Goal: Task Accomplishment & Management: Use online tool/utility

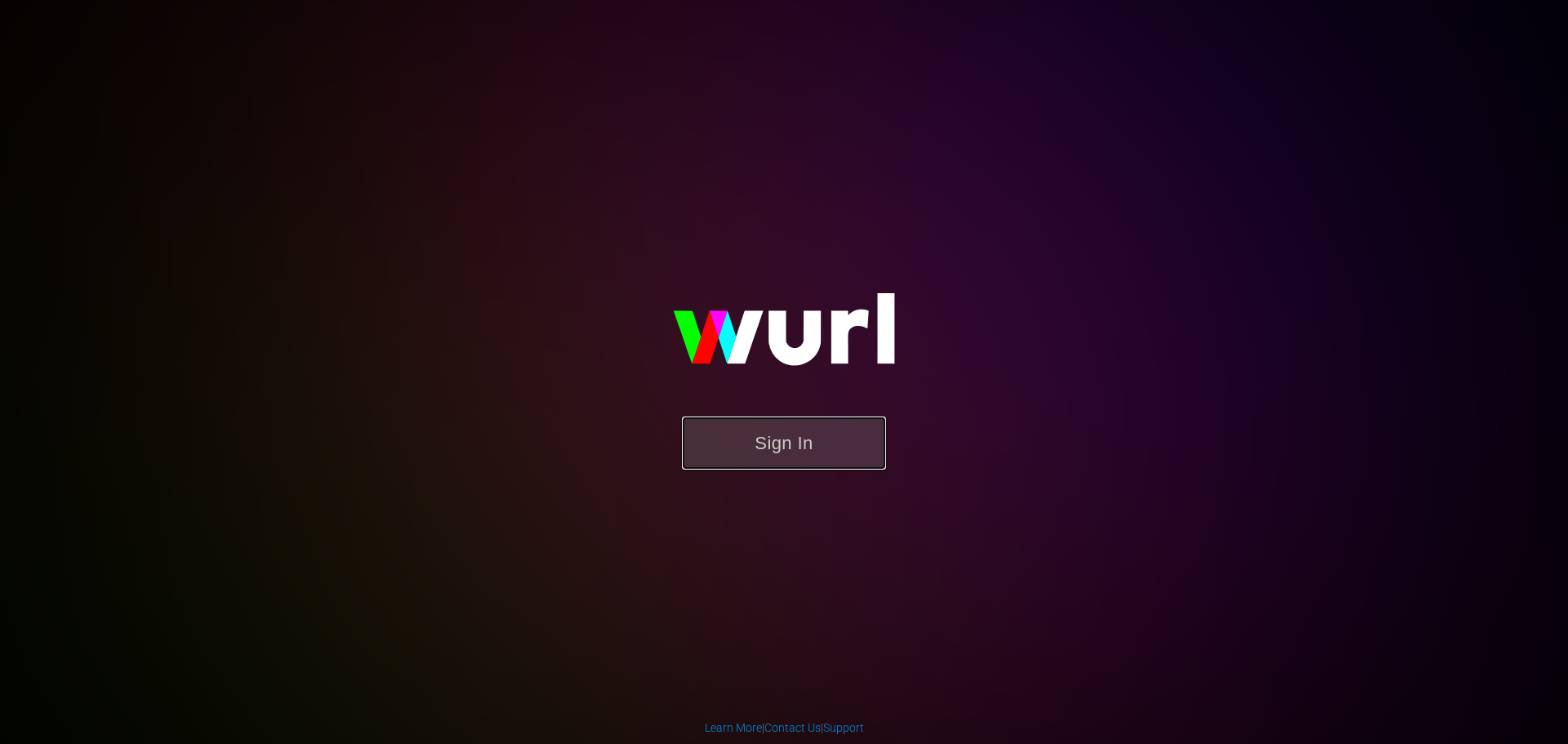
click at [766, 444] on button "Sign In" at bounding box center [784, 443] width 204 height 53
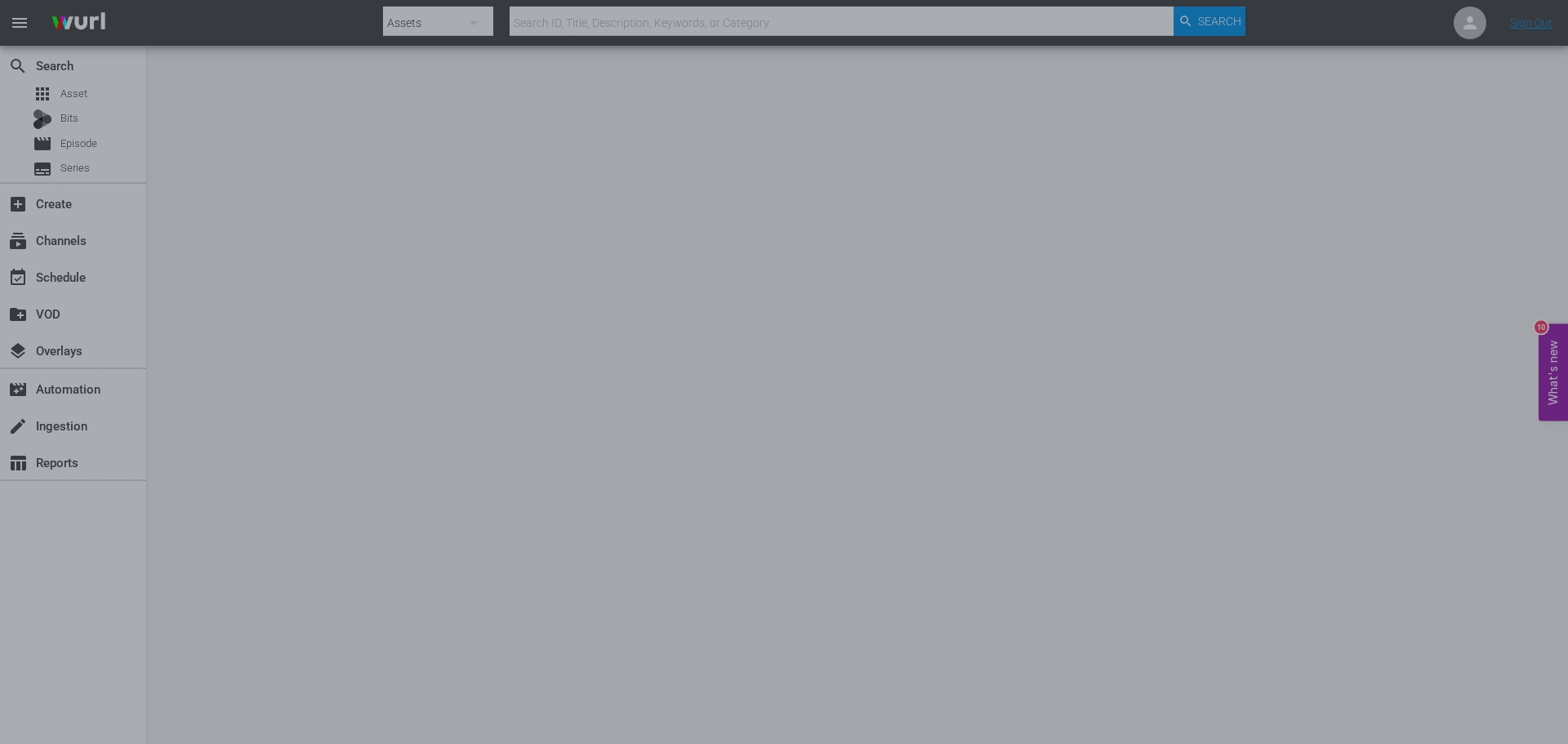
click at [302, 352] on div at bounding box center [784, 372] width 1568 height 744
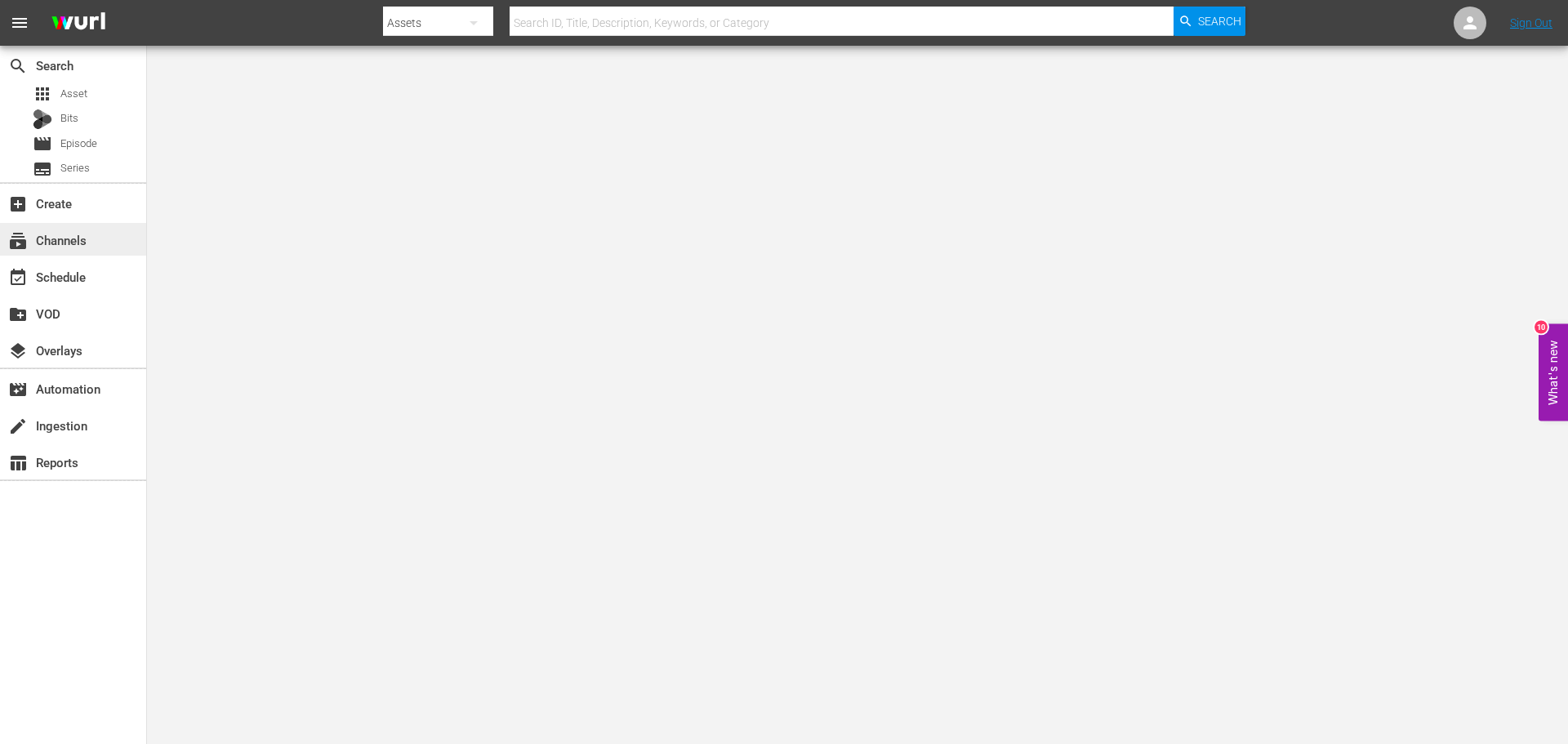
click at [35, 237] on div "subscriptions Channels" at bounding box center [45, 238] width 92 height 15
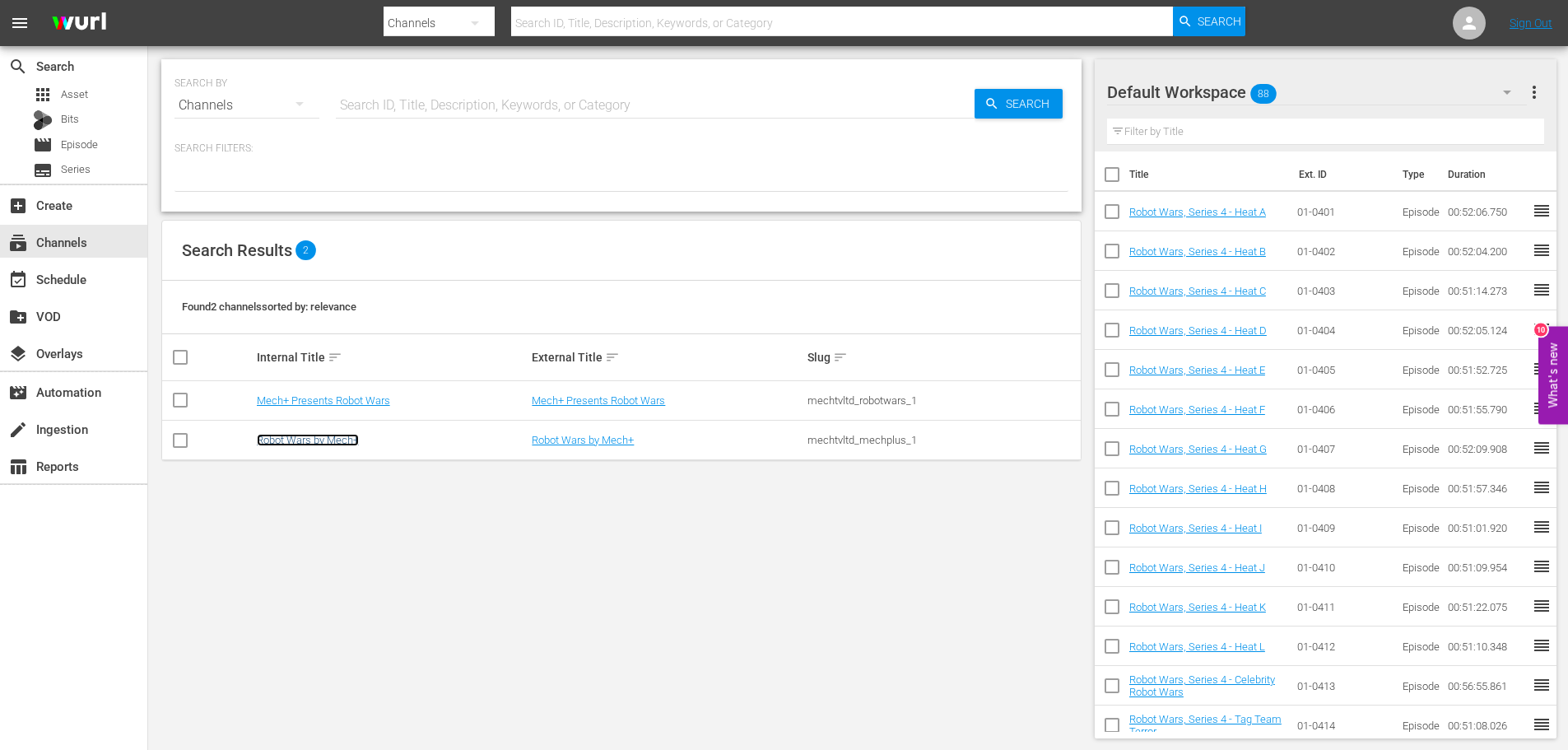
click at [291, 440] on link "Robot Wars by Mech+" at bounding box center [308, 440] width 102 height 12
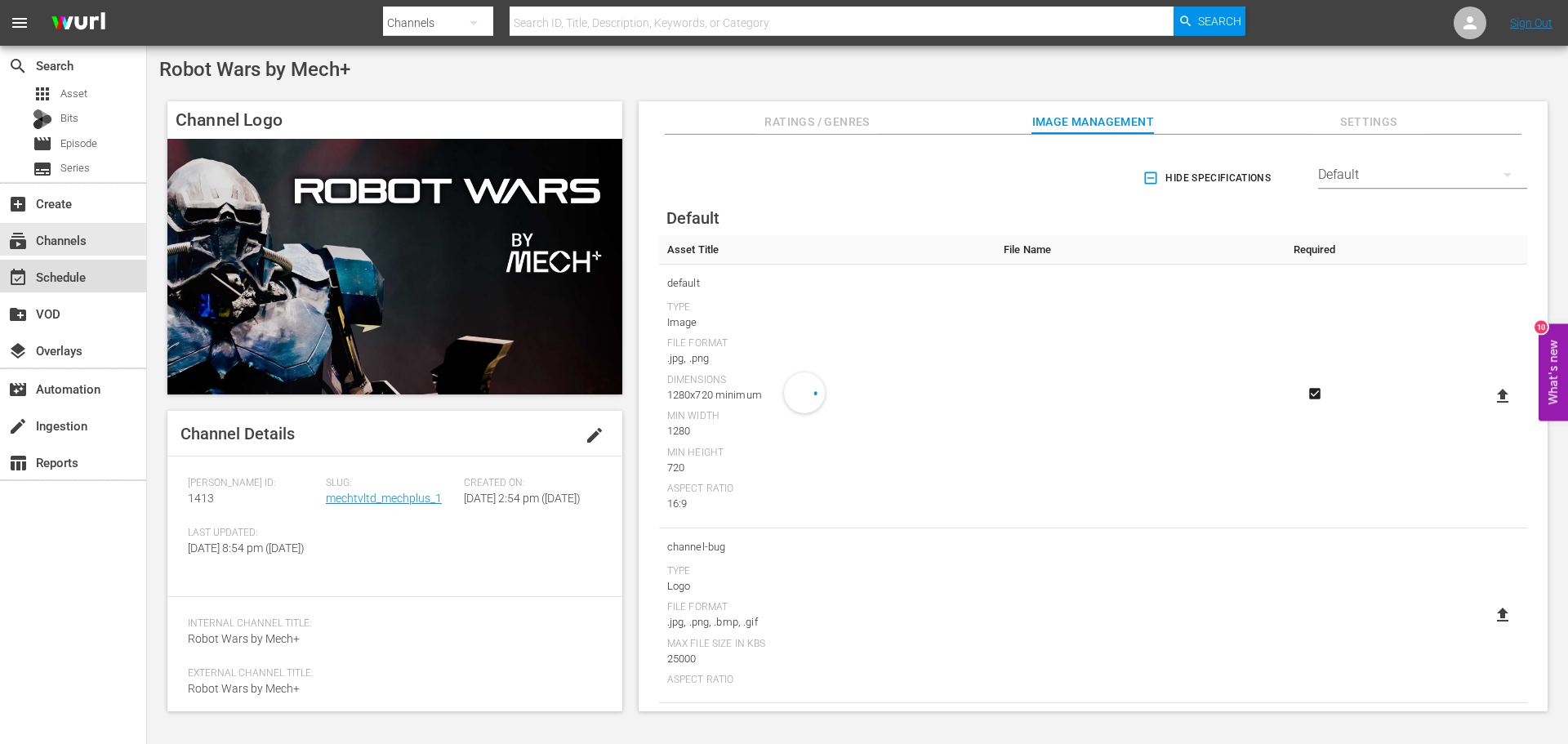
click at [80, 281] on div "event_available Schedule" at bounding box center [45, 274] width 92 height 15
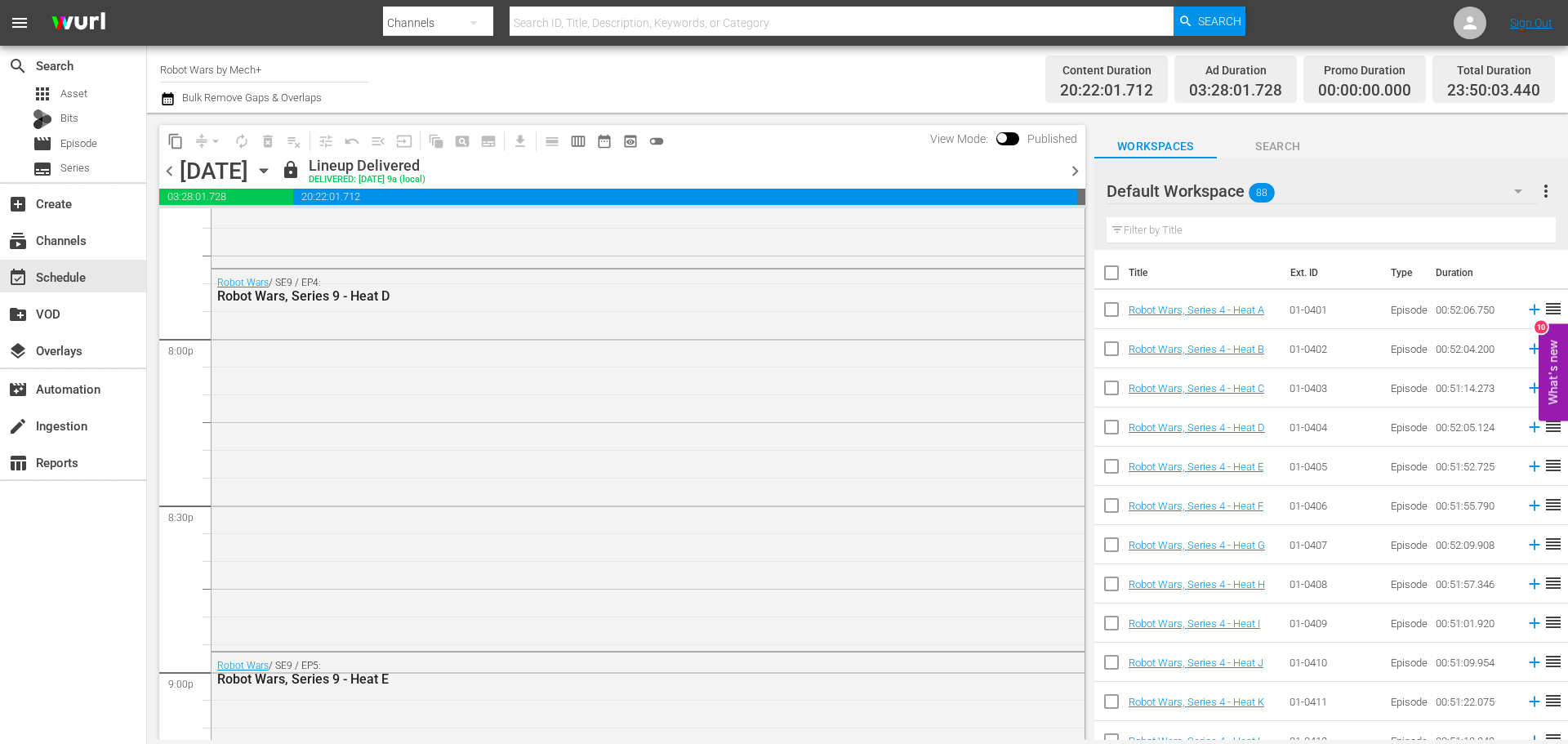
scroll to position [7588, 0]
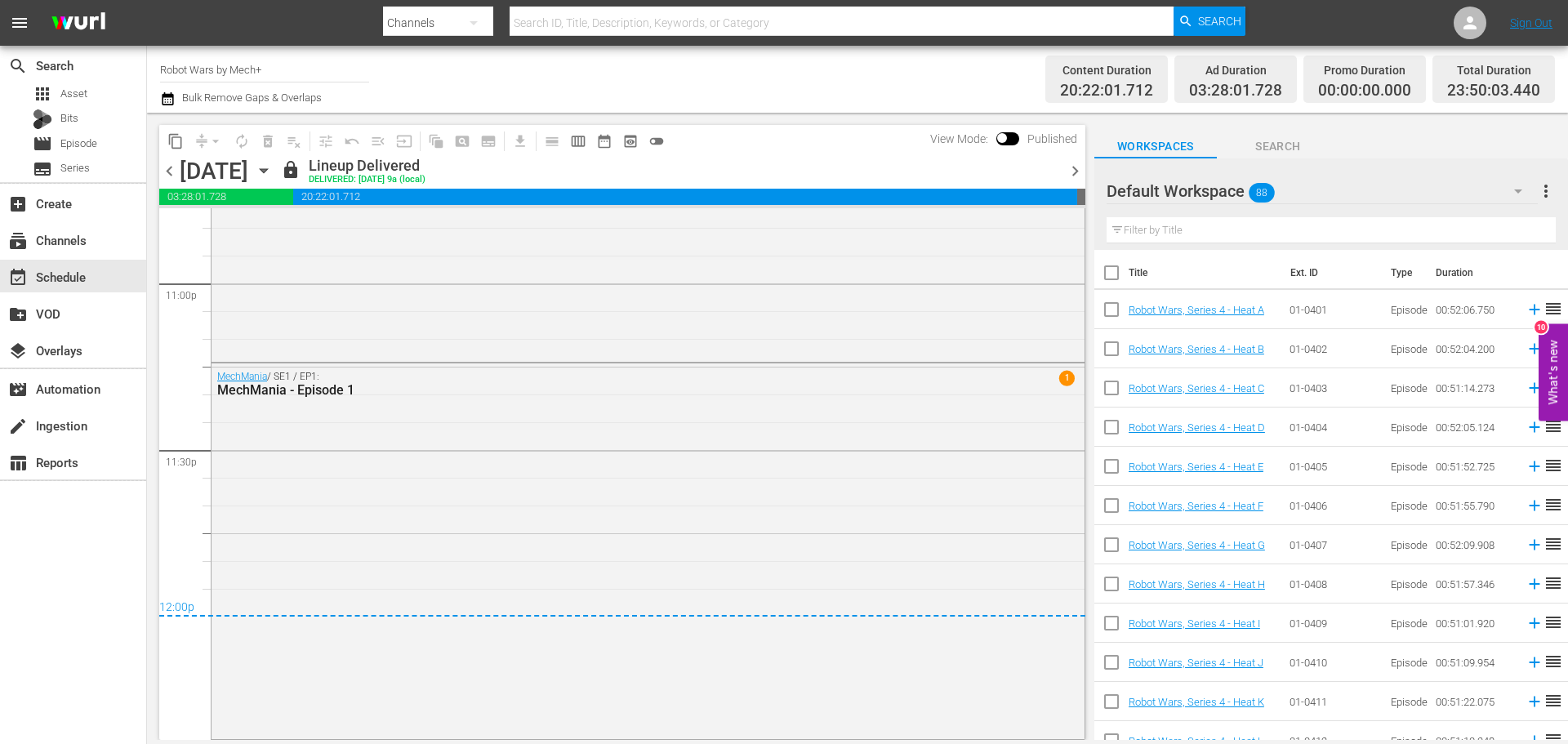
click at [1078, 166] on span "chevron_right" at bounding box center [1075, 171] width 21 height 21
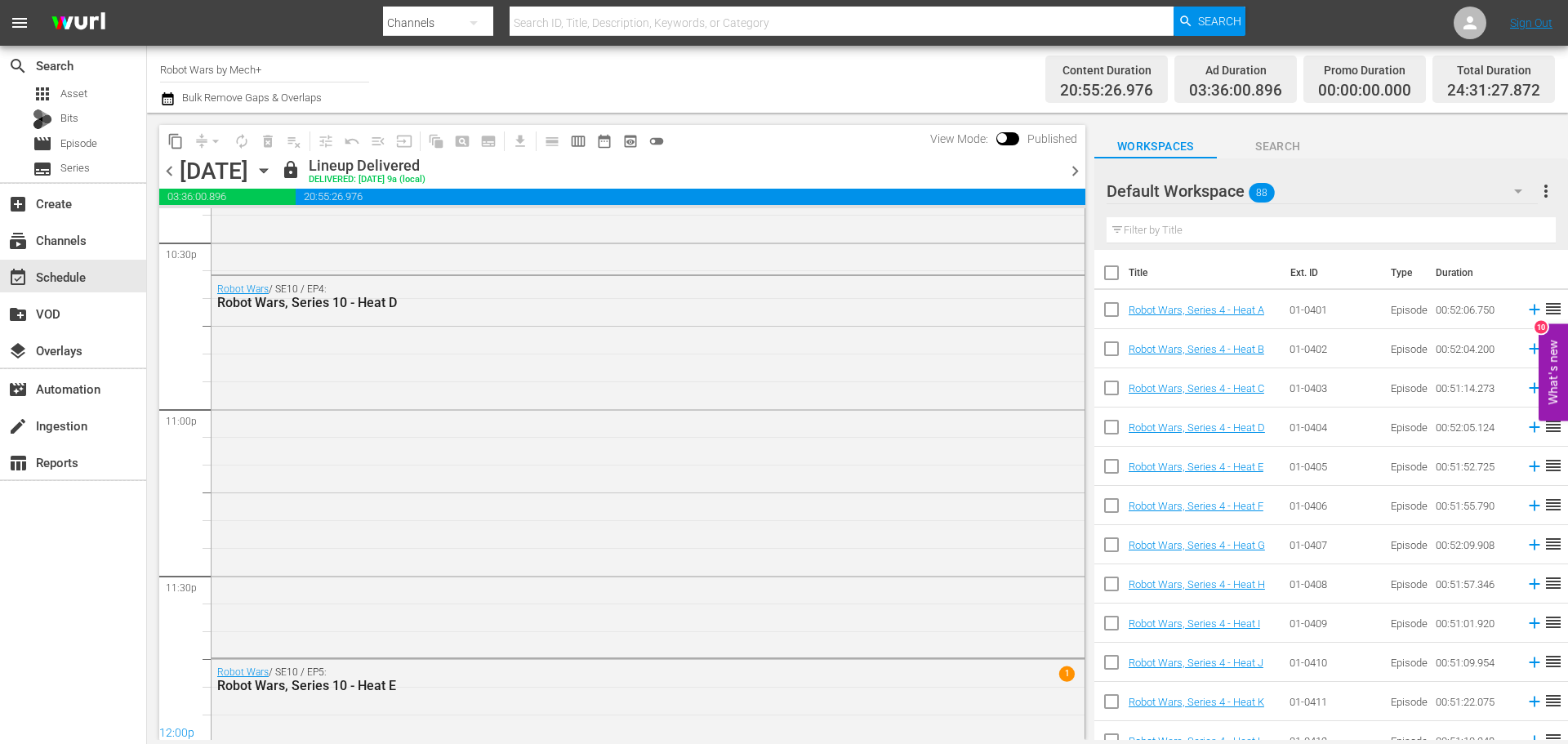
scroll to position [7588, 0]
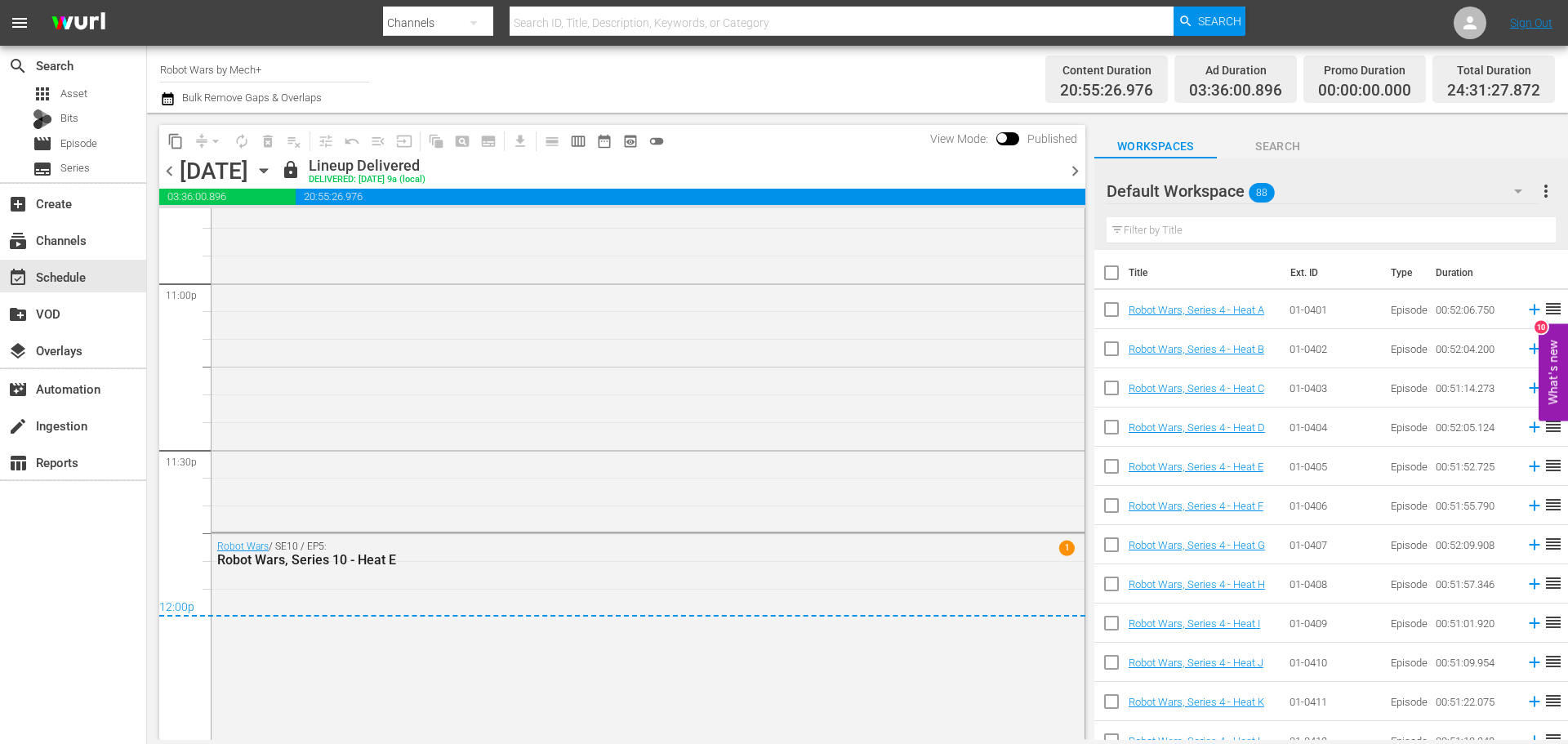
click at [1078, 166] on span "chevron_right" at bounding box center [1075, 171] width 21 height 21
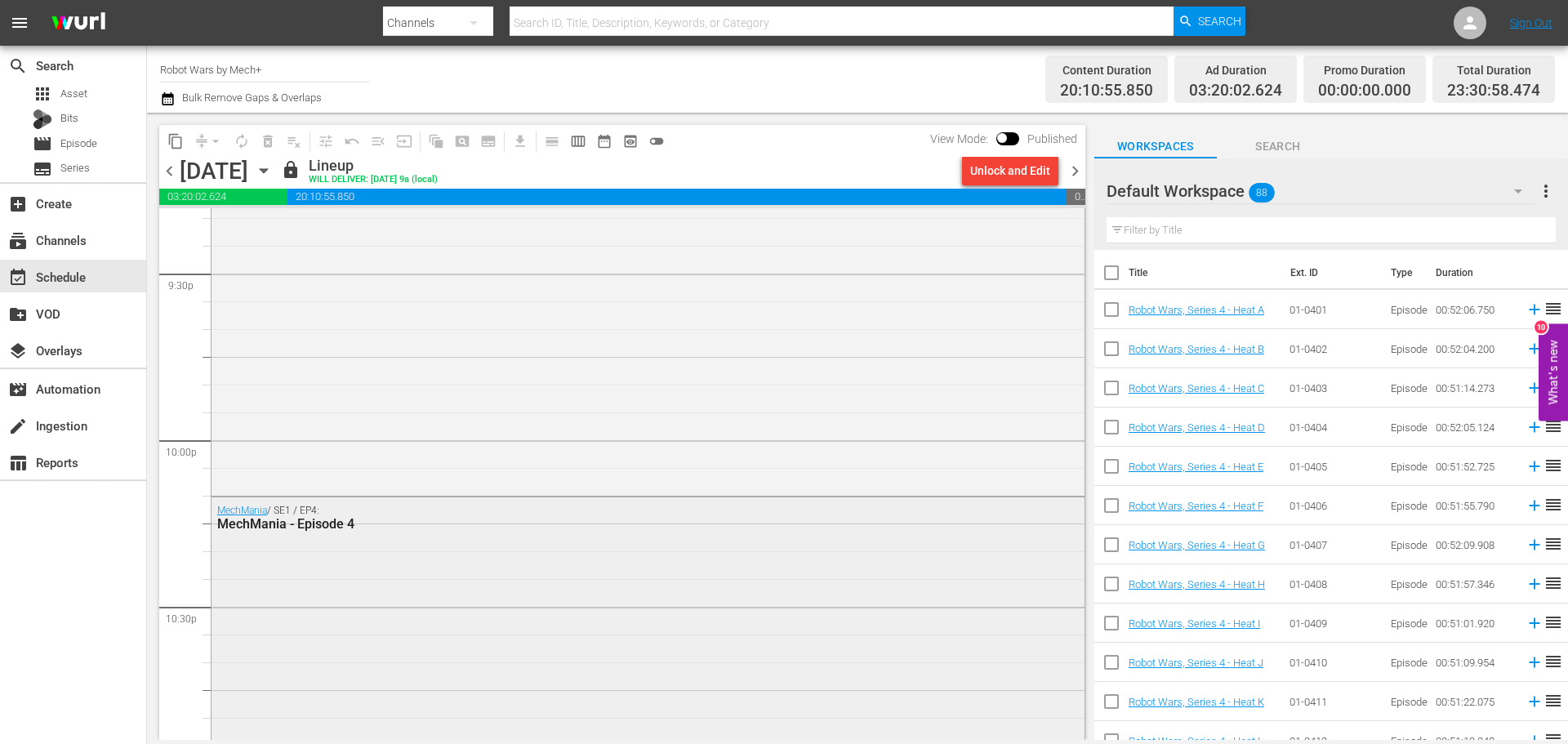
scroll to position [7602, 0]
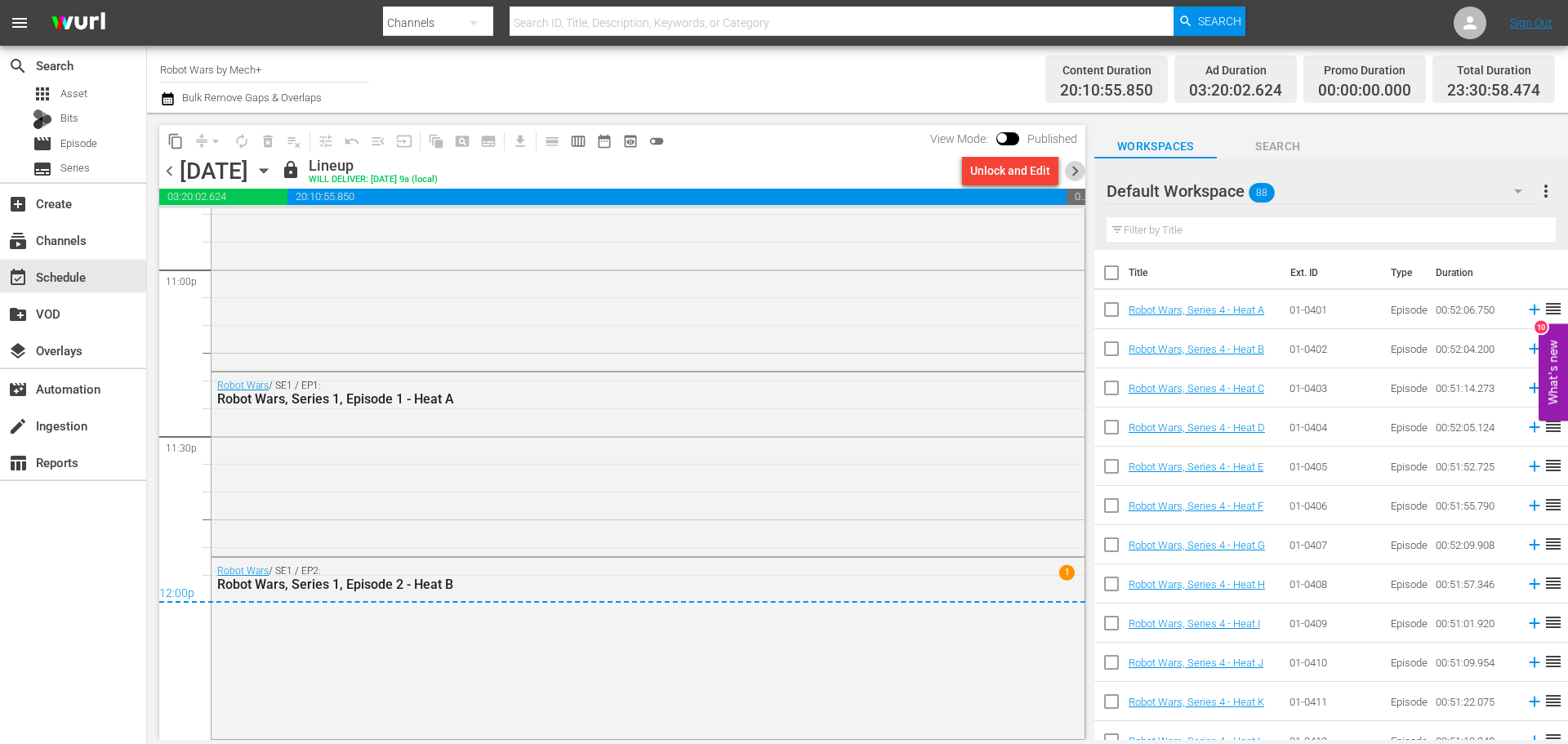
click at [1082, 172] on span "chevron_right" at bounding box center [1075, 171] width 21 height 21
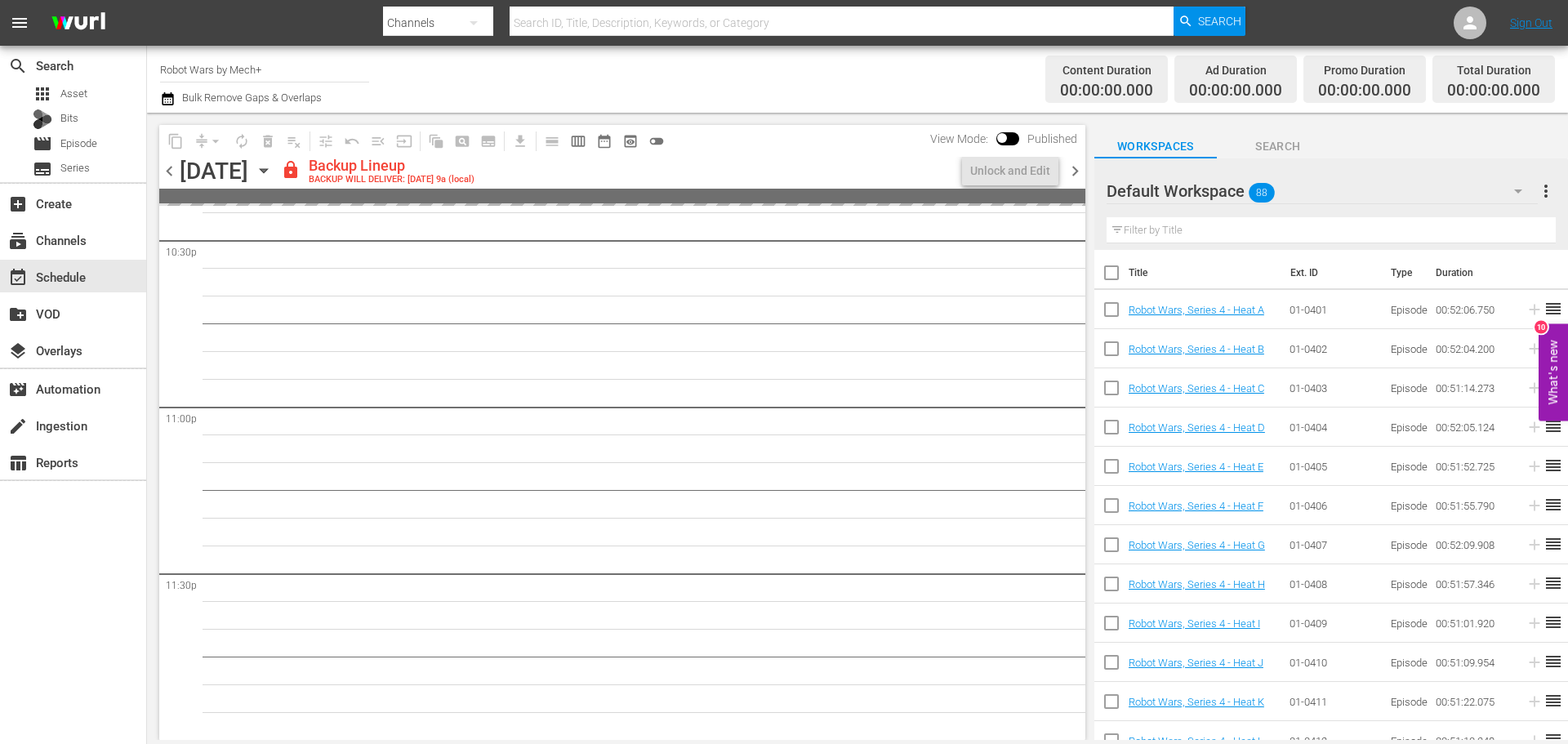
scroll to position [7464, 0]
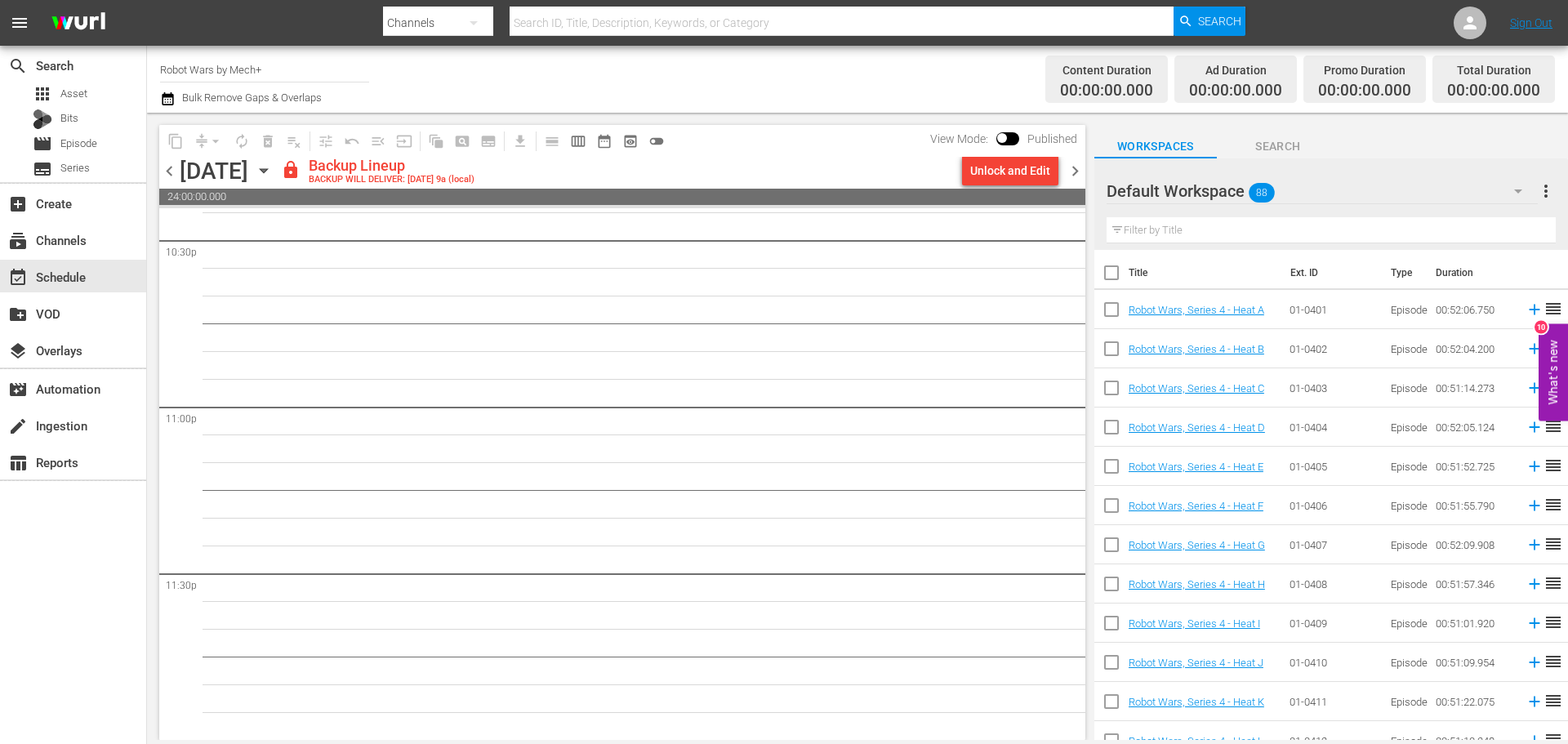
click at [1027, 173] on div "Unlock and Edit" at bounding box center [1010, 171] width 80 height 30
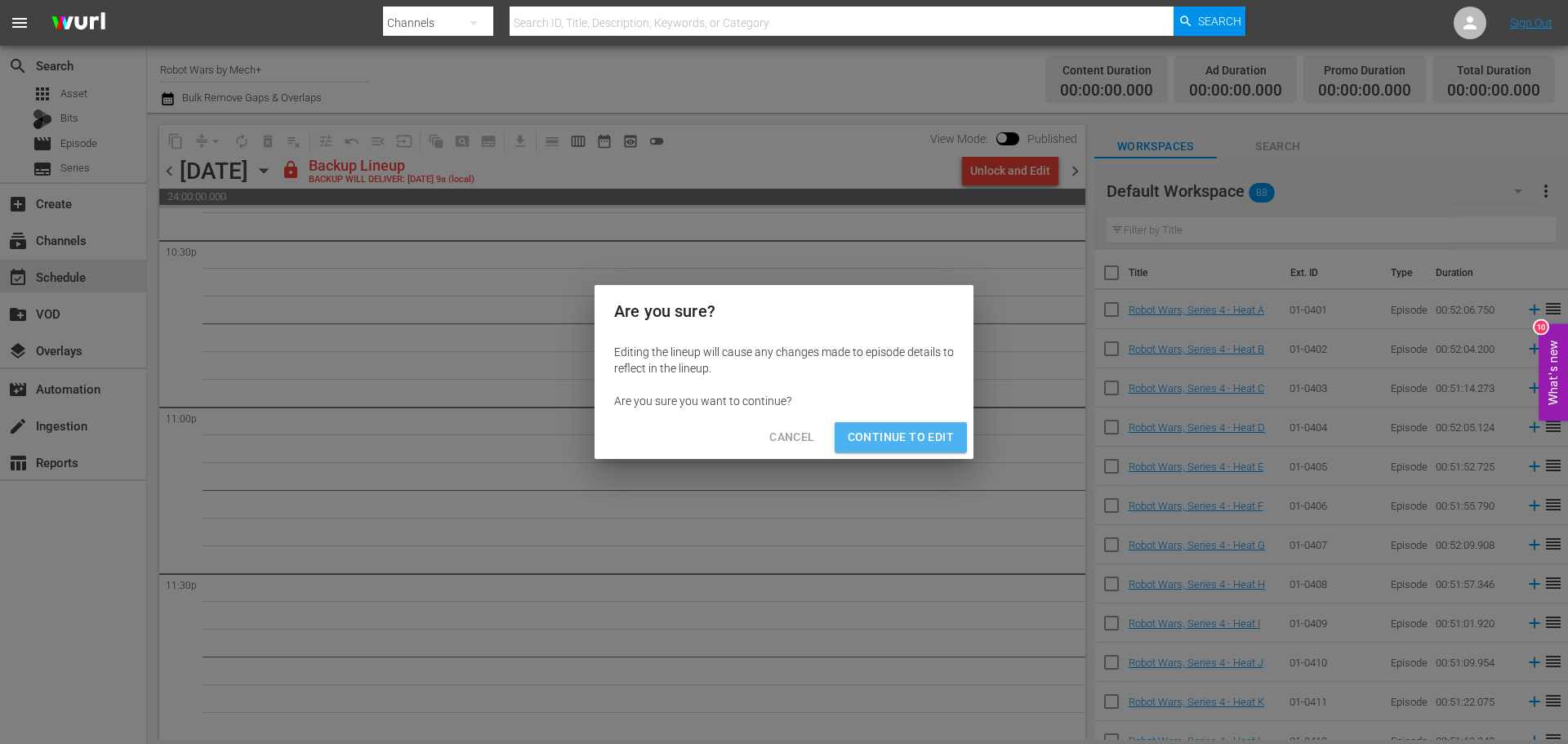
click at [926, 442] on span "Continue to Edit" at bounding box center [900, 437] width 107 height 21
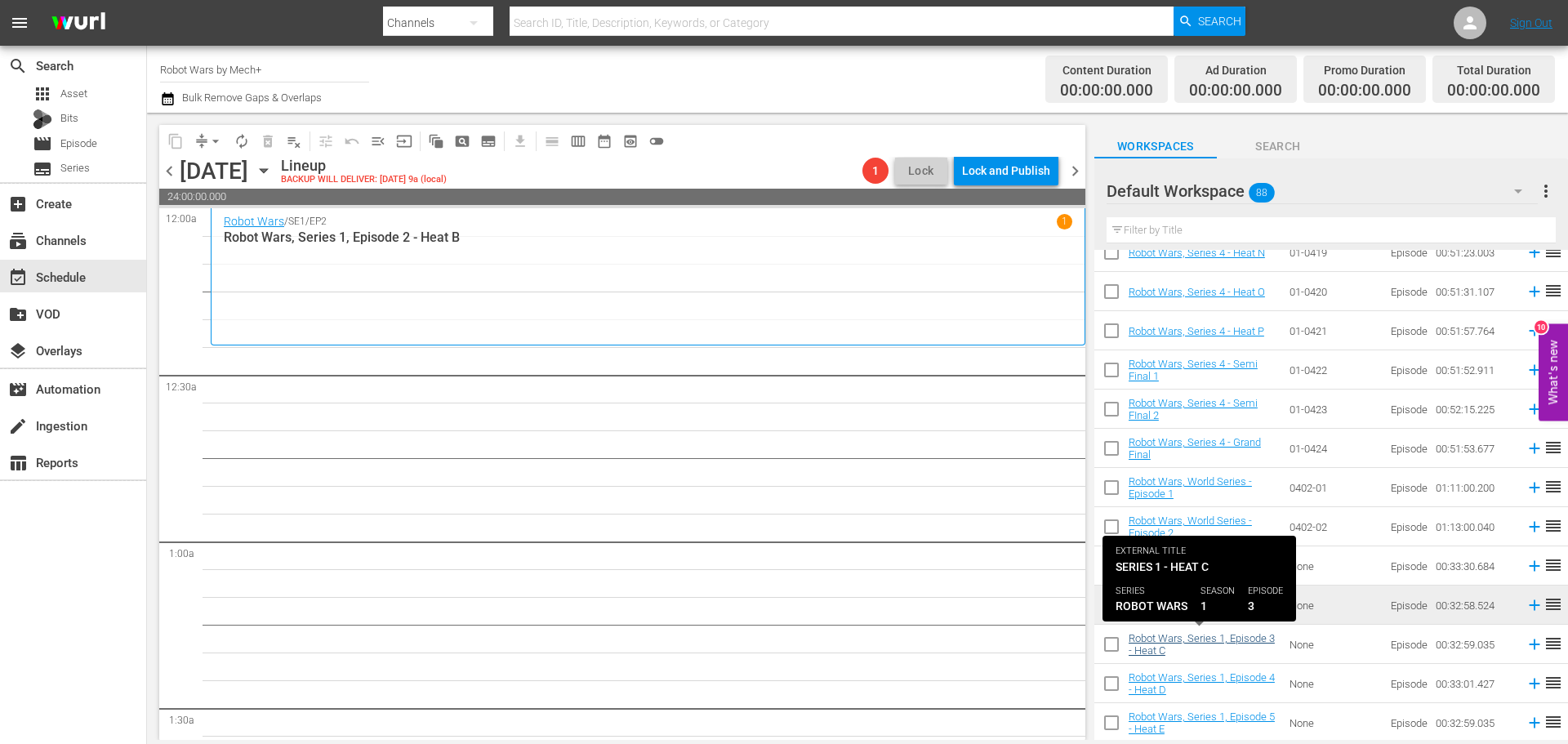
scroll to position [1007, 0]
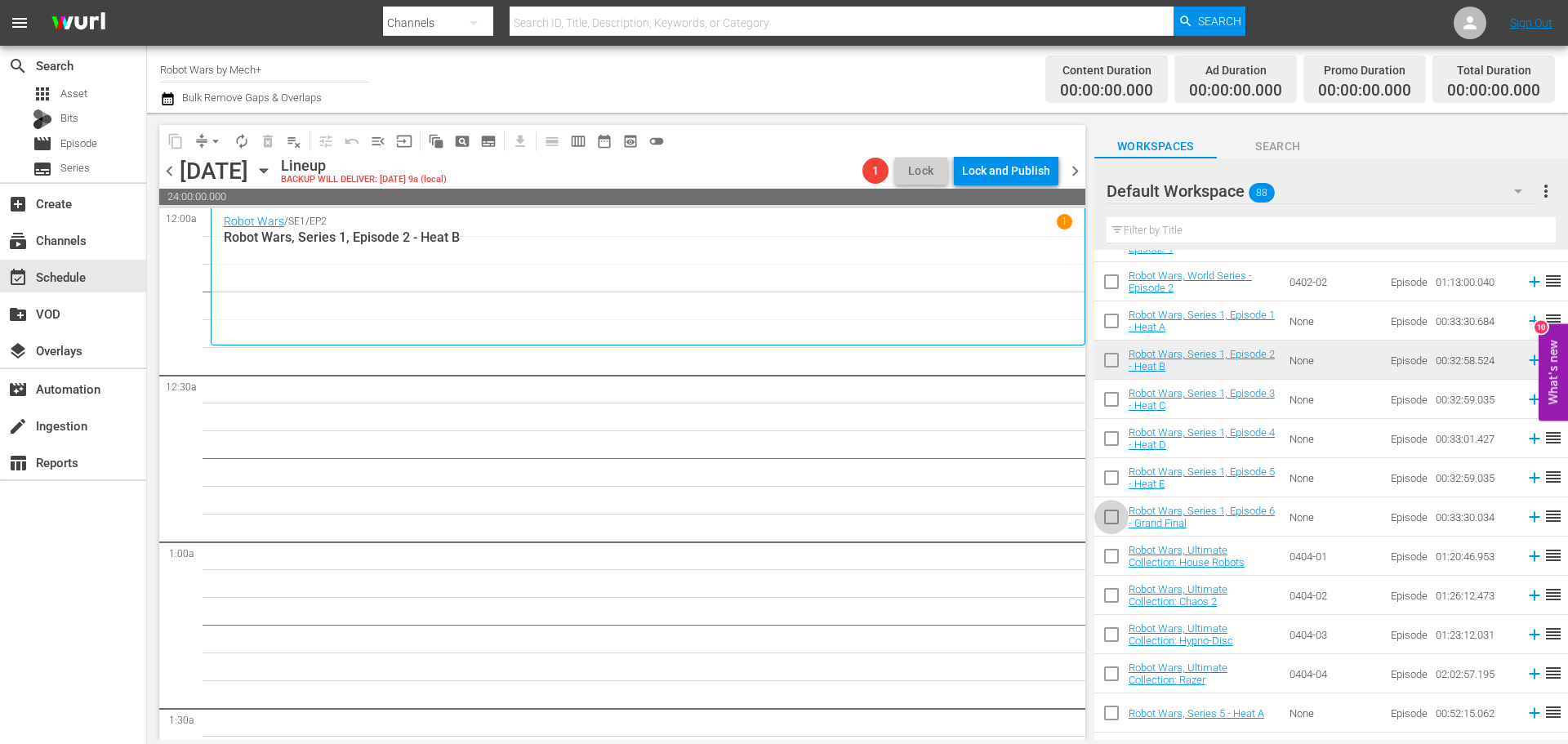
click at [1101, 520] on input "checkbox" at bounding box center [1111, 520] width 35 height 35
checkbox input "true"
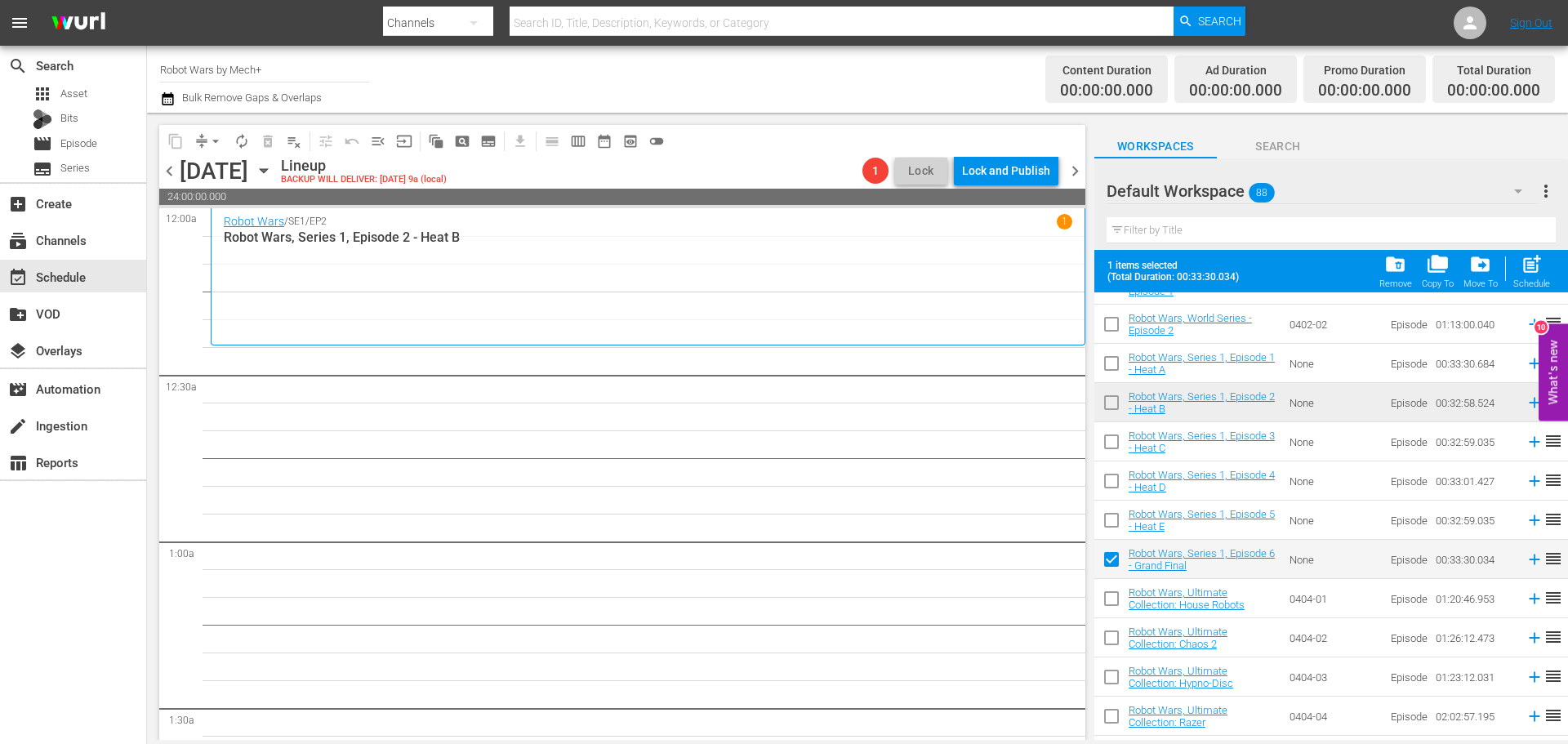
click at [1101, 520] on input "checkbox" at bounding box center [1111, 524] width 35 height 35
checkbox input "true"
click at [1106, 486] on input "checkbox" at bounding box center [1111, 485] width 35 height 35
checkbox input "true"
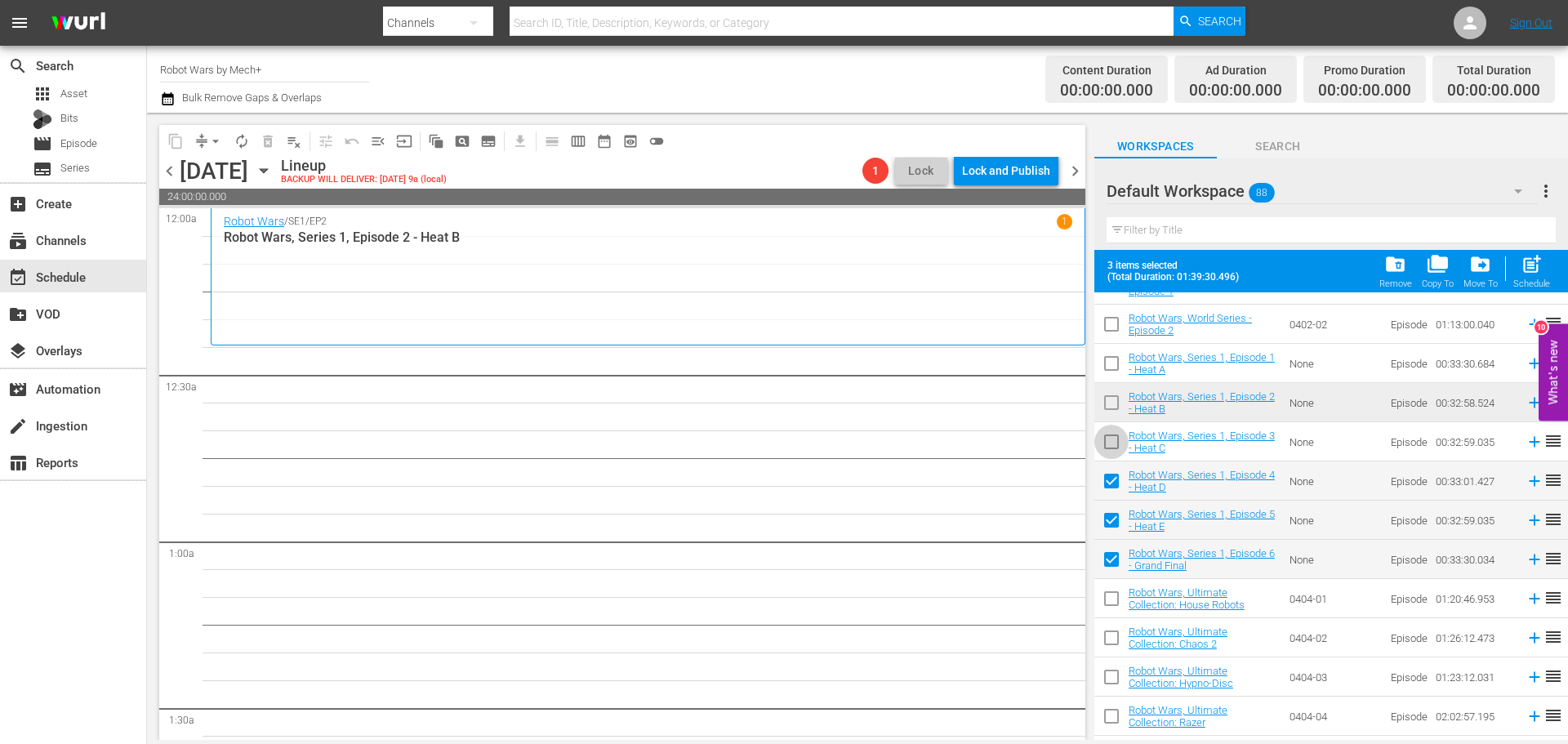
click at [1106, 456] on input "checkbox" at bounding box center [1111, 445] width 35 height 35
click at [1538, 276] on div "post_add Schedule" at bounding box center [1531, 272] width 36 height 36
checkbox input "false"
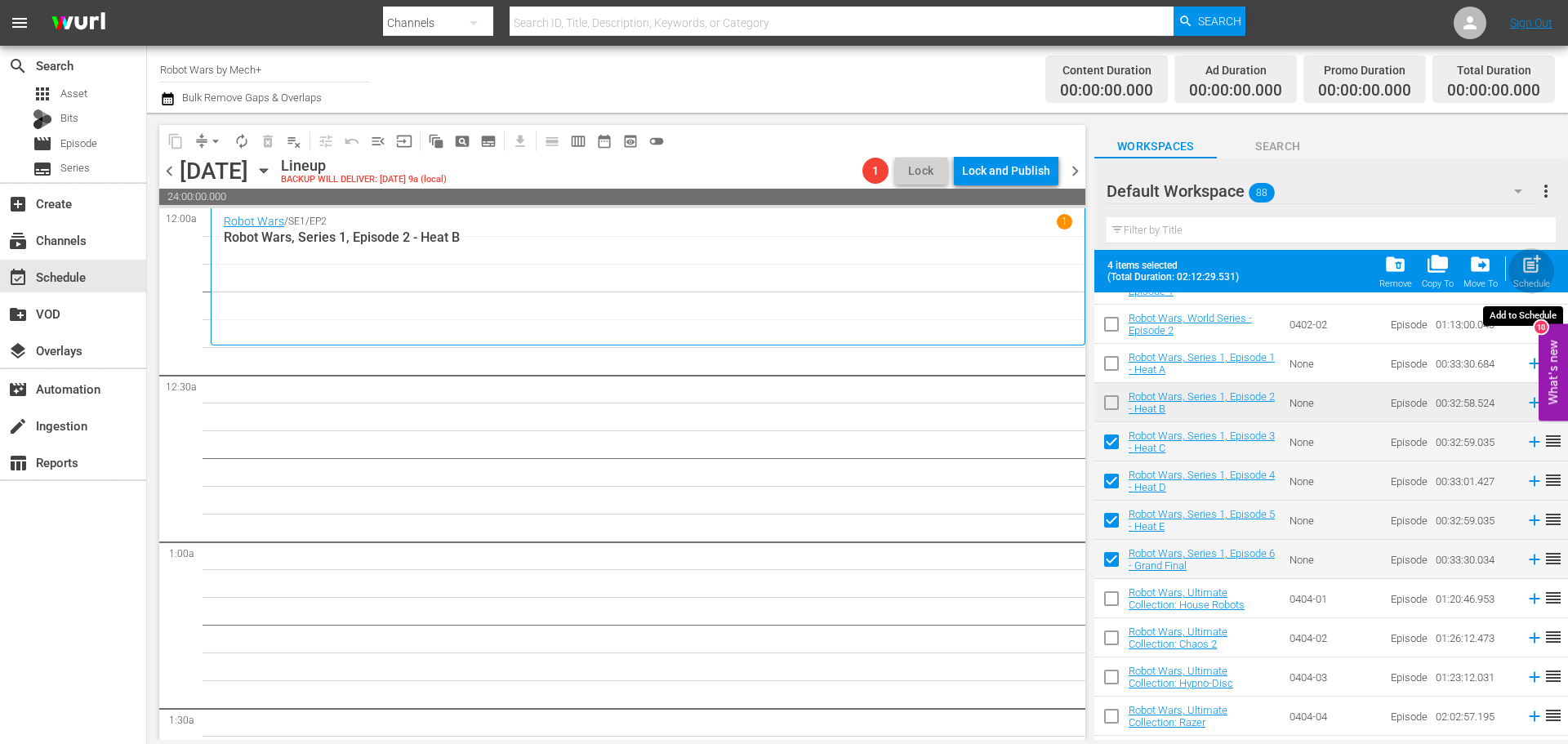
checkbox input "false"
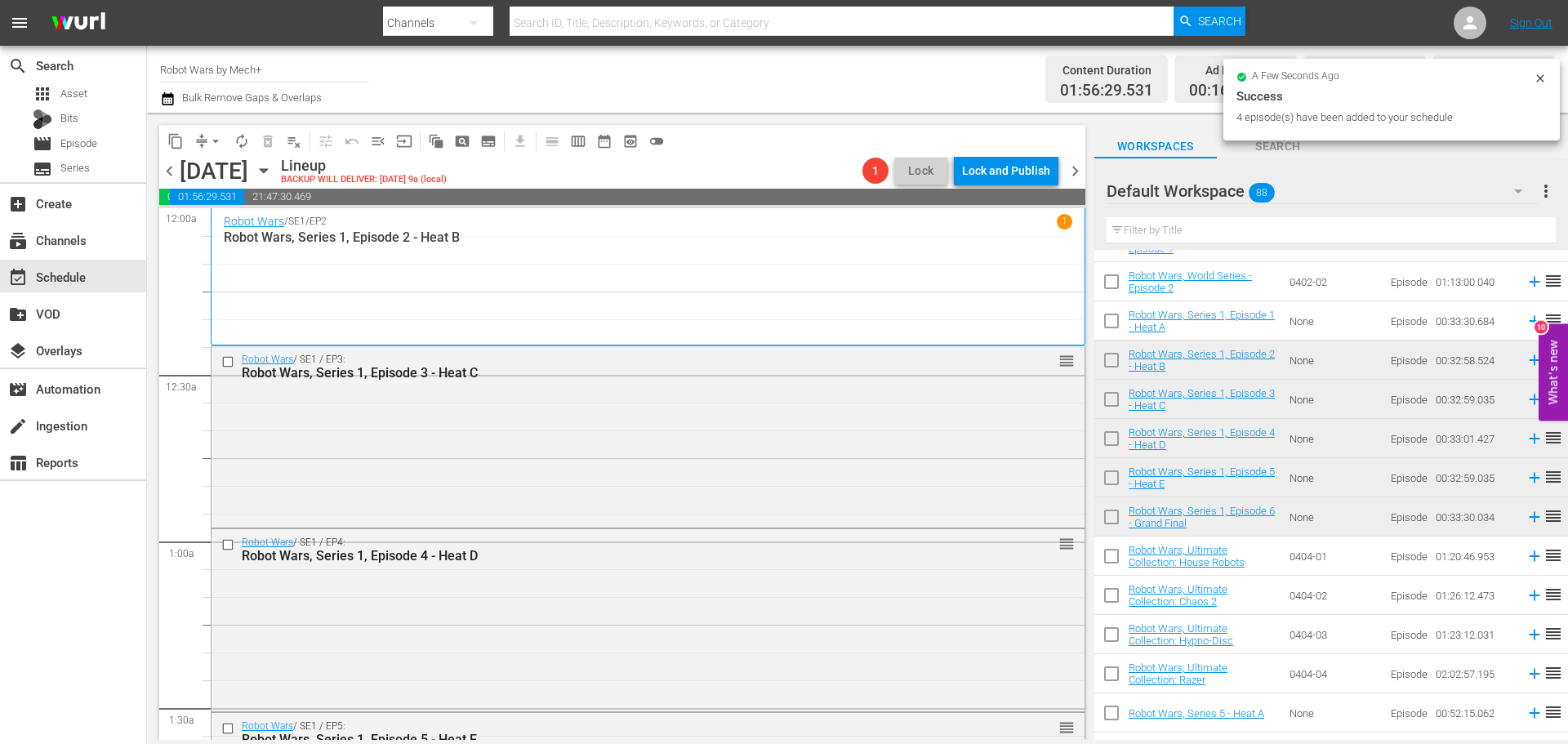
click at [171, 168] on span "chevron_left" at bounding box center [169, 171] width 21 height 21
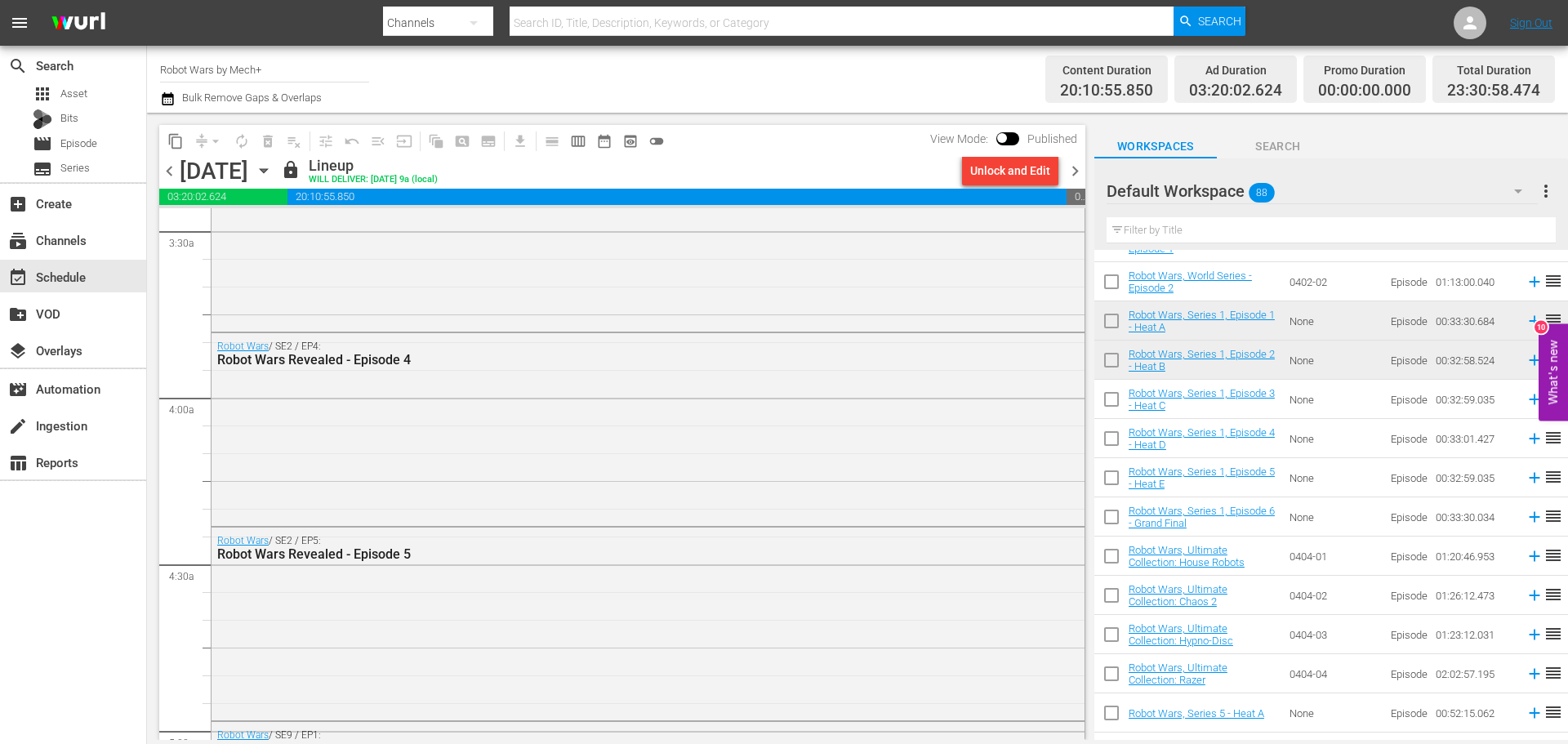
scroll to position [1388, 0]
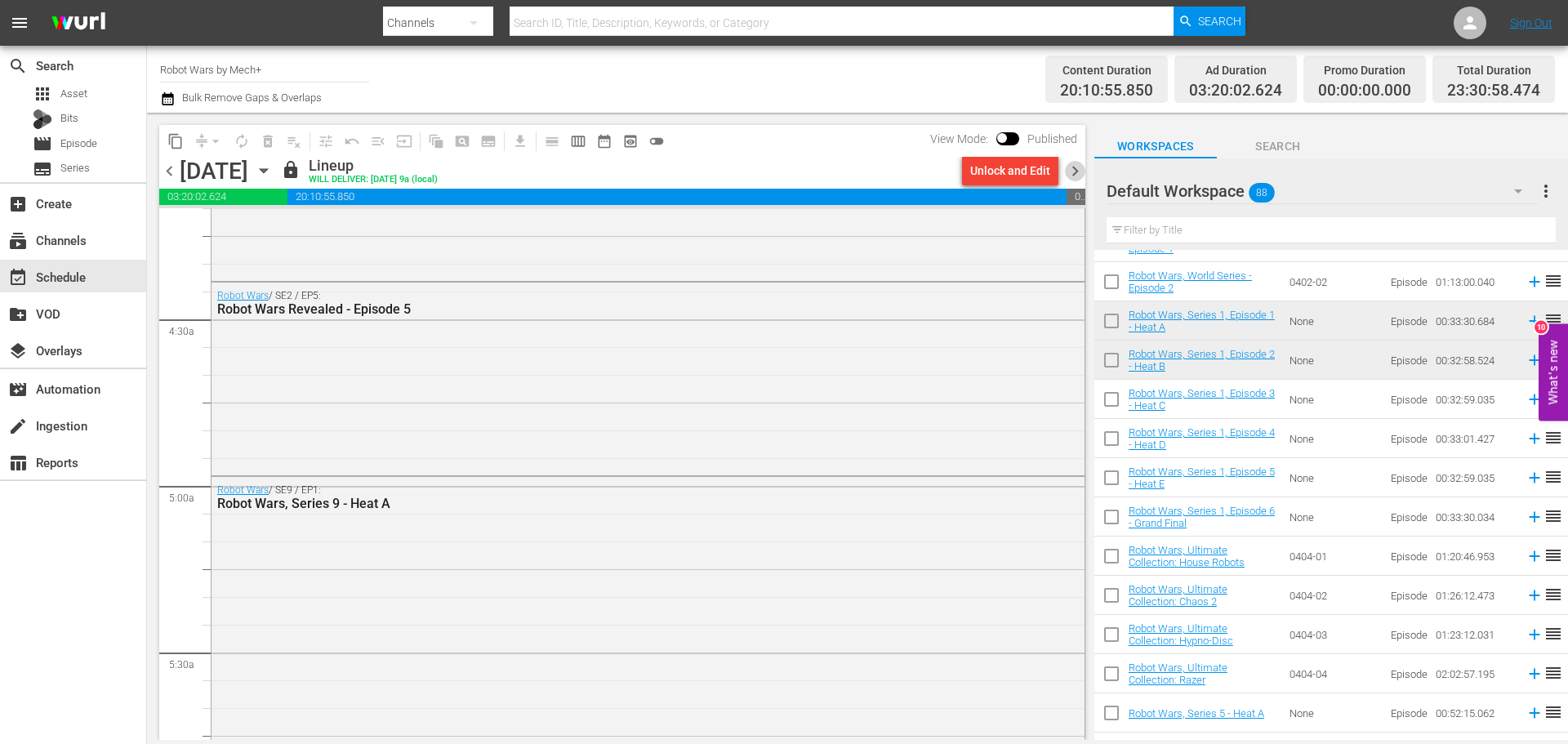
click at [1071, 174] on span "chevron_right" at bounding box center [1075, 171] width 21 height 21
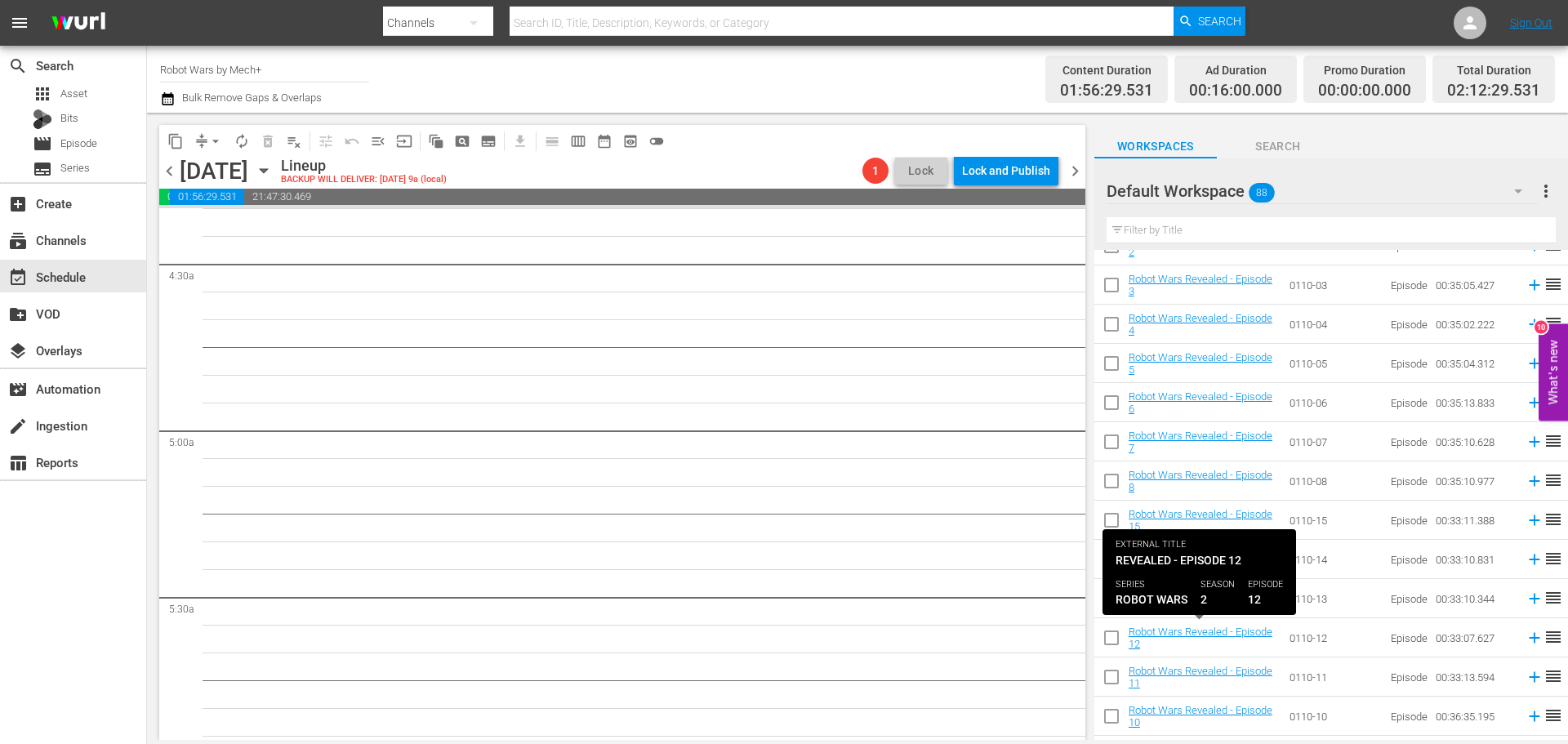
scroll to position [1939, 0]
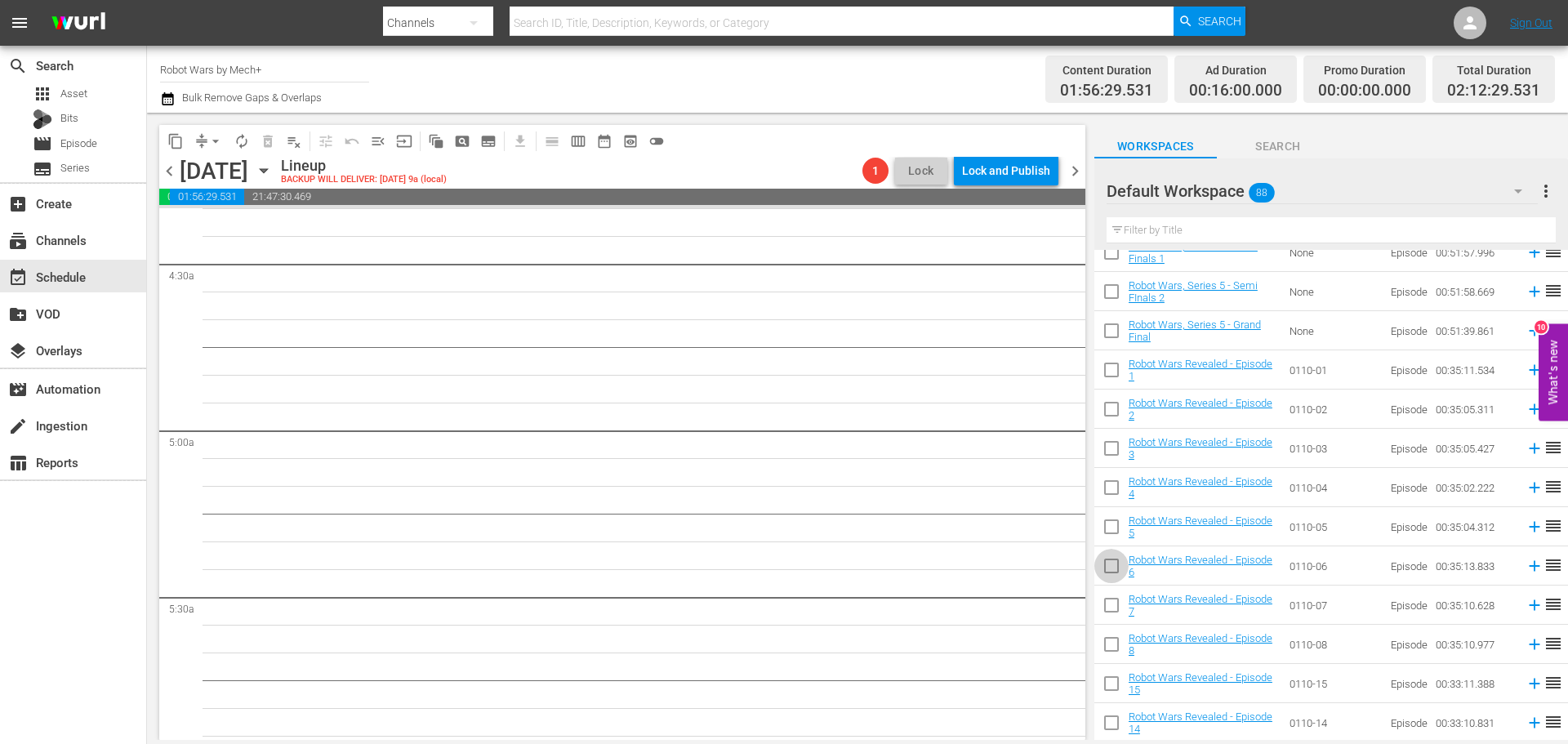
click at [1107, 571] on input "checkbox" at bounding box center [1111, 569] width 35 height 35
checkbox input "true"
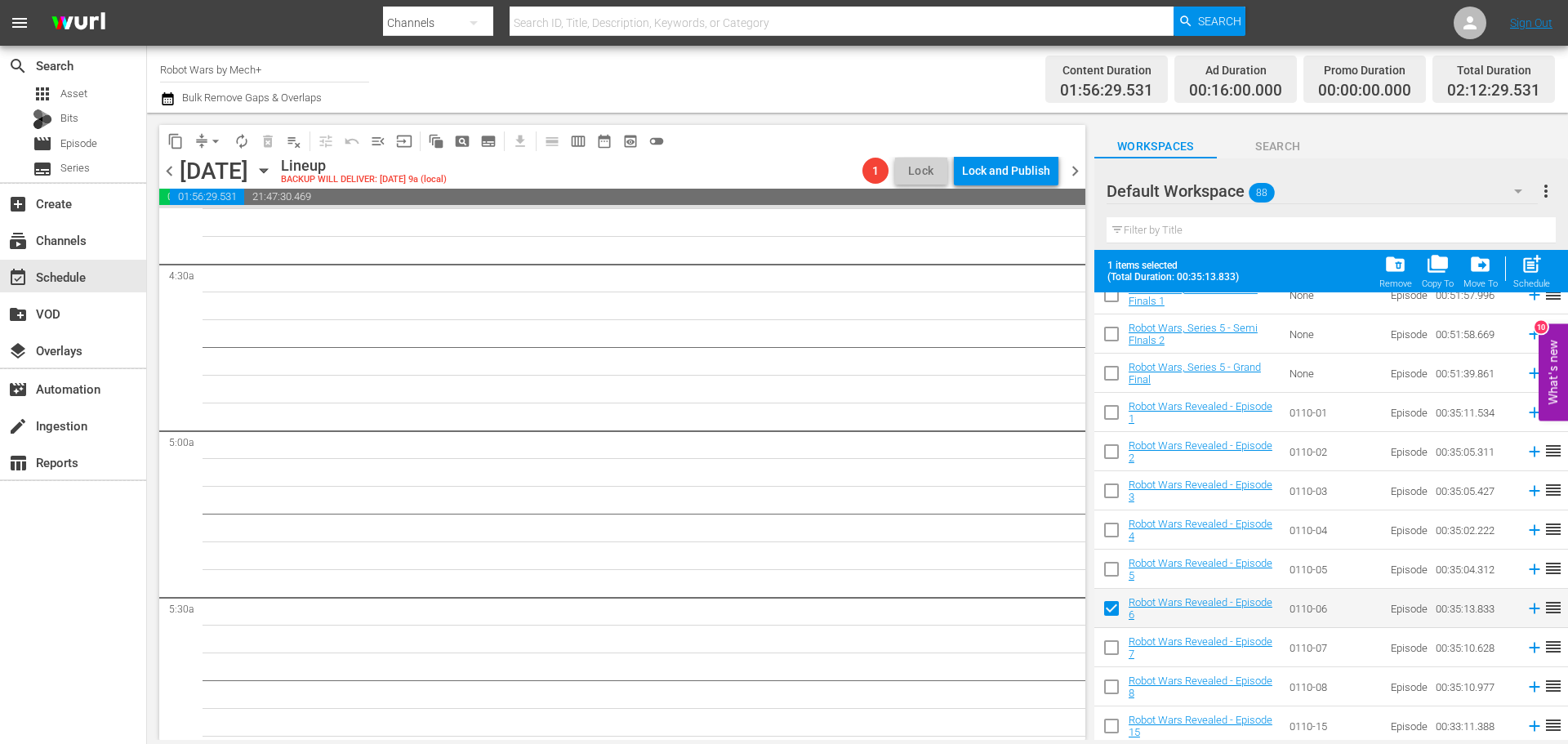
click at [1105, 647] on input "checkbox" at bounding box center [1111, 651] width 35 height 35
checkbox input "true"
click at [1110, 688] on input "checkbox" at bounding box center [1111, 690] width 35 height 35
checkbox input "true"
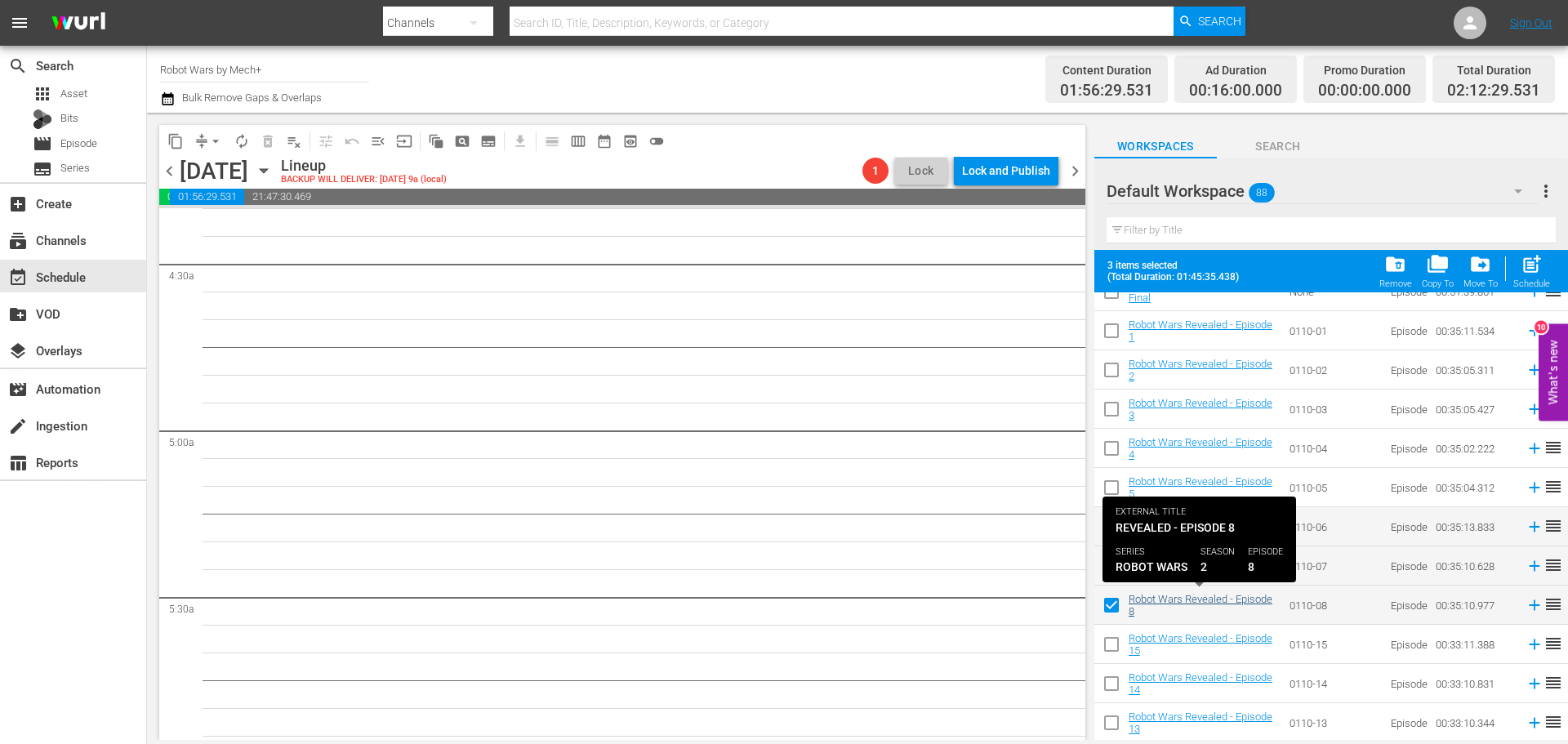
scroll to position [2183, 0]
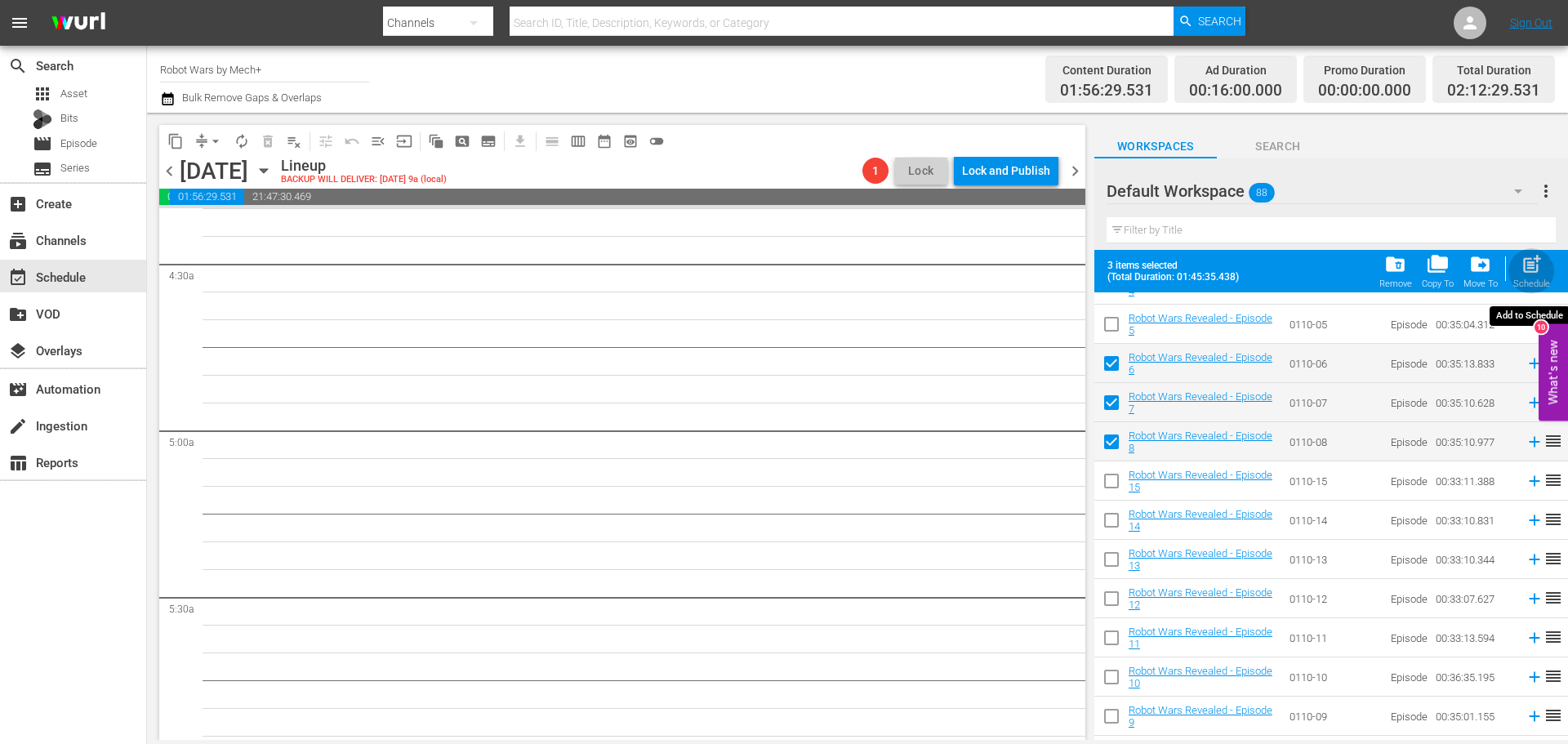
click at [1526, 287] on div "Schedule" at bounding box center [1531, 283] width 36 height 11
checkbox input "false"
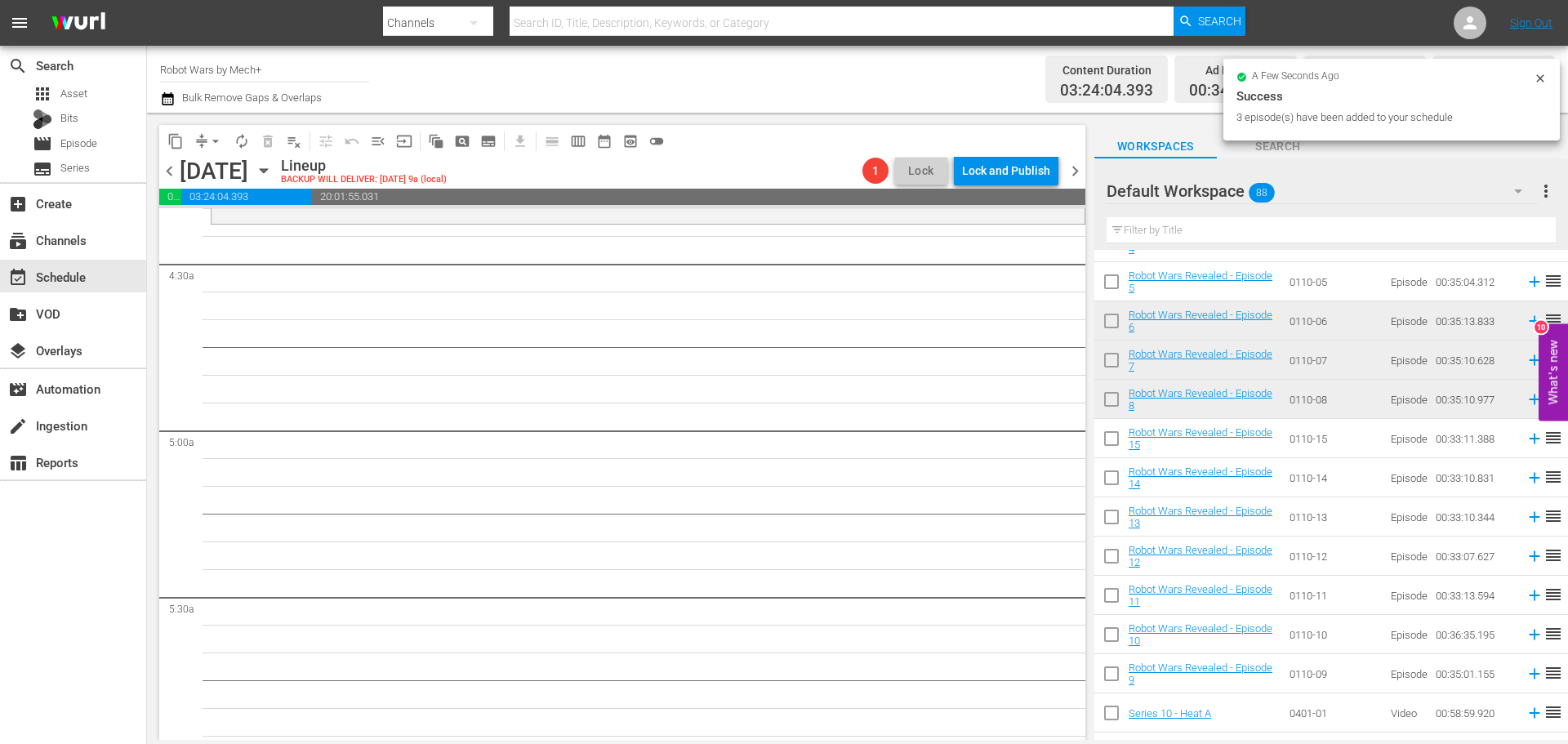
scroll to position [1388, 0]
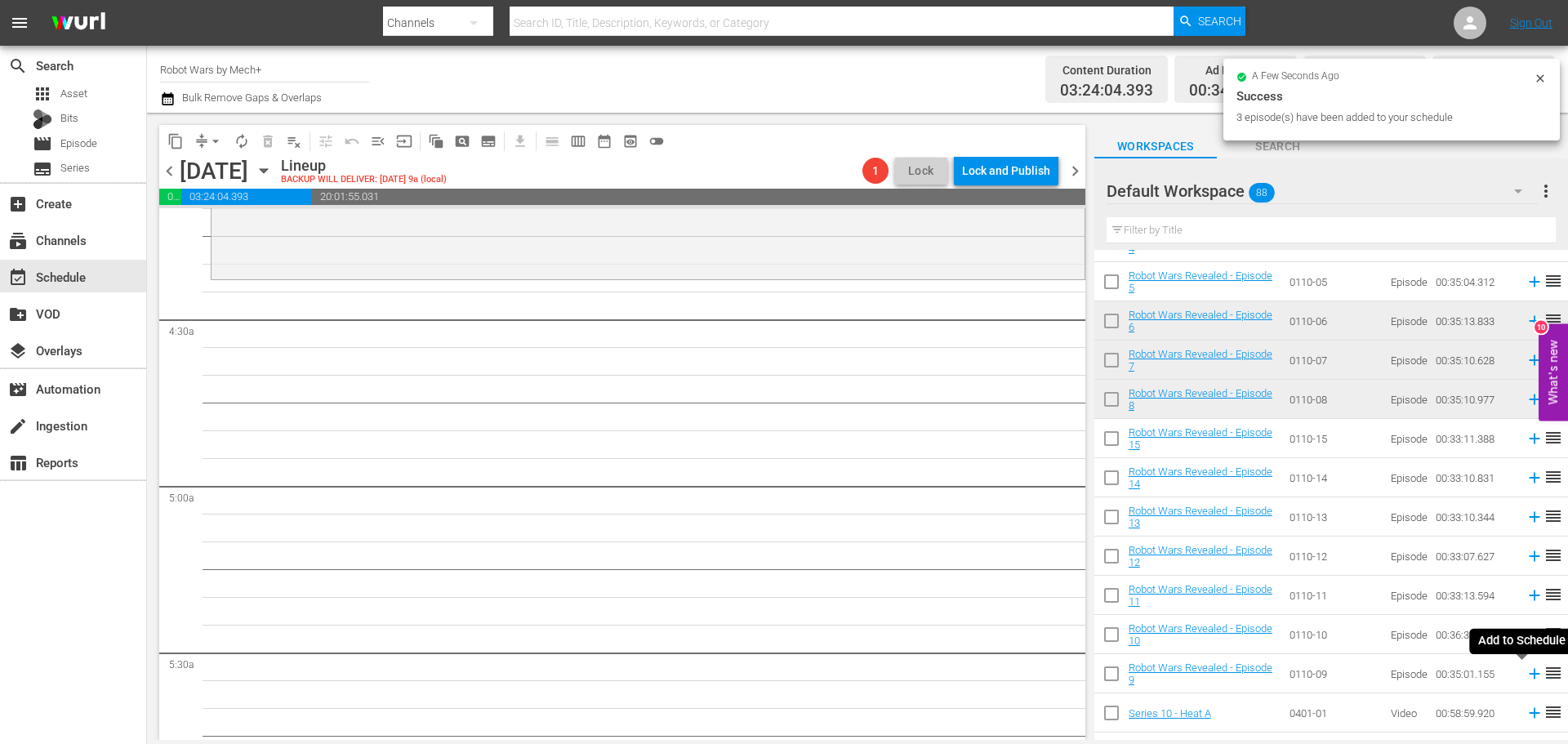
click at [1525, 674] on icon at bounding box center [1534, 674] width 18 height 18
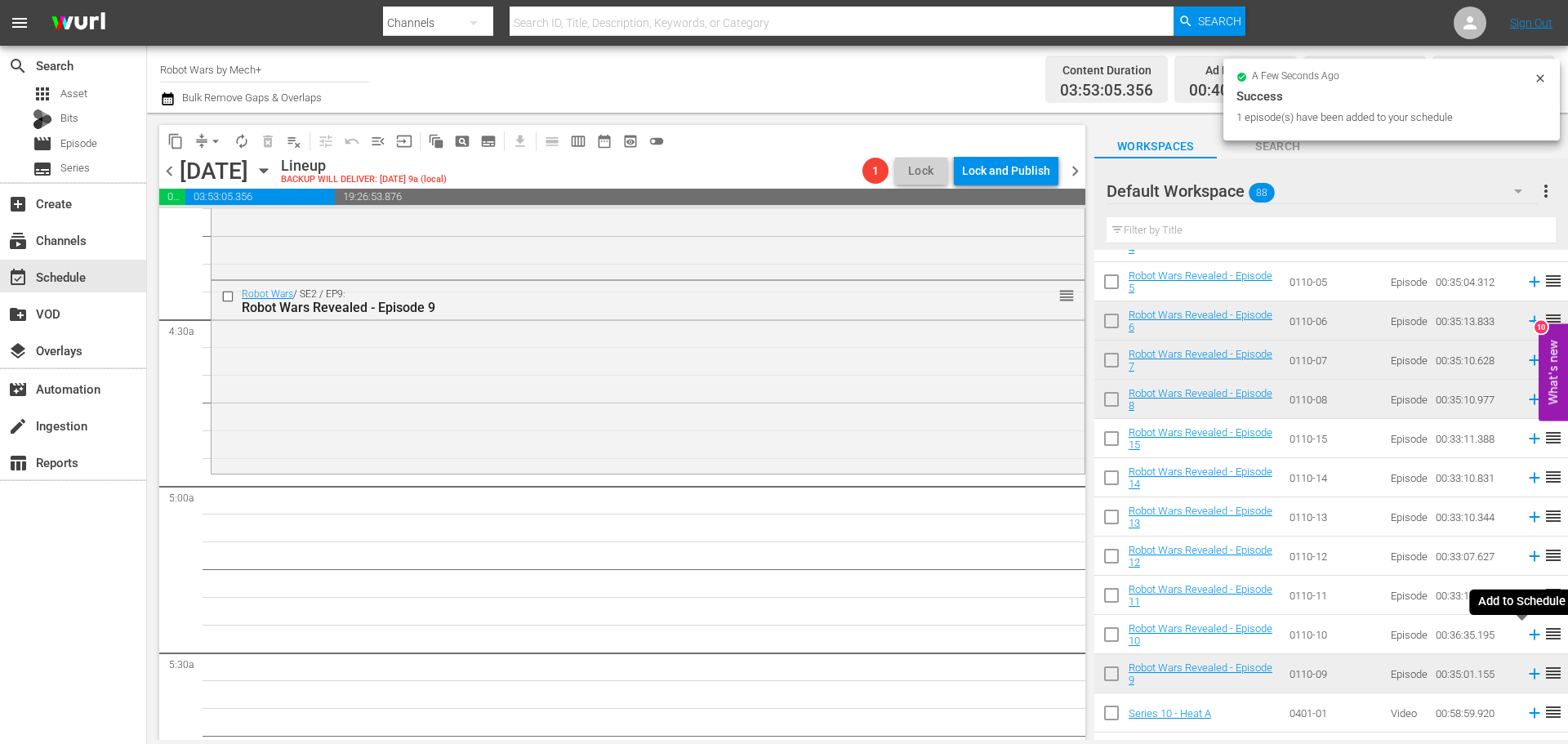
click at [1528, 636] on icon at bounding box center [1533, 634] width 11 height 11
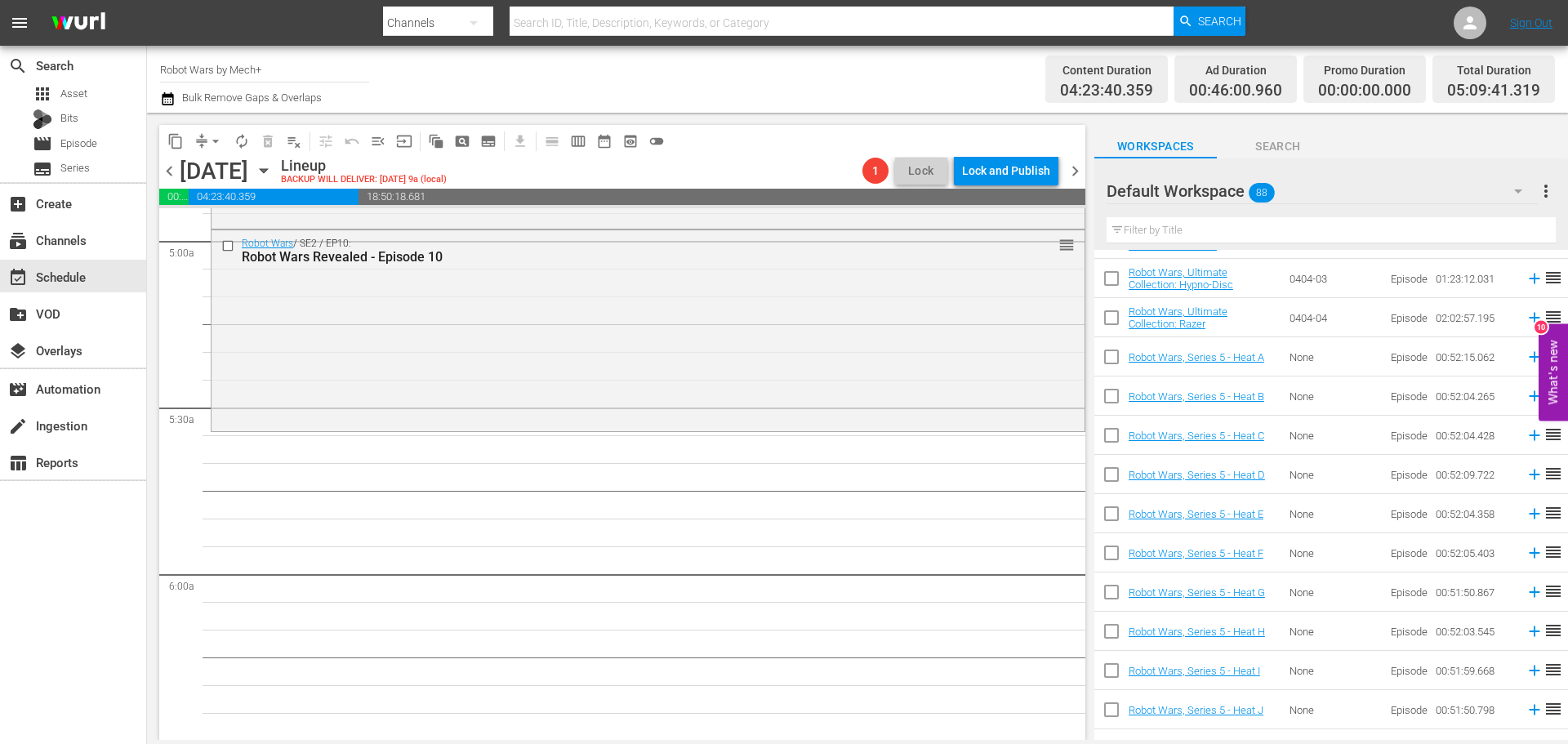
scroll to position [1119, 0]
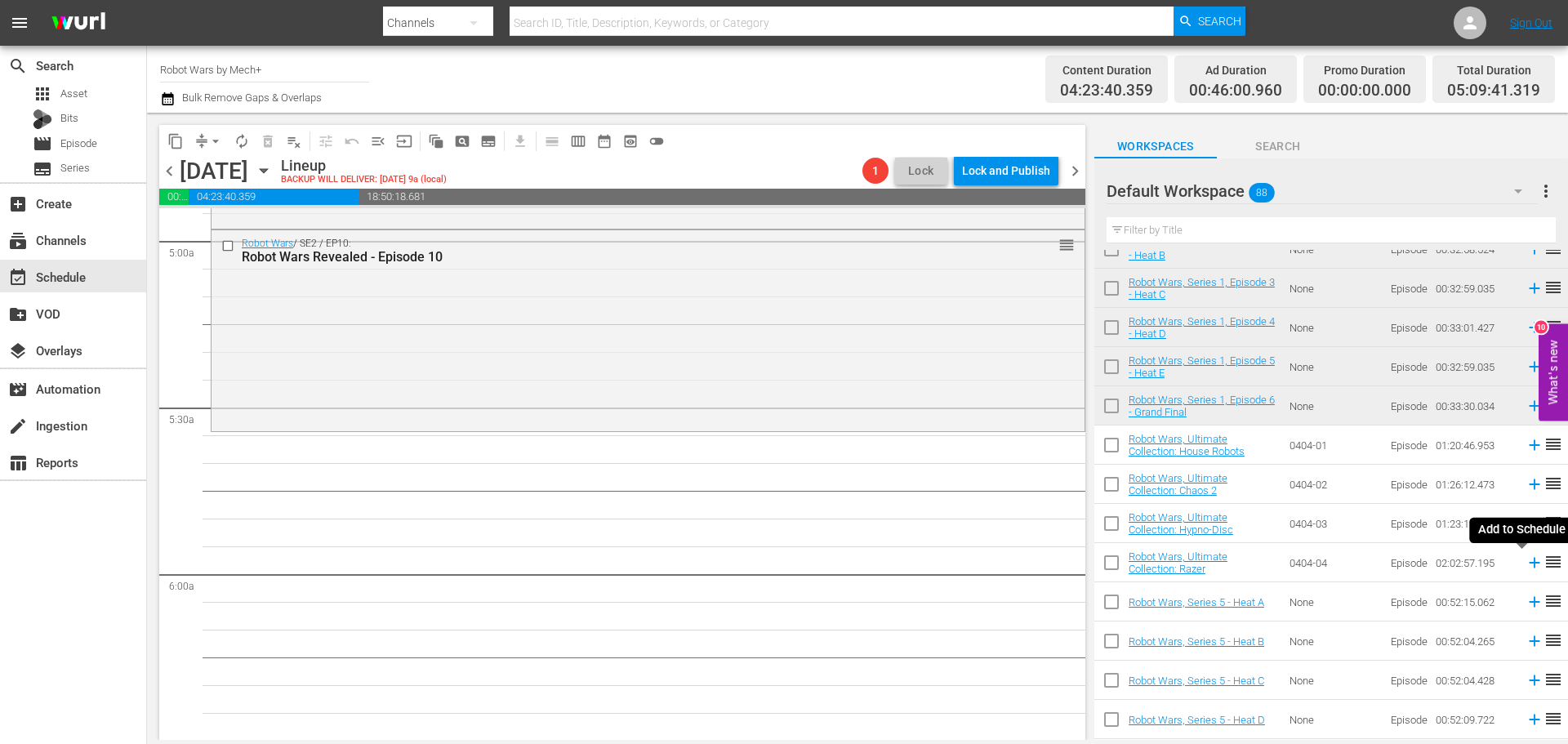
click at [1525, 562] on icon at bounding box center [1534, 562] width 18 height 18
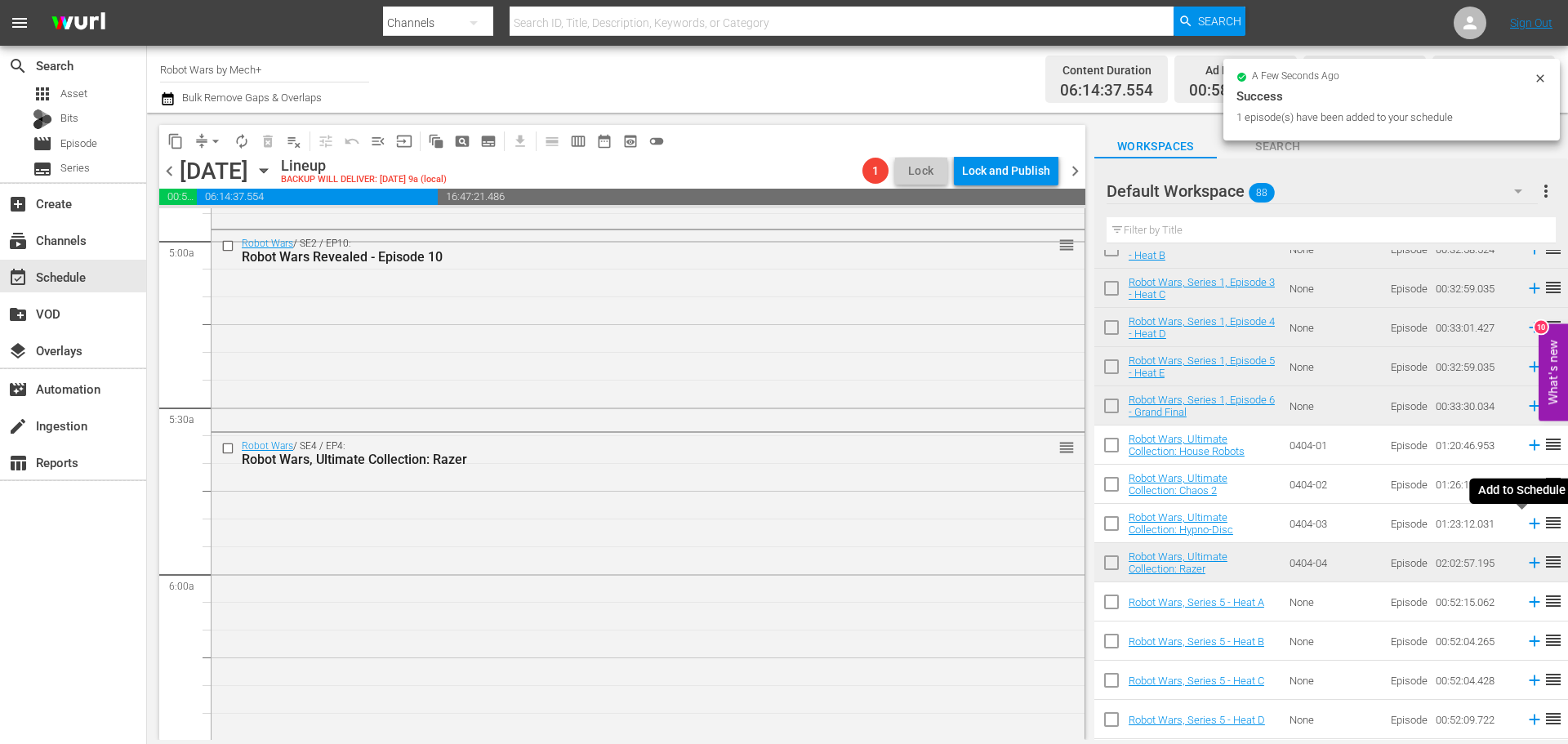
click at [1525, 528] on icon at bounding box center [1534, 524] width 18 height 18
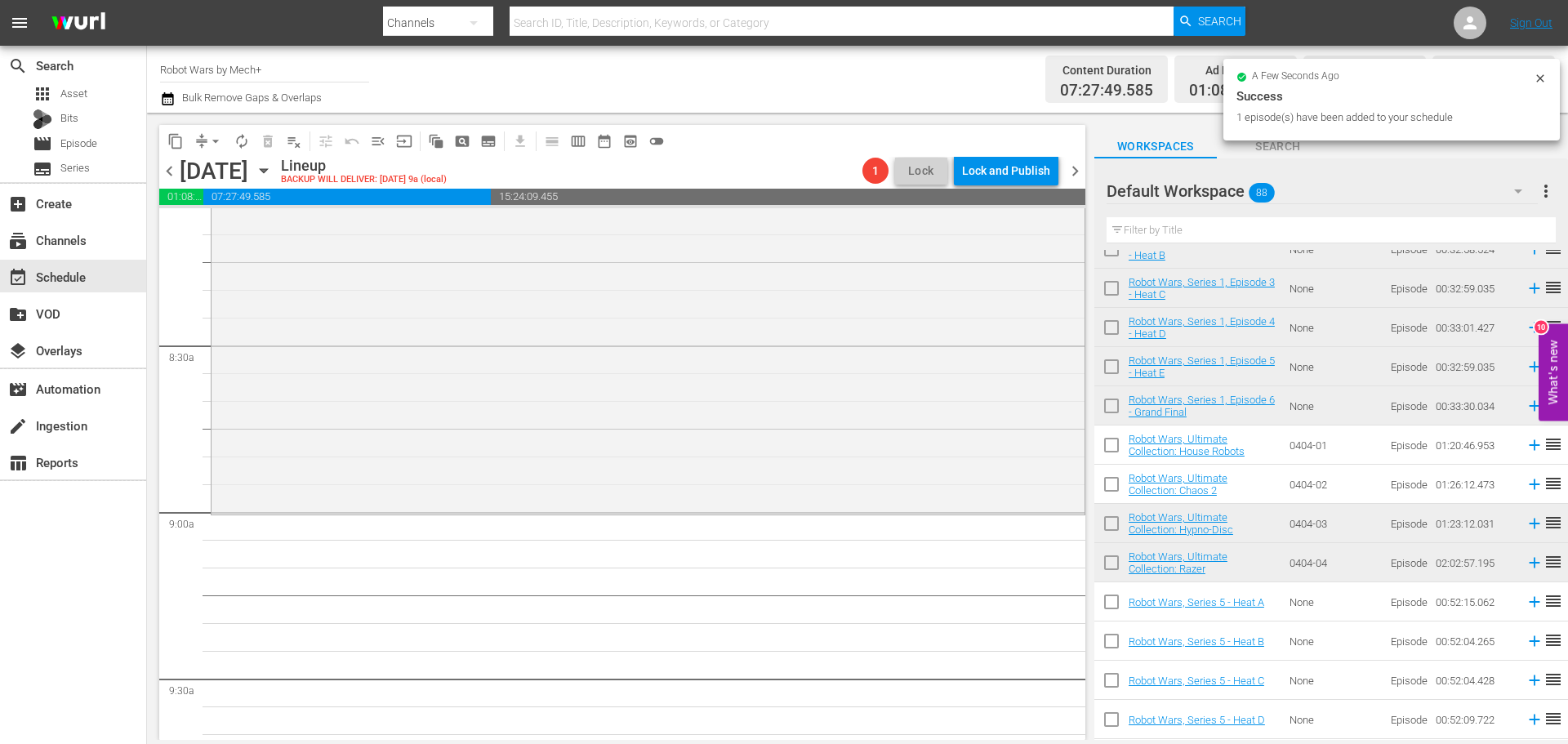
scroll to position [2776, 0]
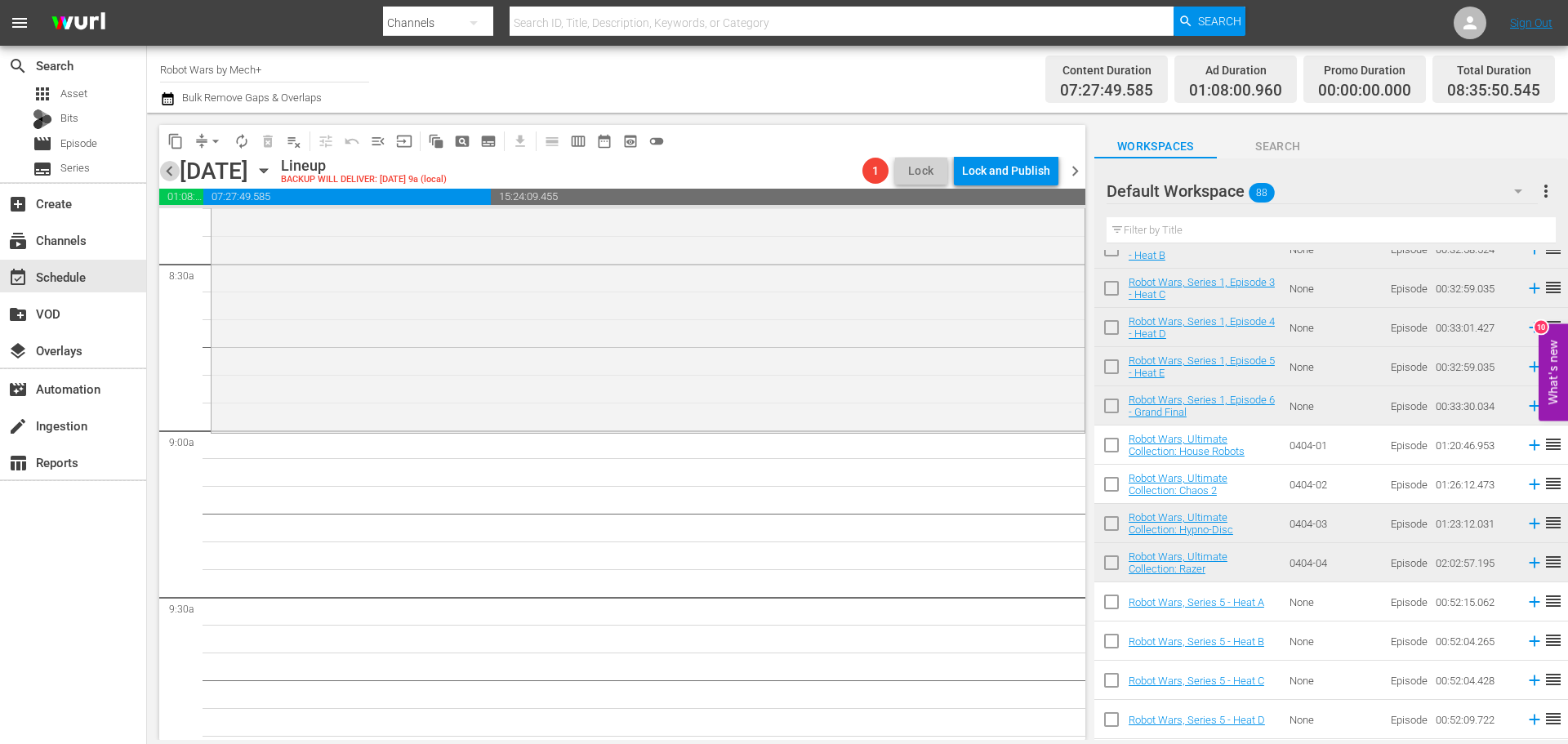
click at [174, 173] on span "chevron_left" at bounding box center [169, 171] width 21 height 21
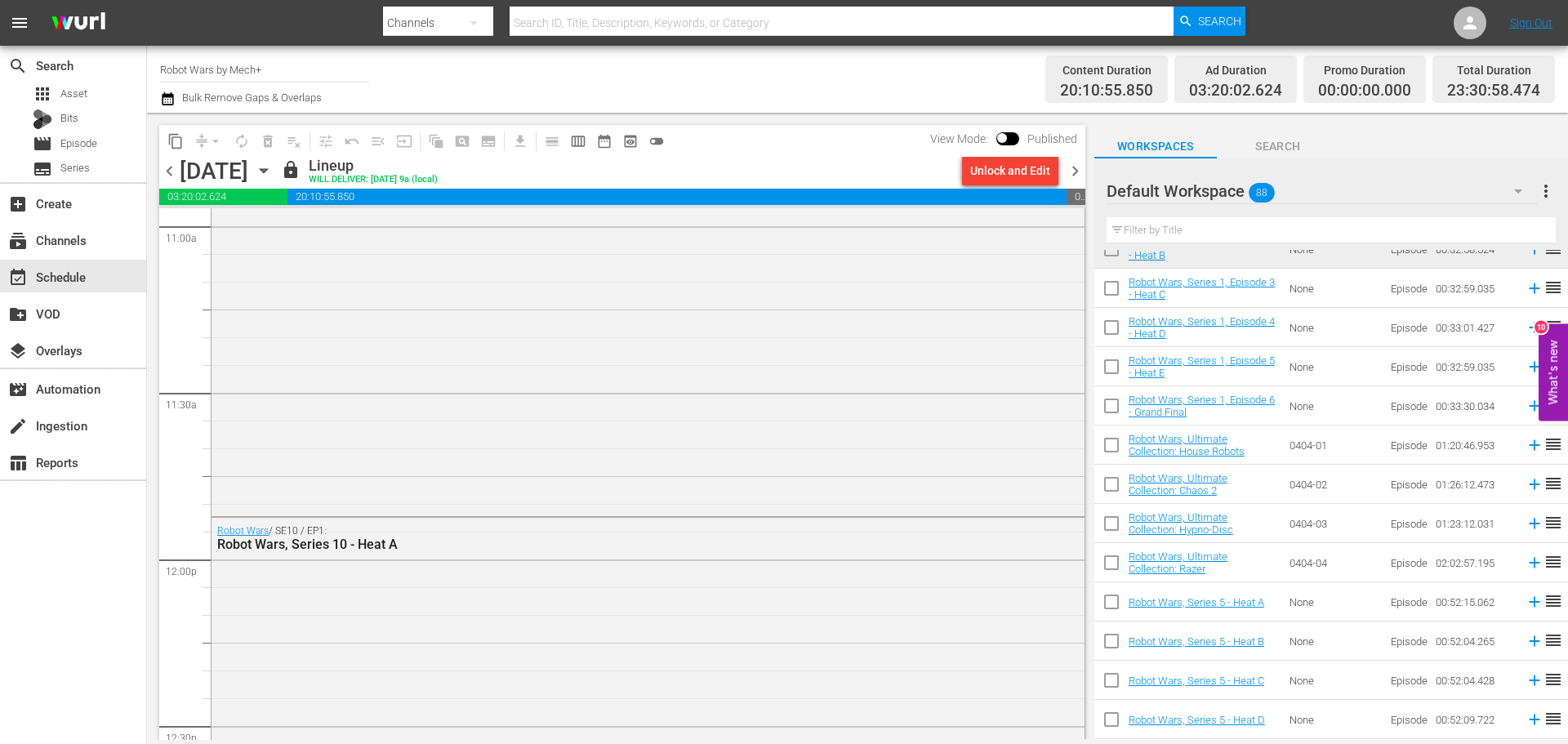
scroll to position [3565, 0]
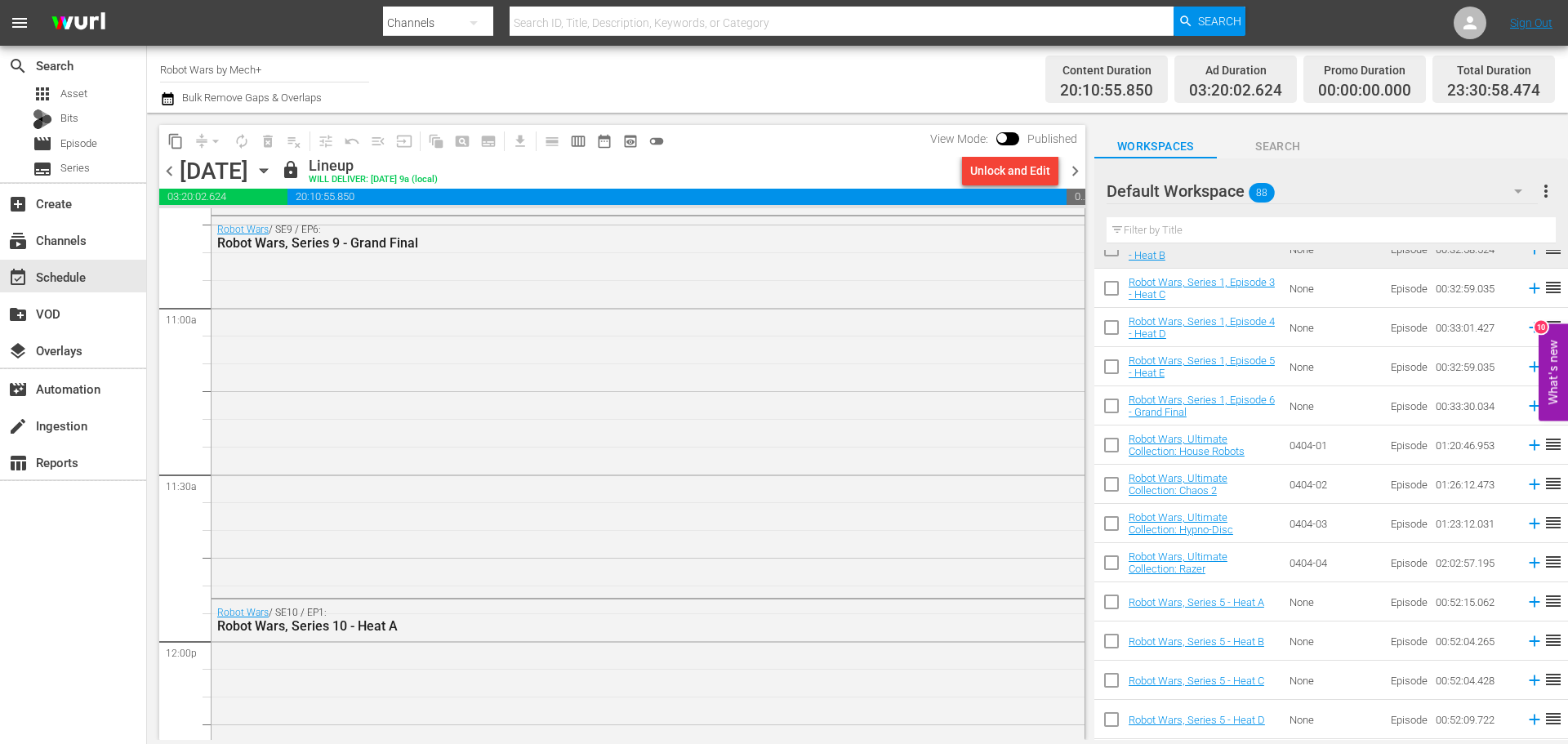
click at [1074, 166] on span "chevron_right" at bounding box center [1075, 171] width 21 height 21
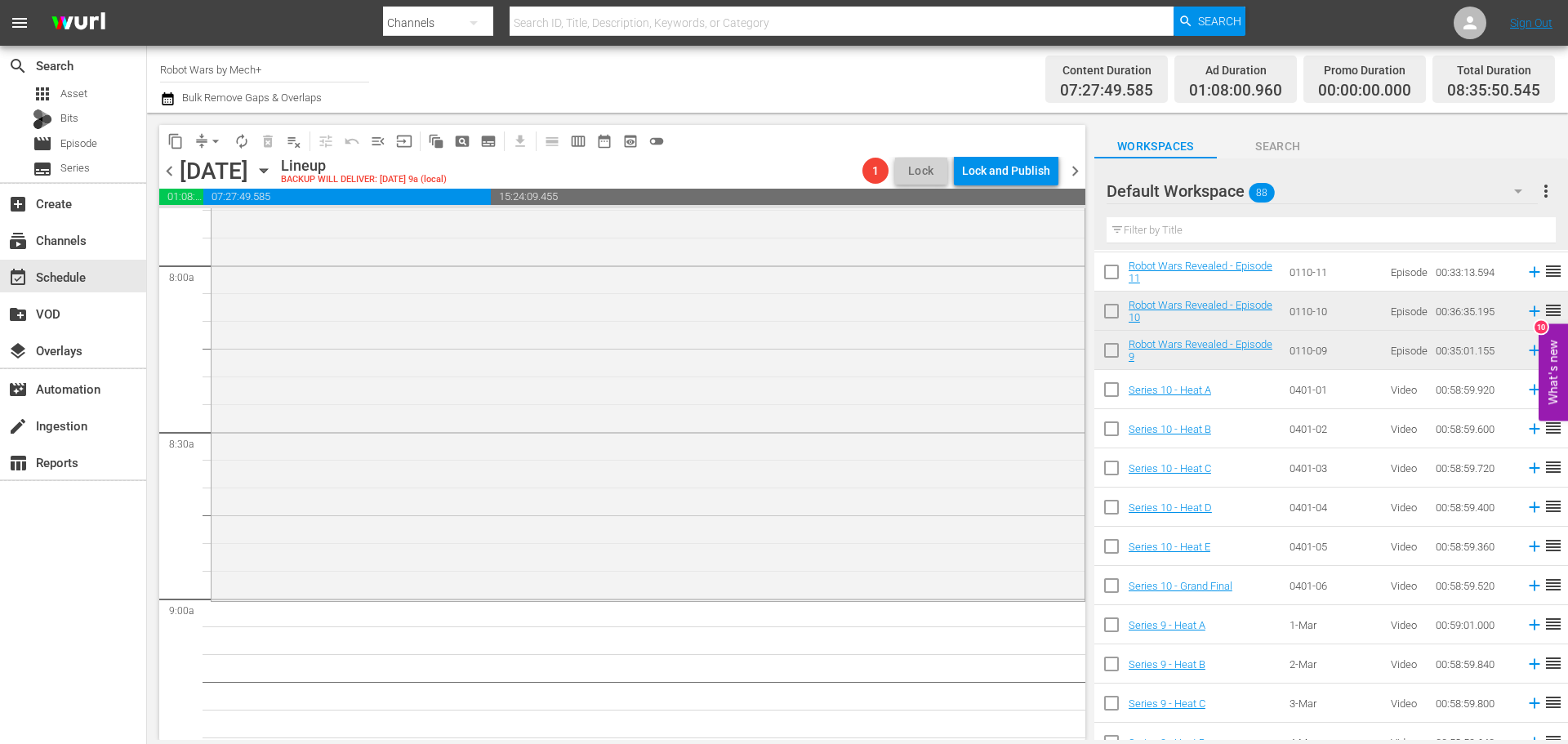
scroll to position [2425, 0]
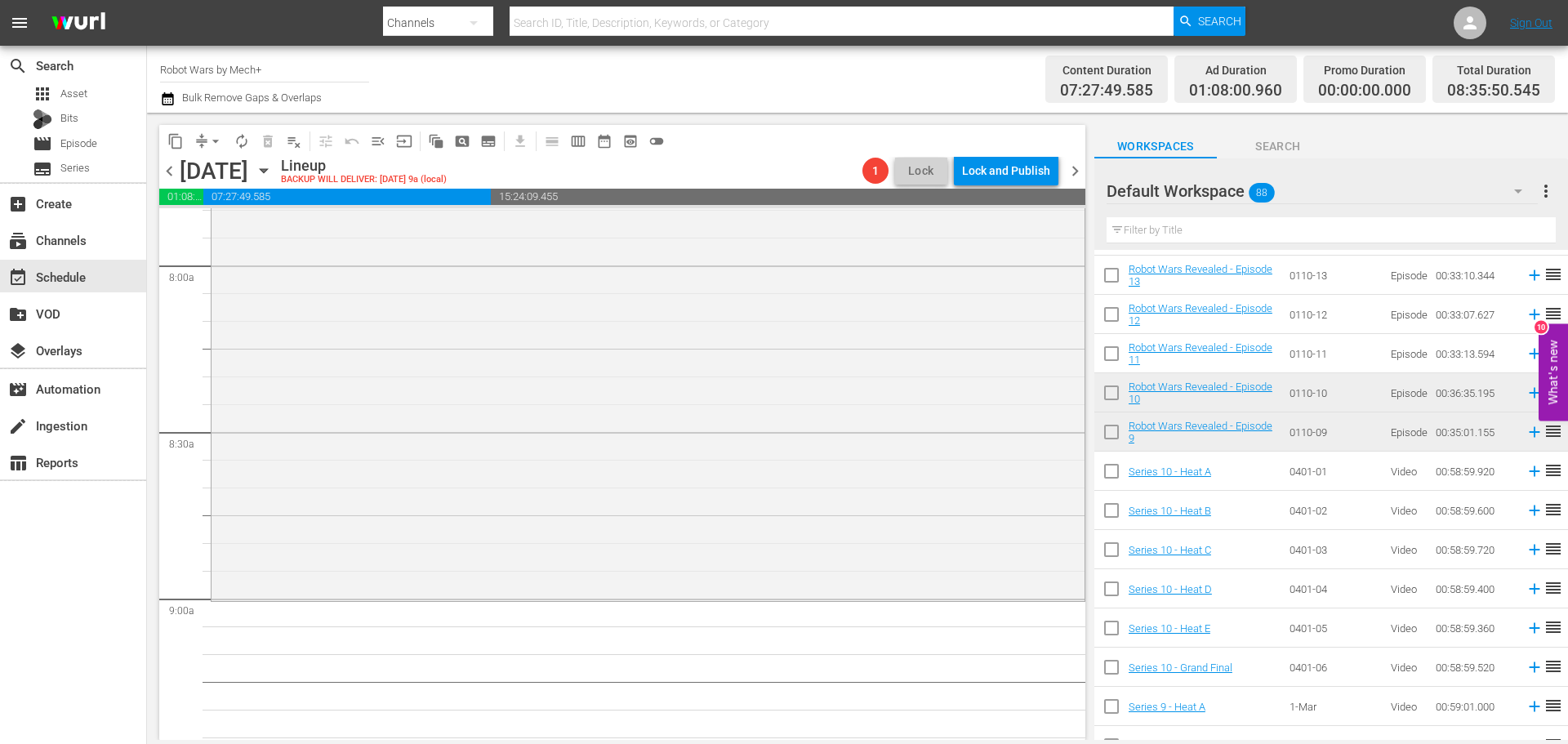
click at [1103, 676] on input "checkbox" at bounding box center [1111, 671] width 35 height 35
checkbox input "true"
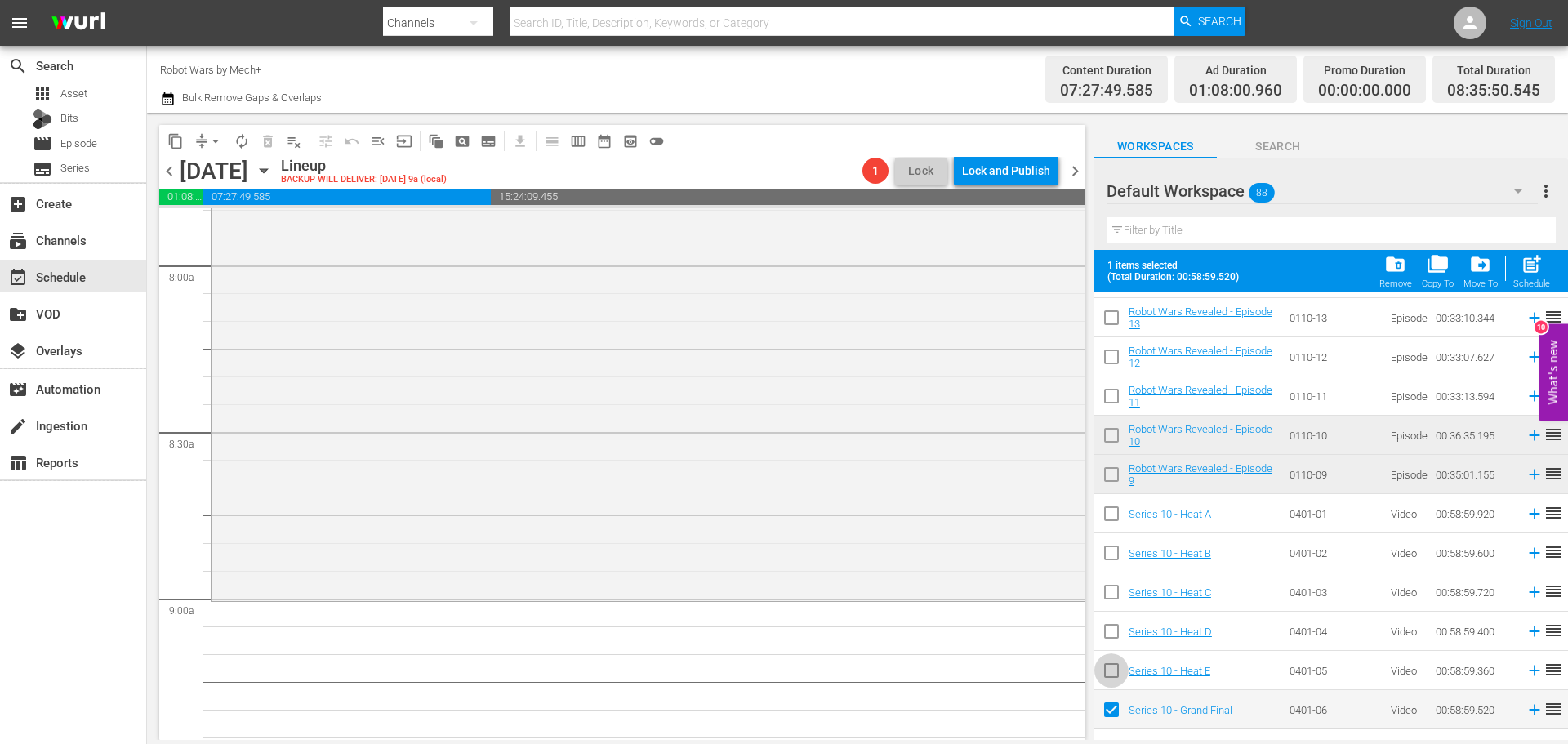
click at [1103, 676] on input "checkbox" at bounding box center [1111, 674] width 35 height 35
checkbox input "true"
click at [1112, 624] on input "checkbox" at bounding box center [1111, 635] width 35 height 35
checkbox input "true"
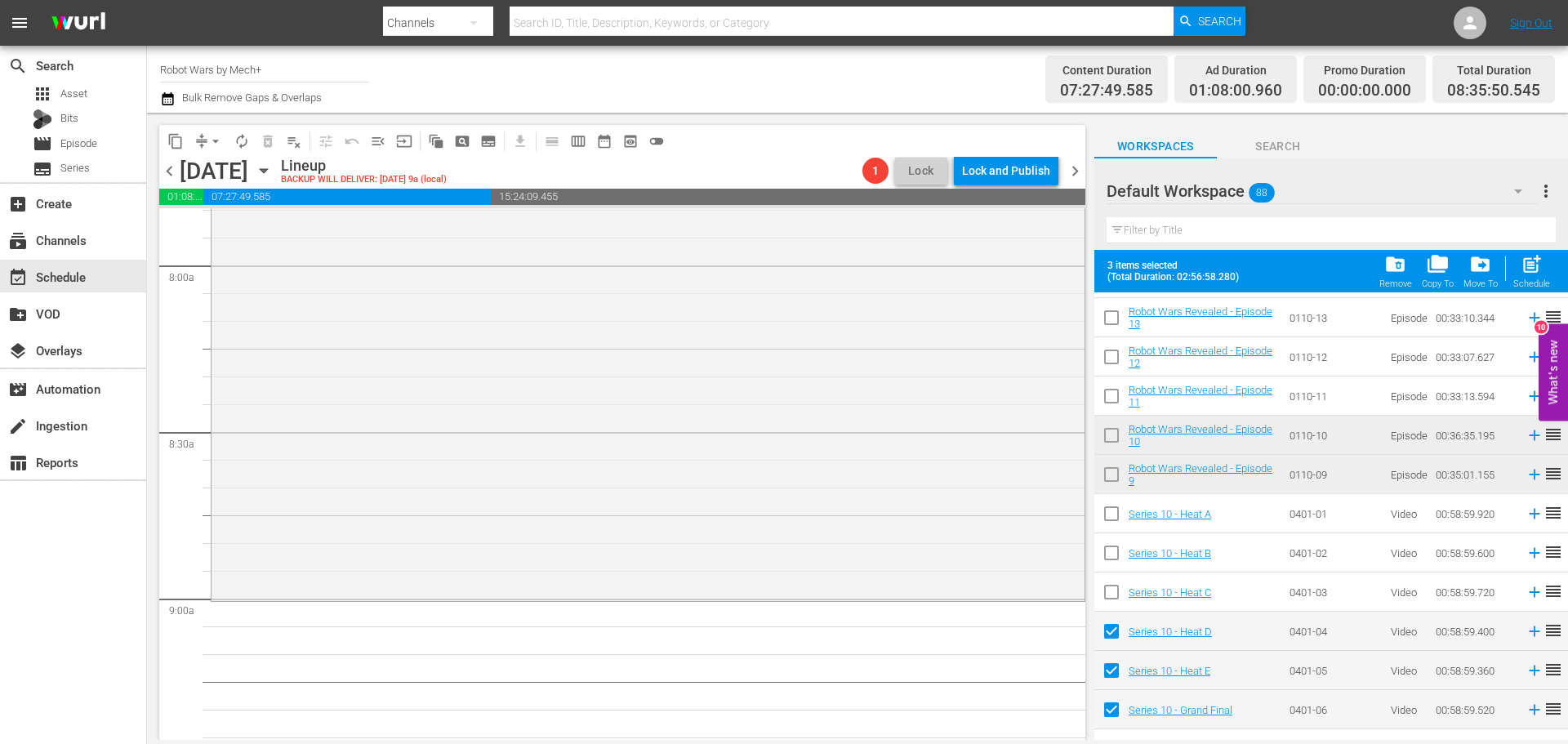
click at [1110, 595] on input "checkbox" at bounding box center [1111, 595] width 35 height 35
checkbox input "true"
click at [1110, 562] on input "checkbox" at bounding box center [1111, 557] width 35 height 35
checkbox input "true"
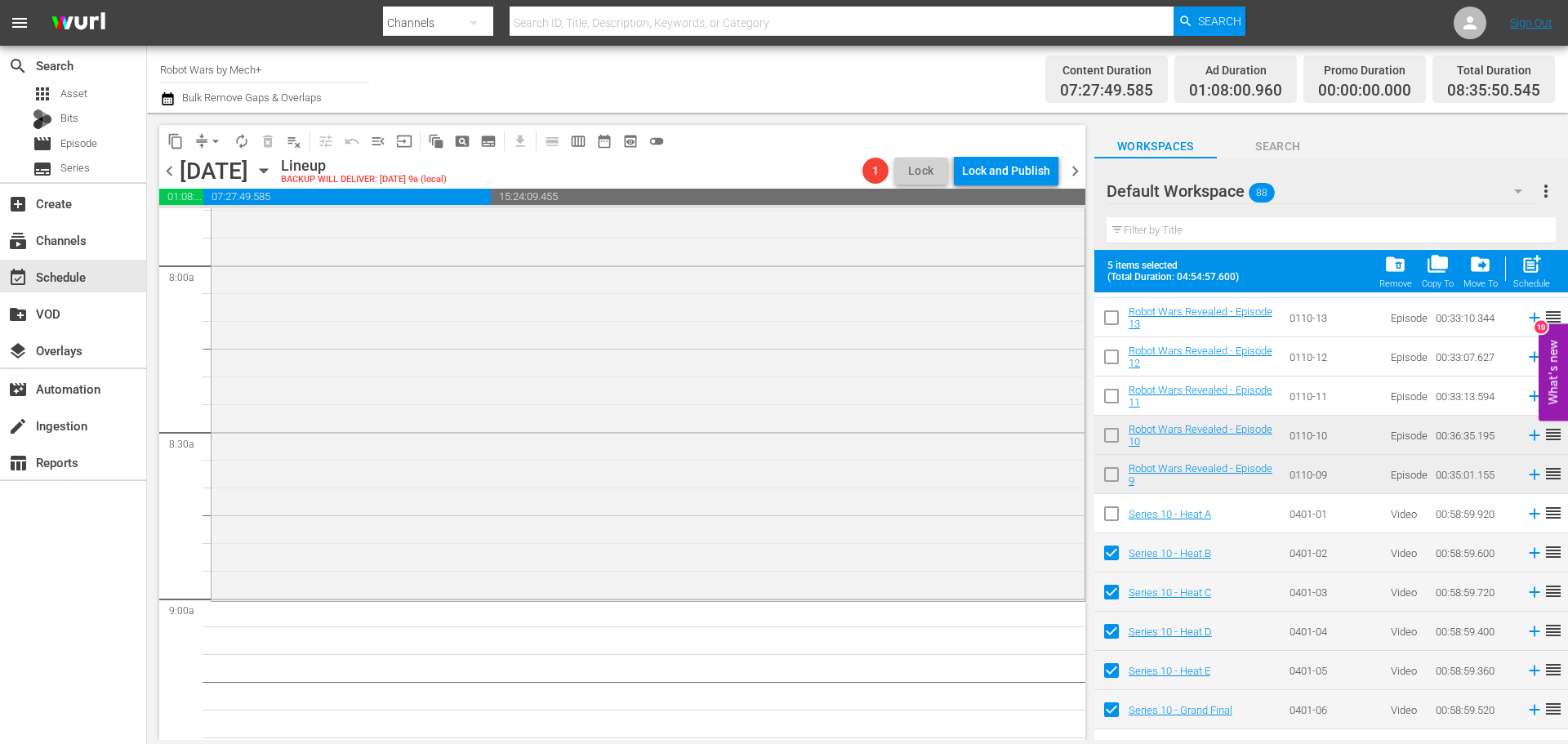
click at [1110, 514] on input "checkbox" at bounding box center [1111, 517] width 35 height 35
click at [1532, 269] on span "post_add" at bounding box center [1531, 264] width 22 height 22
checkbox input "false"
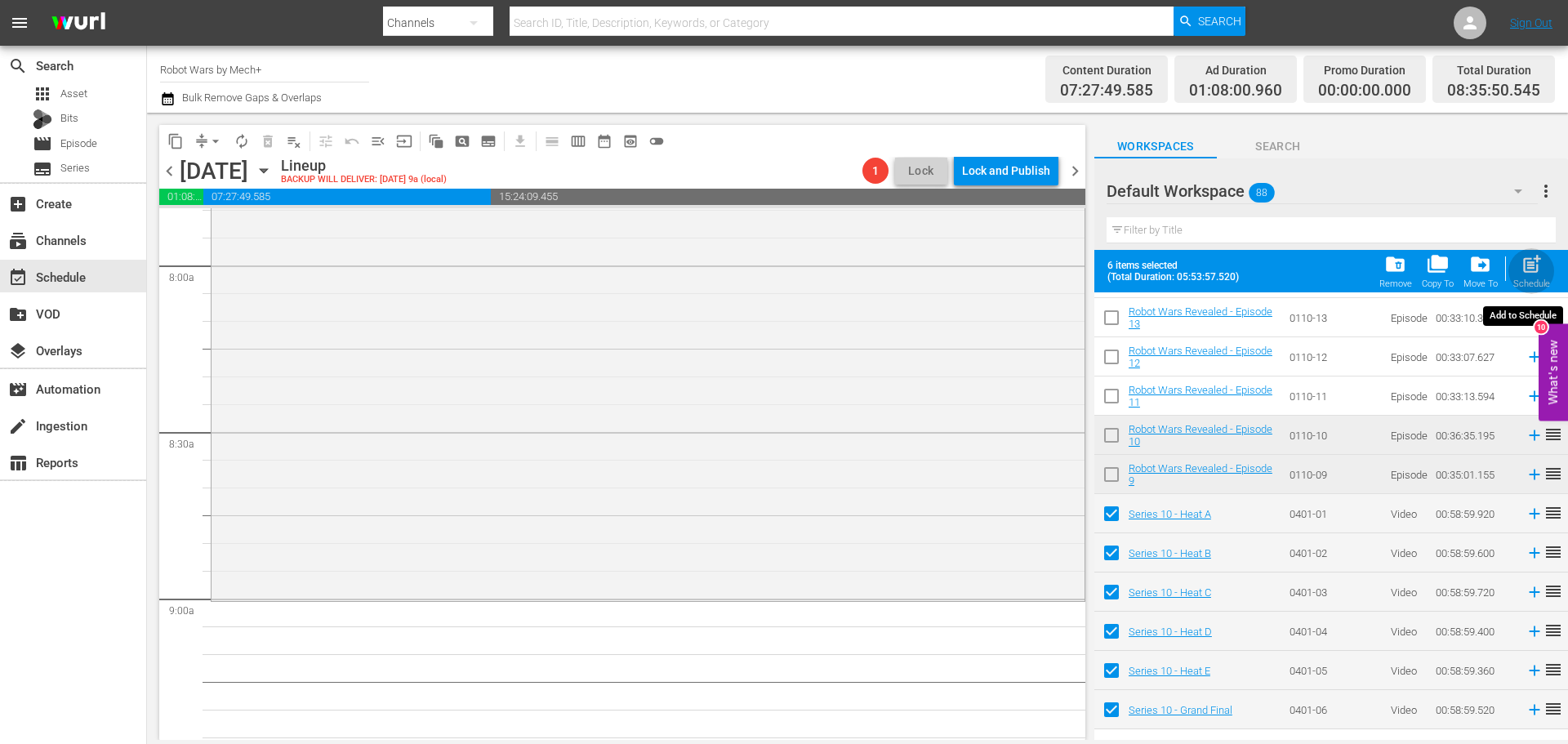
checkbox input "false"
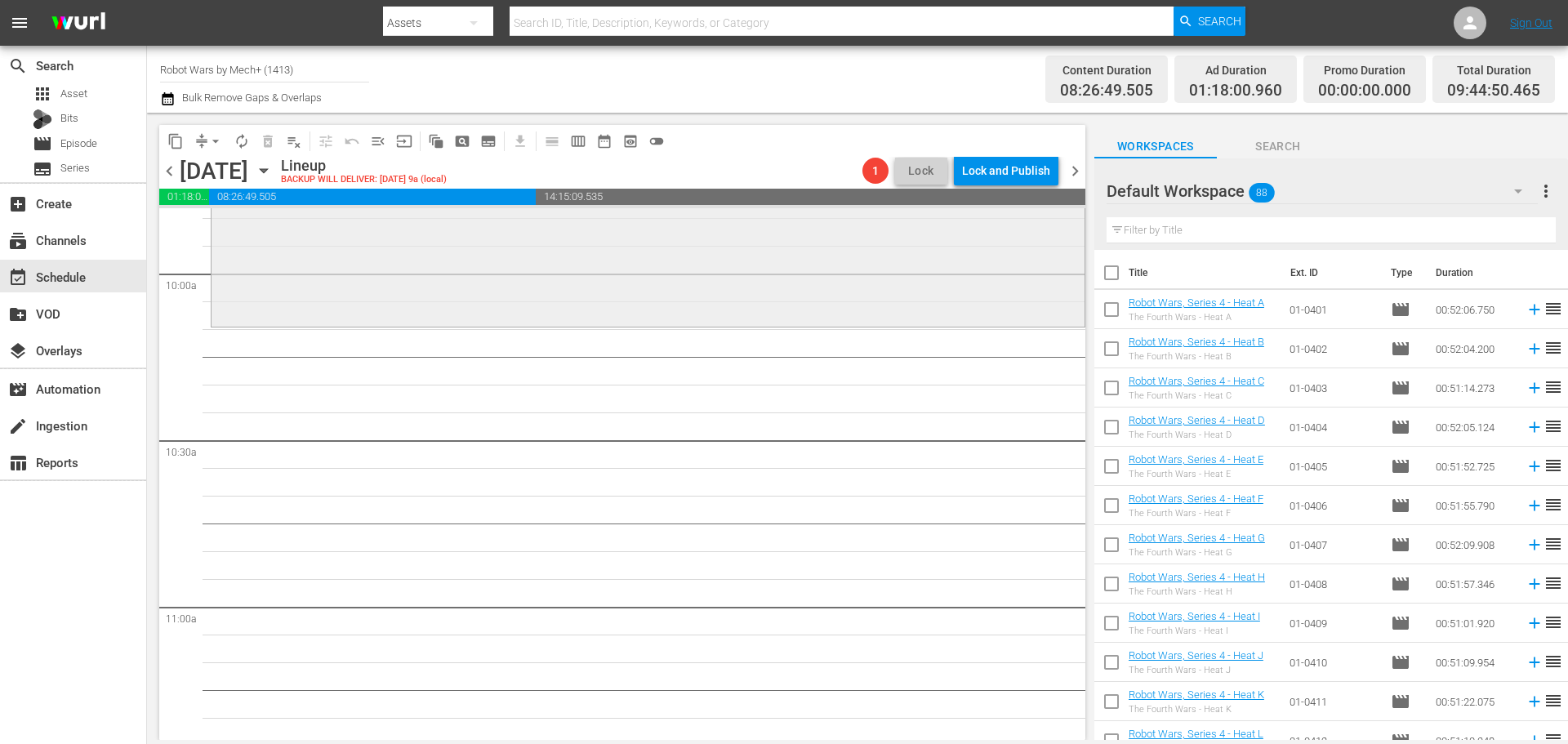
scroll to position [3429, 0]
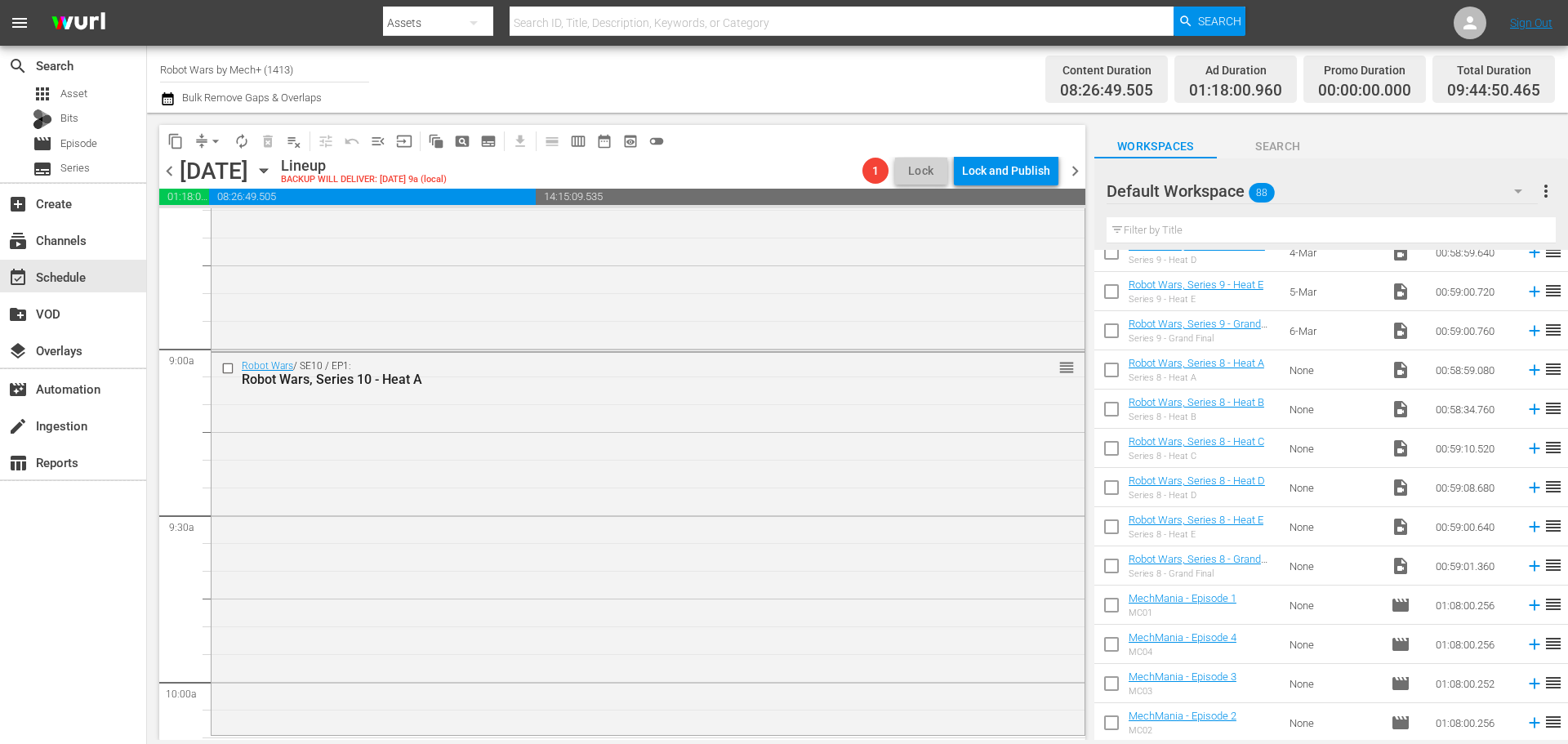
scroll to position [2507, 0]
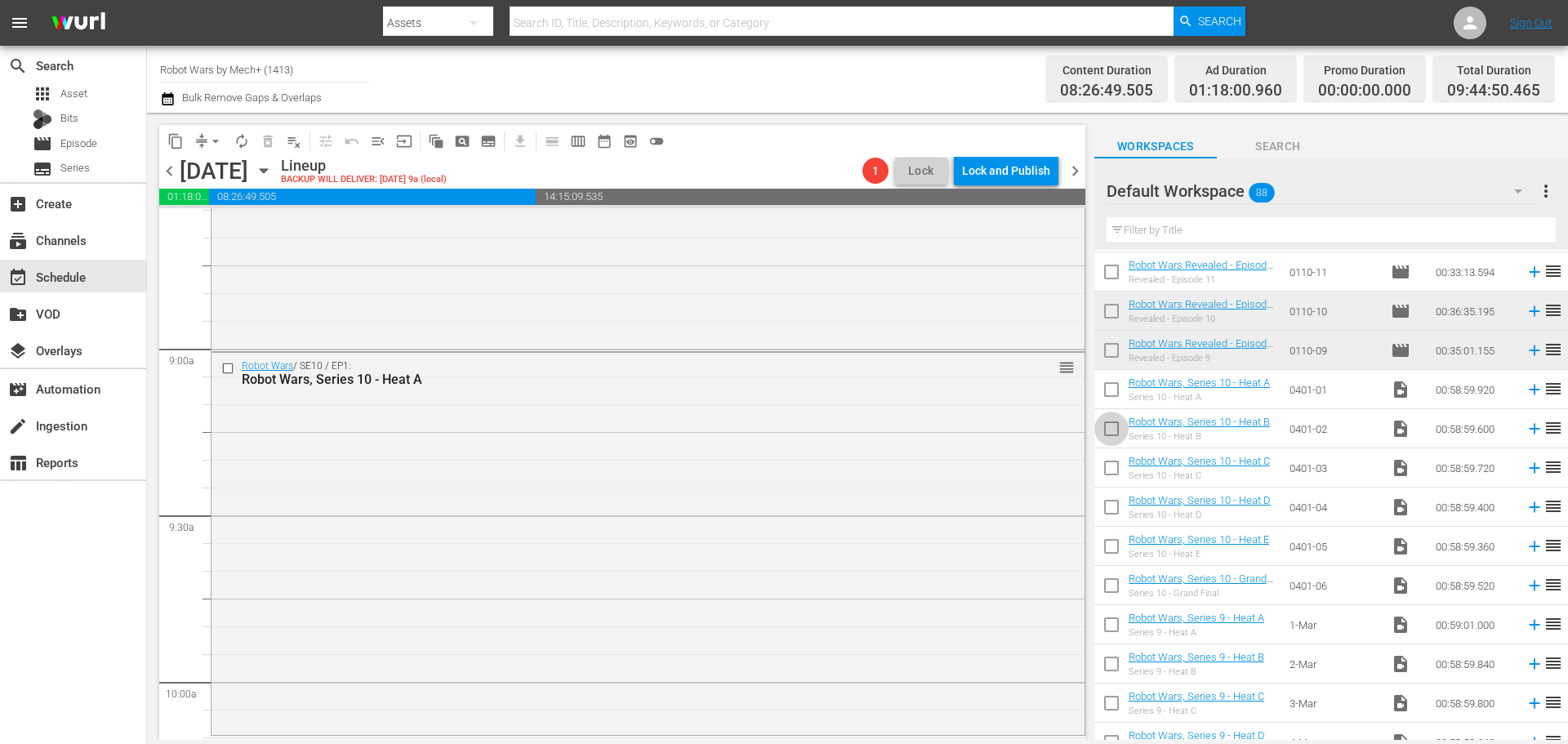
click at [1115, 439] on input "checkbox" at bounding box center [1111, 432] width 35 height 35
checkbox input "true"
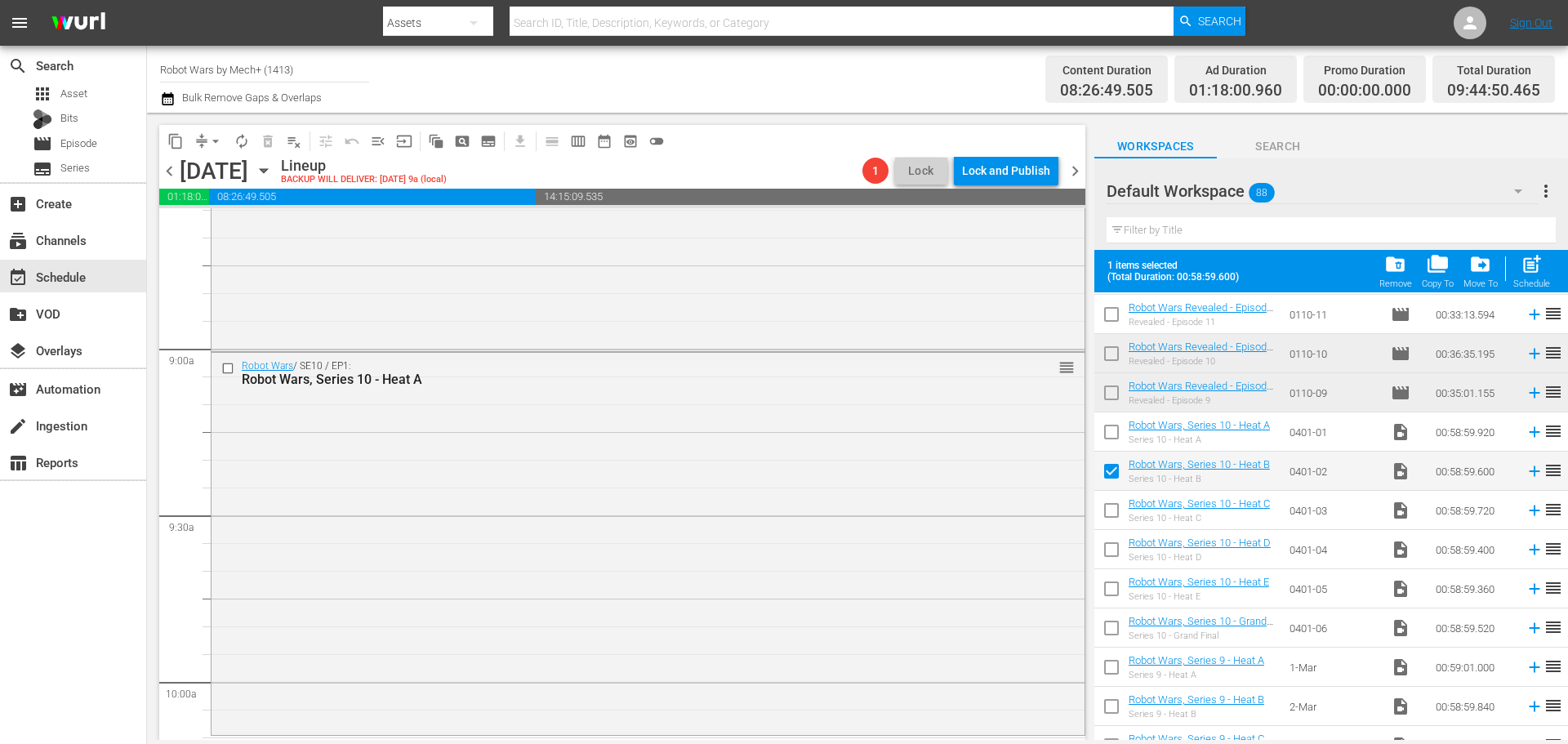
click at [1111, 508] on input "checkbox" at bounding box center [1111, 514] width 35 height 35
checkbox input "true"
click at [1108, 550] on input "checkbox" at bounding box center [1111, 553] width 35 height 35
checkbox input "true"
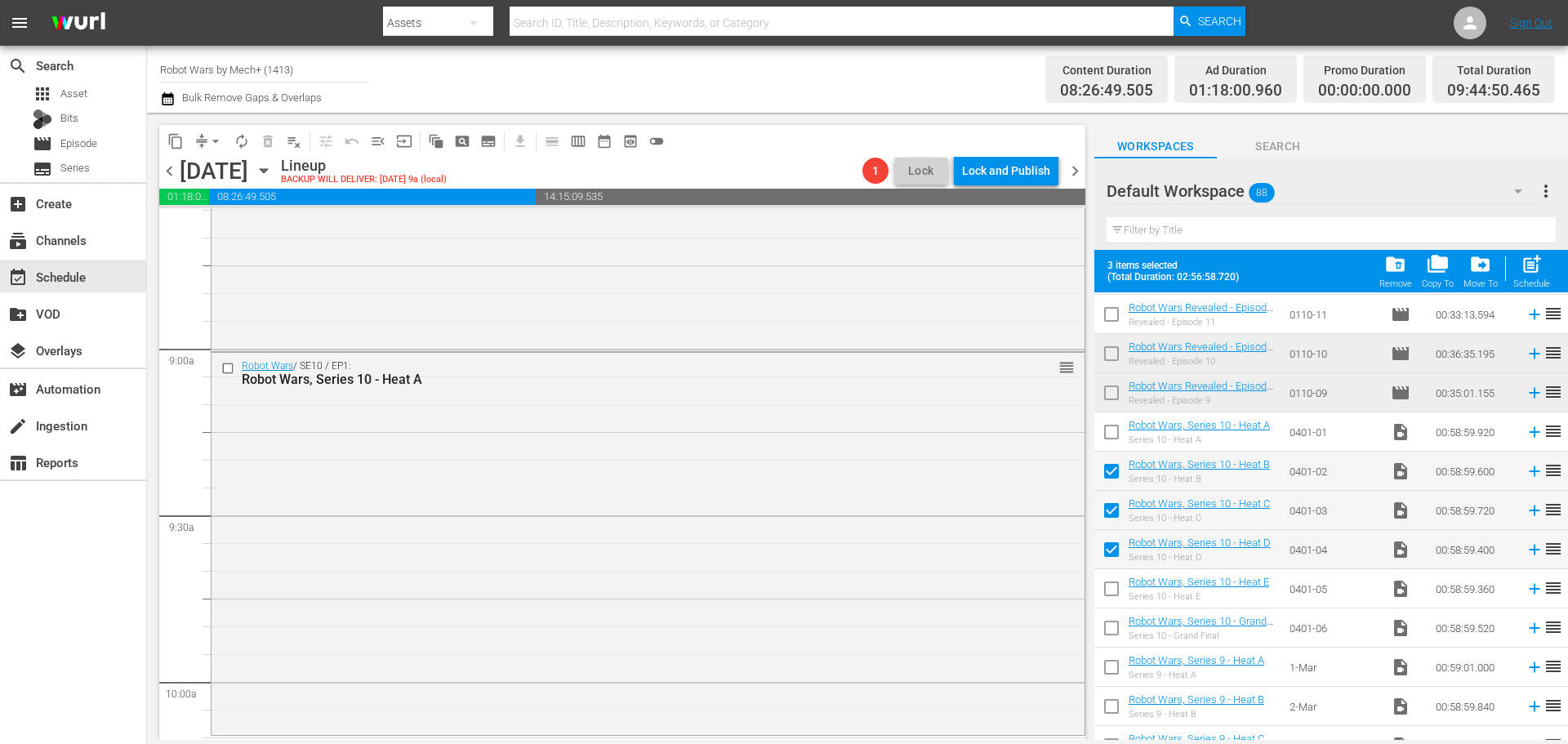
click at [1110, 595] on input "checkbox" at bounding box center [1111, 592] width 35 height 35
checkbox input "true"
click at [1111, 639] on input "checkbox" at bounding box center [1111, 632] width 35 height 35
checkbox input "true"
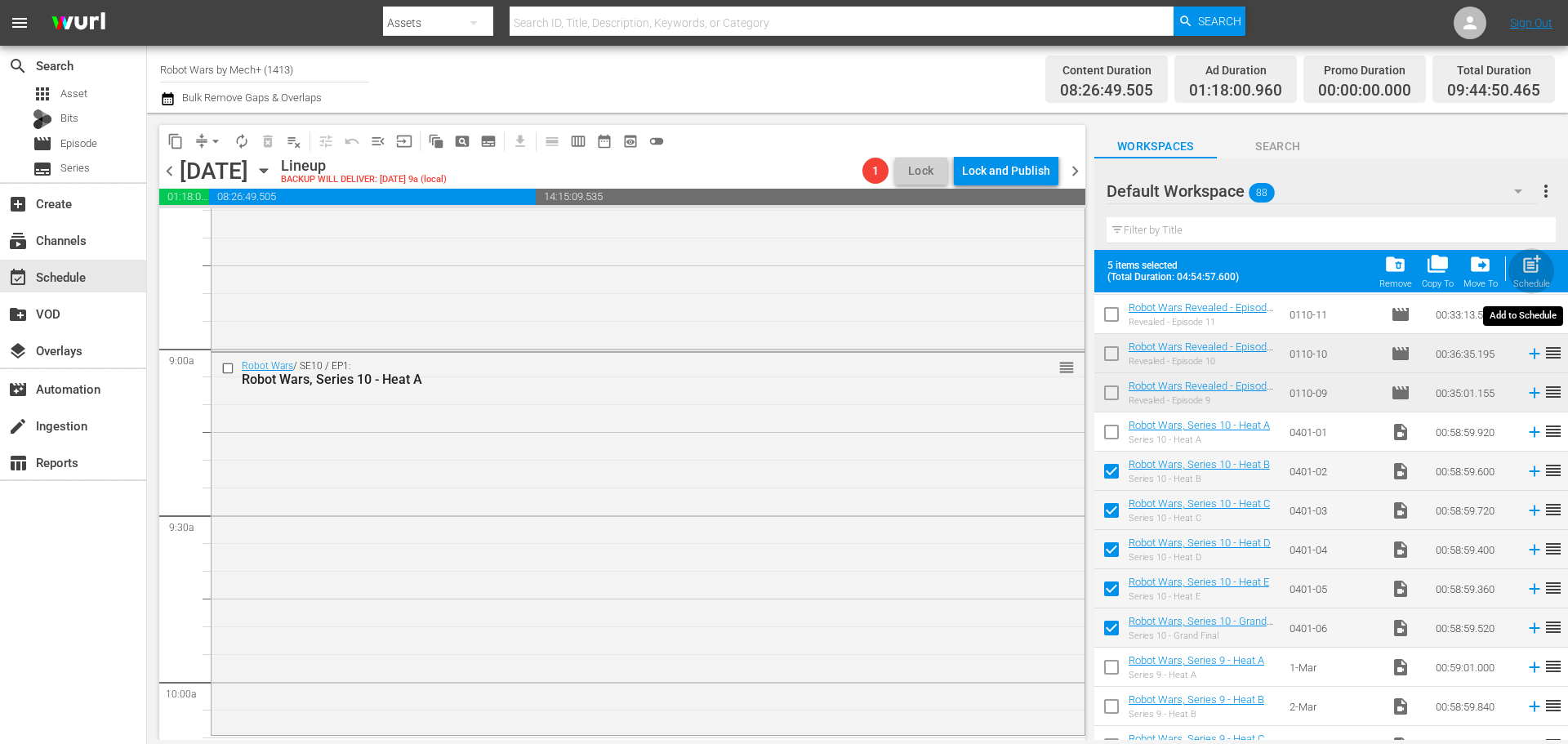
click at [1535, 269] on span "post_add" at bounding box center [1531, 264] width 22 height 22
checkbox input "false"
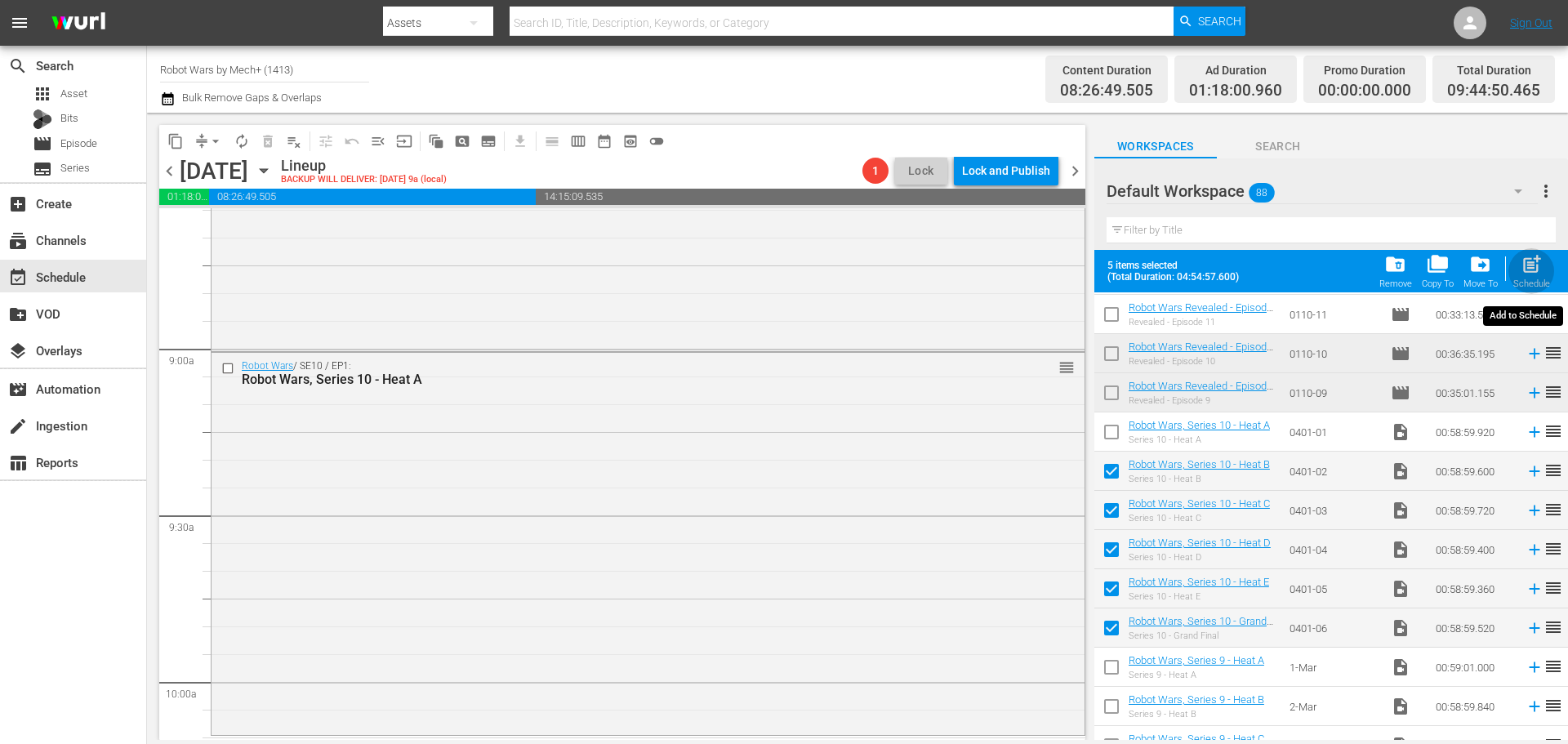
checkbox input "false"
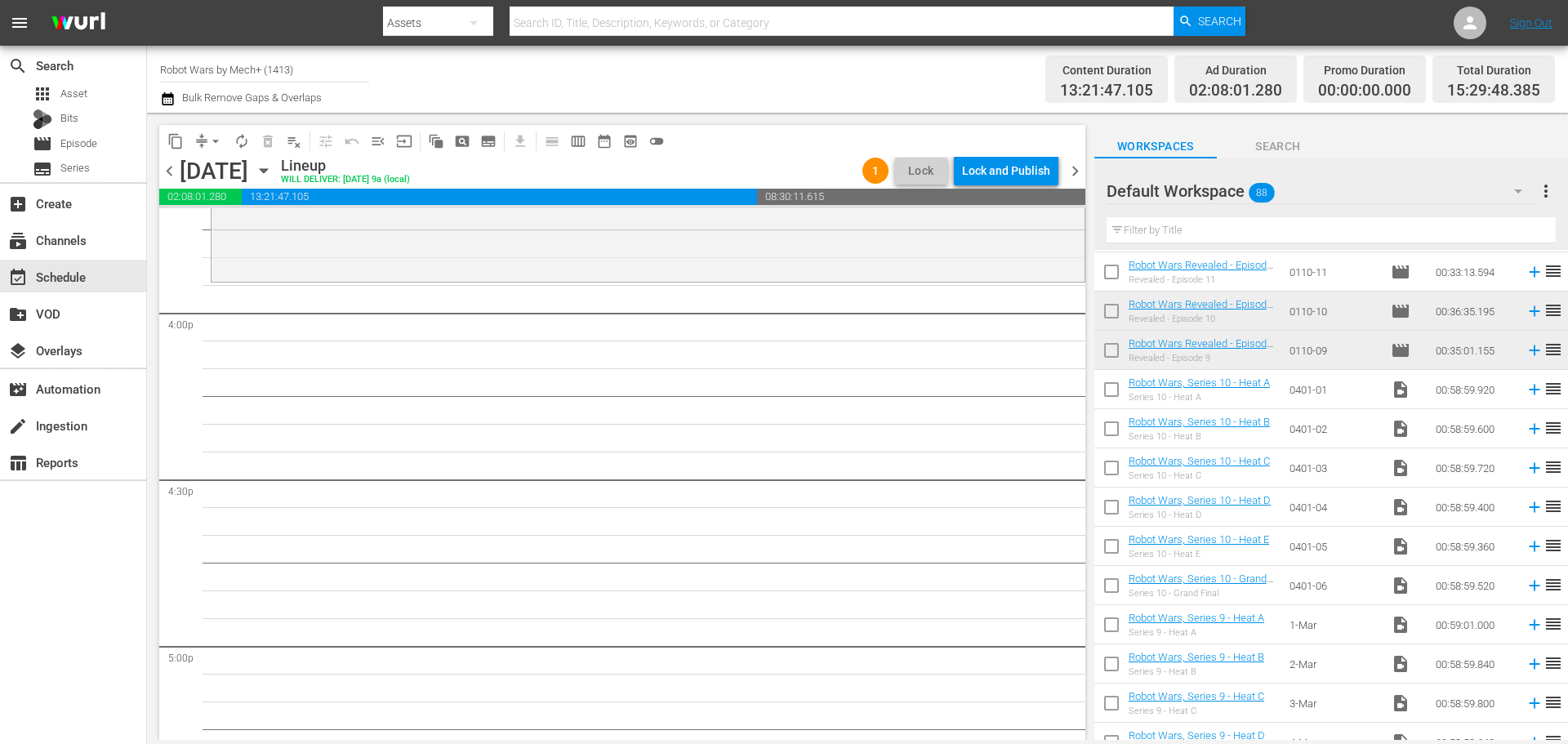
scroll to position [2997, 0]
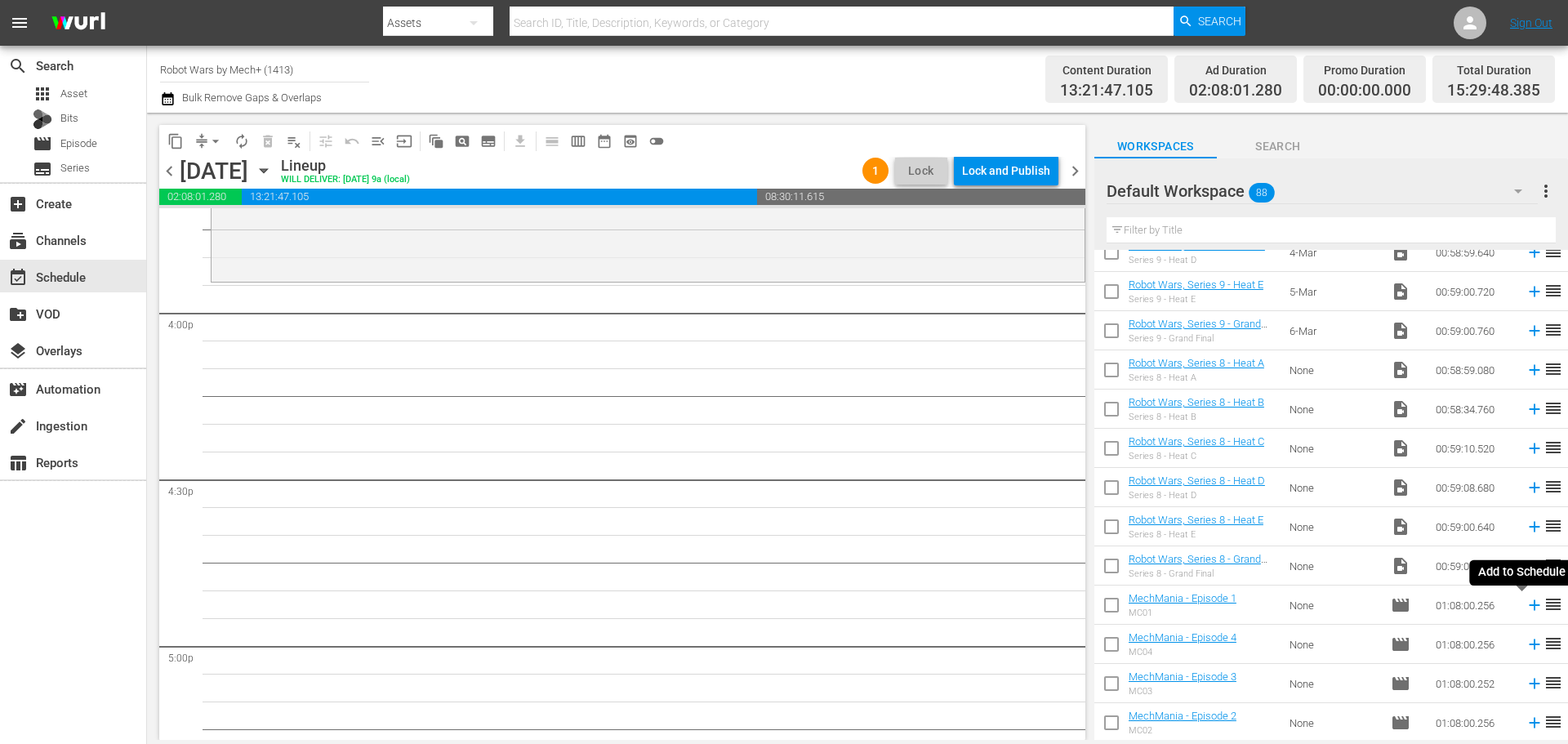
click at [1525, 602] on icon at bounding box center [1534, 605] width 18 height 18
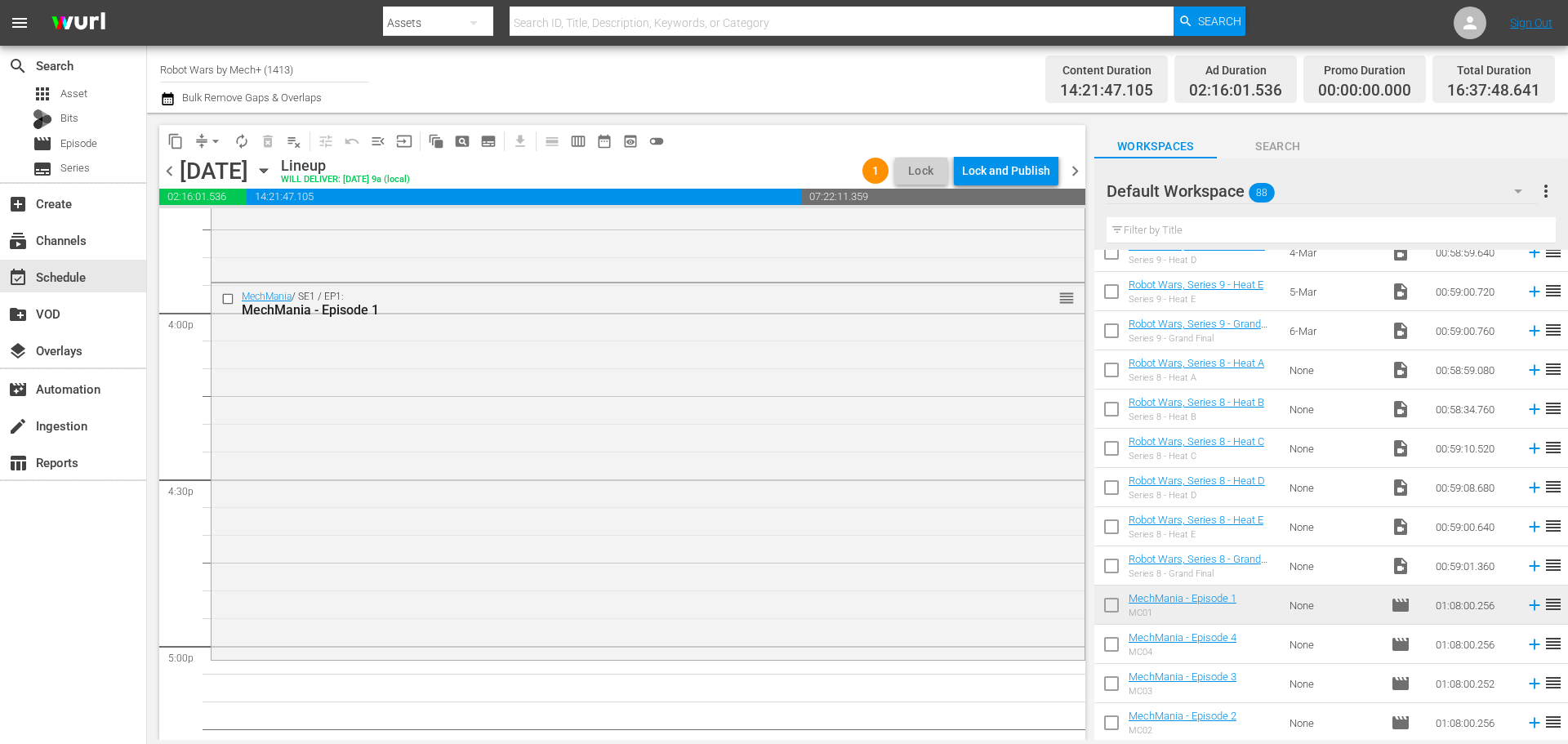
click at [1525, 724] on icon at bounding box center [1534, 723] width 18 height 18
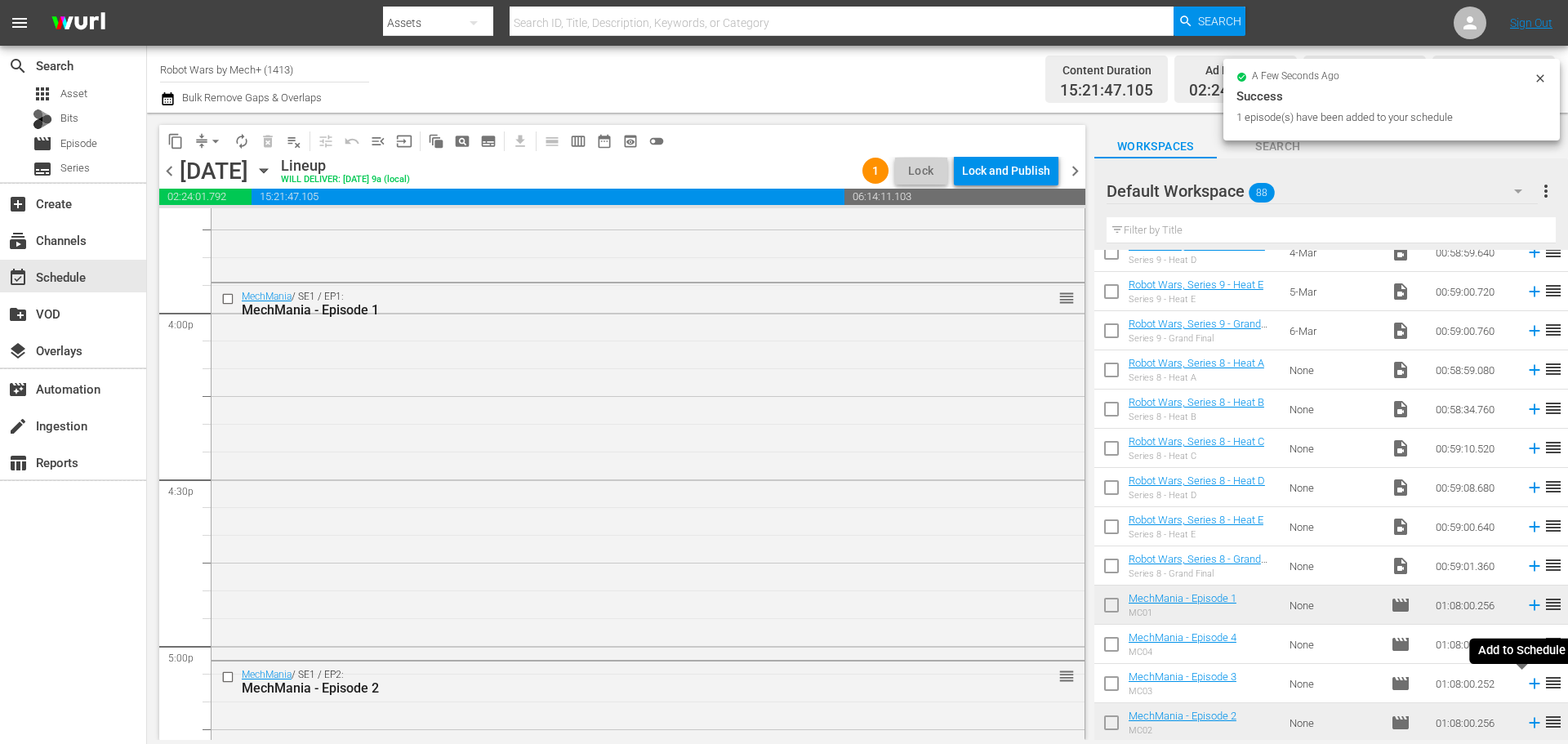
click at [1525, 685] on icon at bounding box center [1534, 684] width 18 height 18
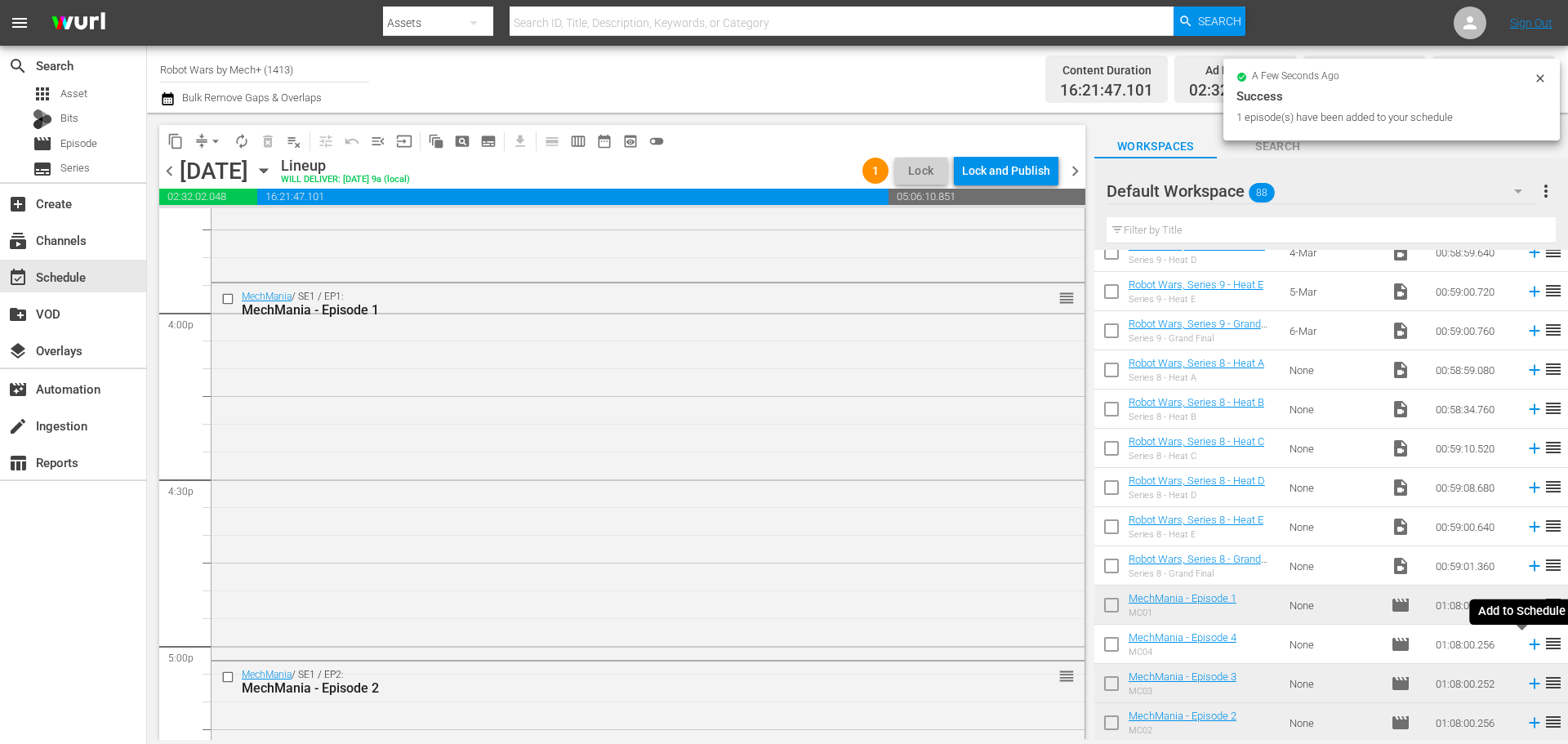
click at [1528, 646] on icon at bounding box center [1533, 644] width 11 height 11
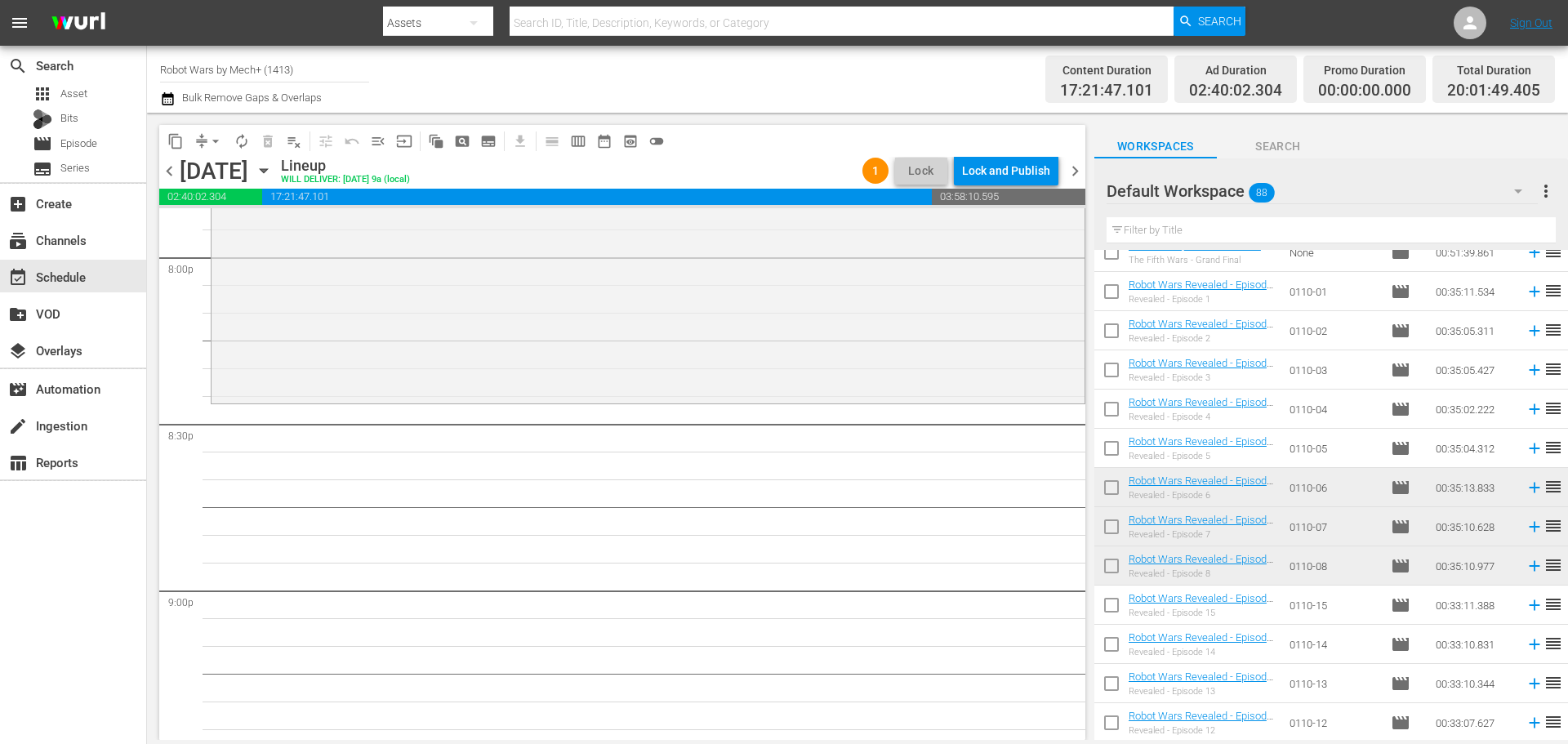
scroll to position [1936, 0]
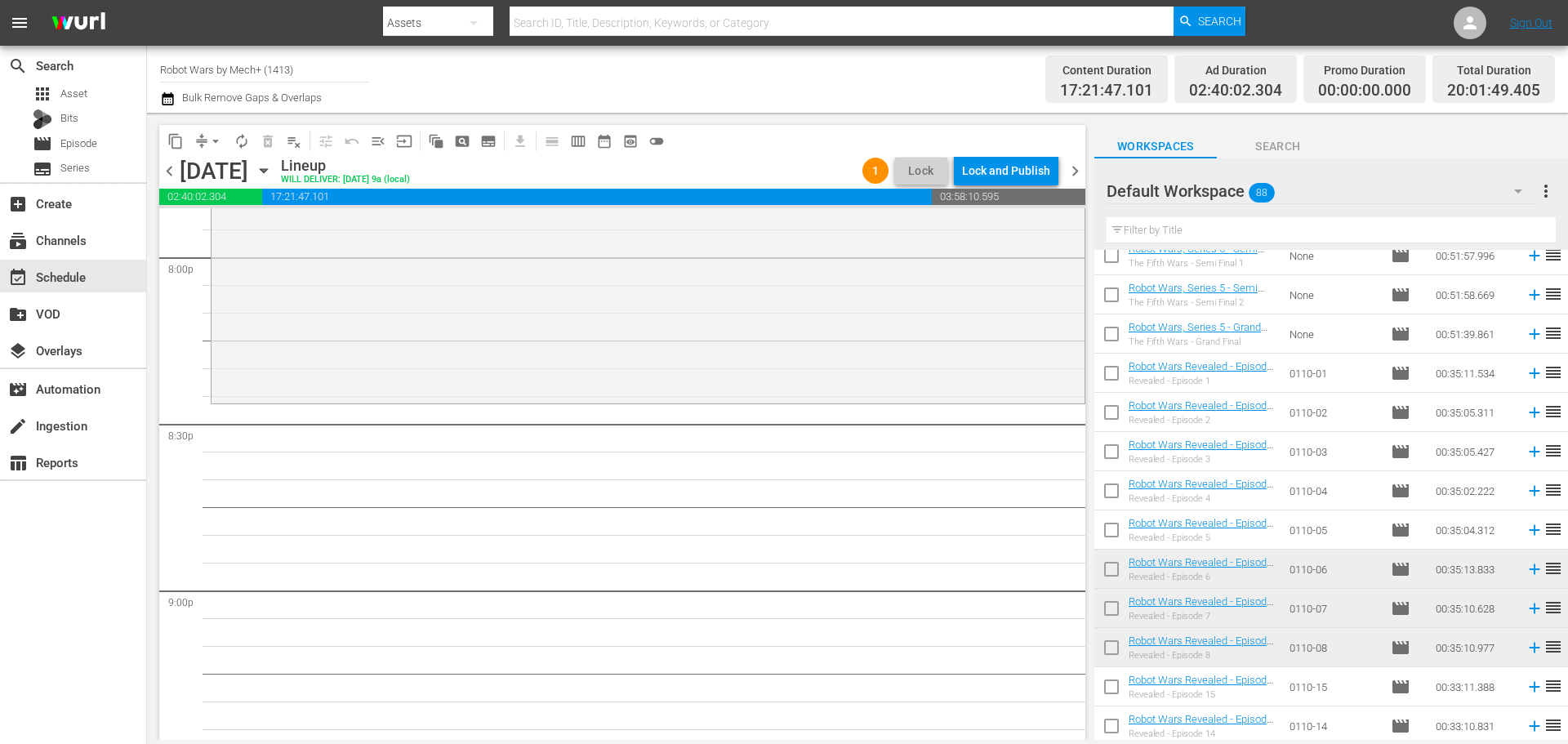
click at [1113, 378] on input "checkbox" at bounding box center [1111, 377] width 35 height 35
checkbox input "true"
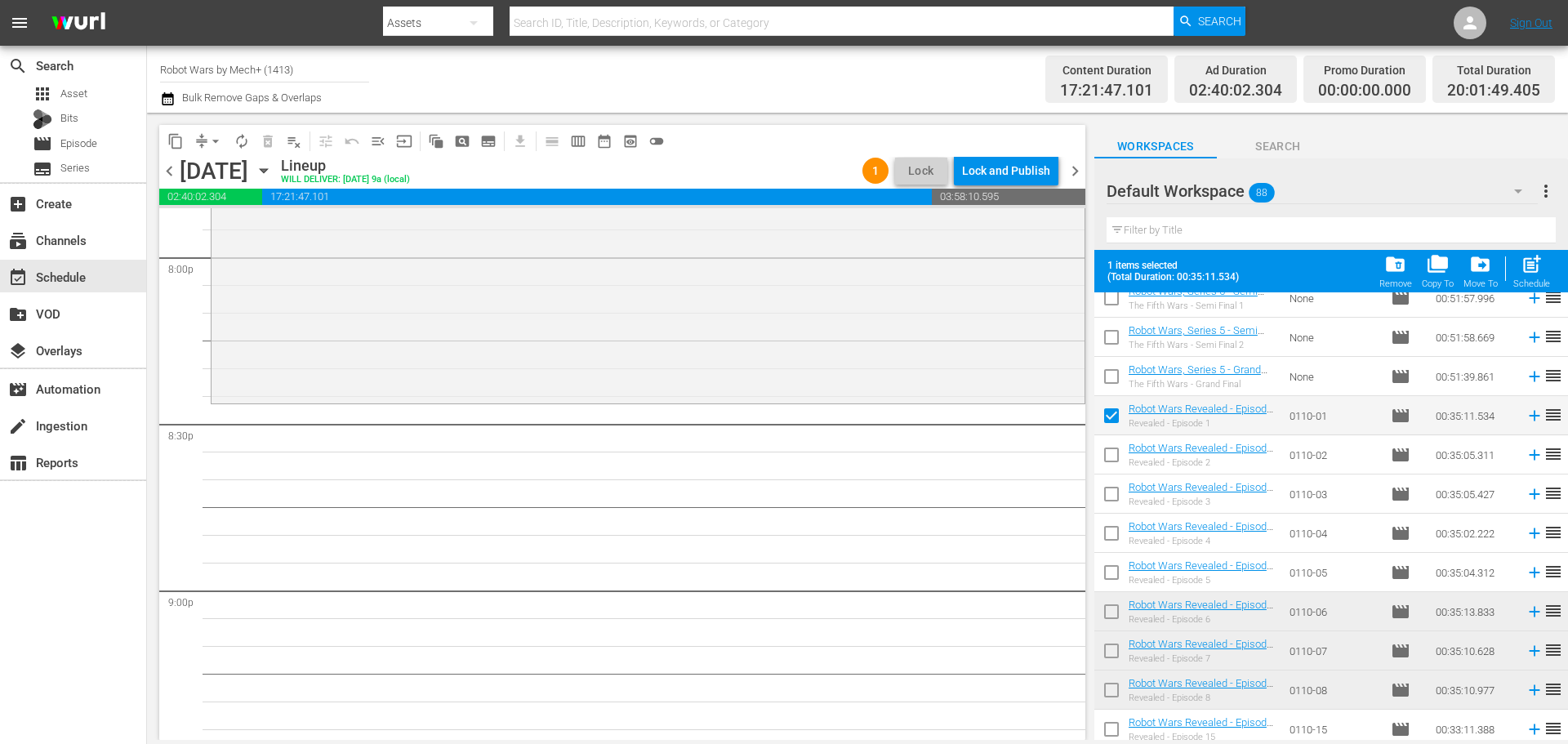
drag, startPoint x: 1111, startPoint y: 451, endPoint x: 1102, endPoint y: 507, distance: 56.7
click at [1111, 452] on input "checkbox" at bounding box center [1111, 458] width 35 height 35
checkbox input "true"
click at [1105, 497] on input "checkbox" at bounding box center [1111, 497] width 35 height 35
checkbox input "true"
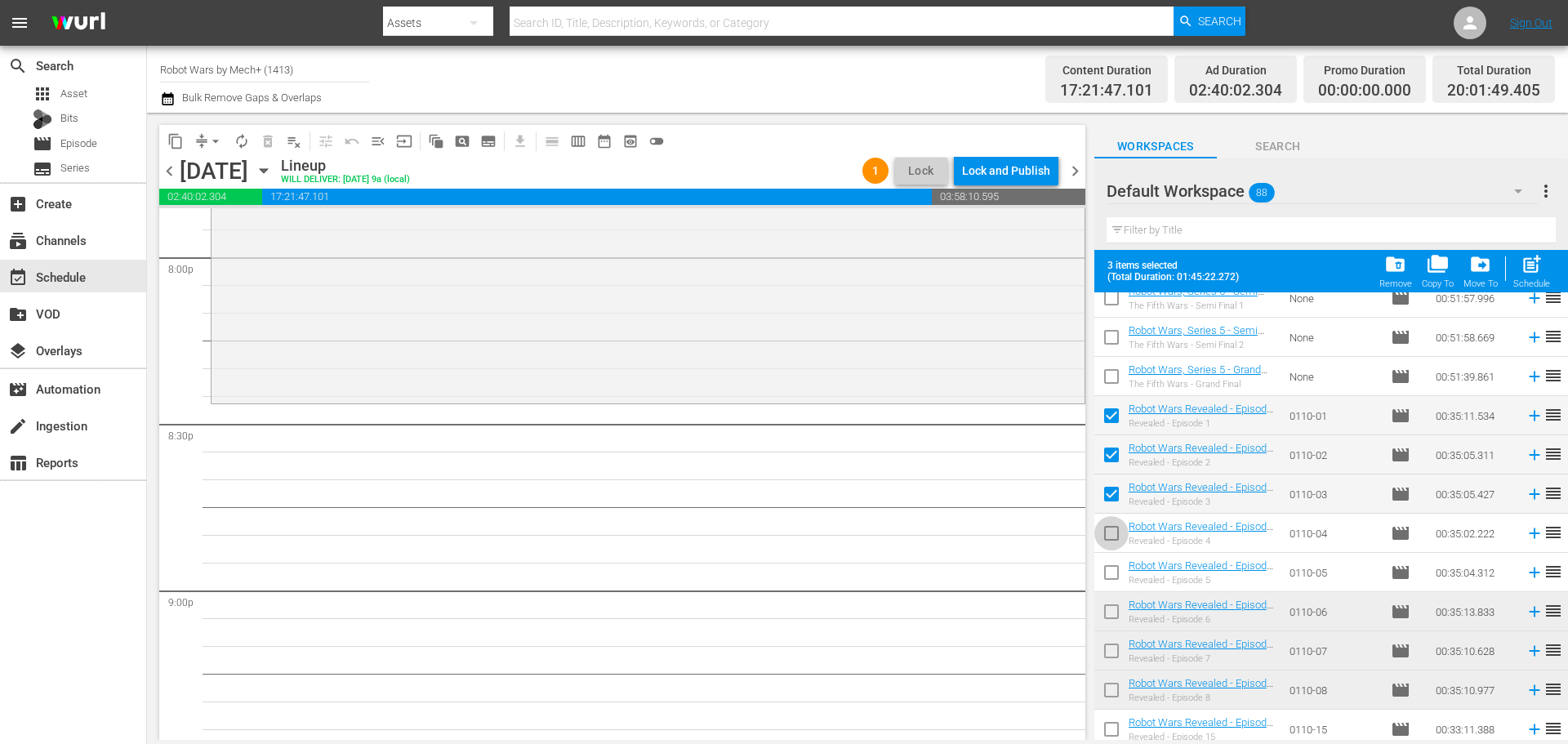
click at [1110, 533] on input "checkbox" at bounding box center [1111, 537] width 35 height 35
checkbox input "true"
click at [1106, 571] on input "checkbox" at bounding box center [1111, 576] width 35 height 35
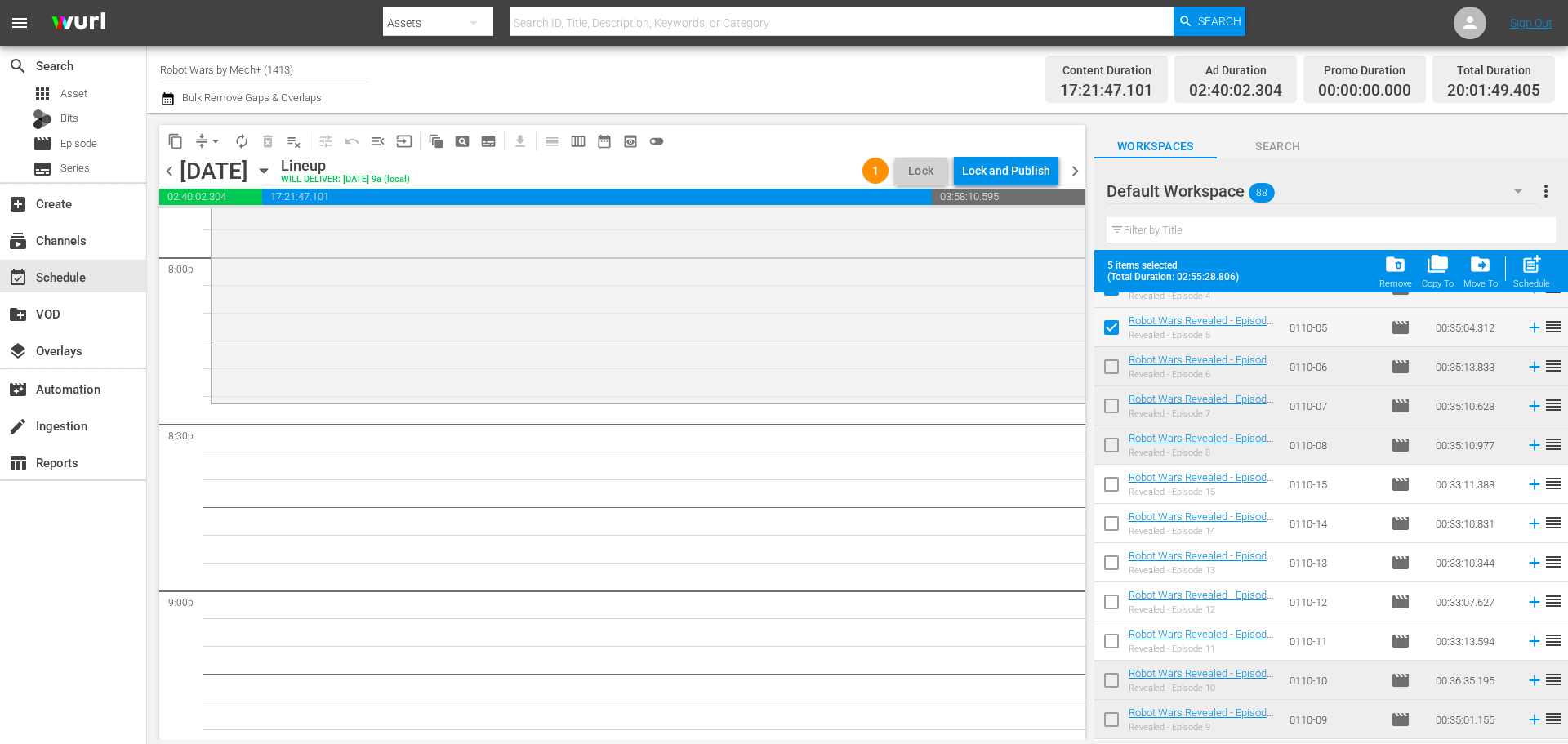
scroll to position [2017, 0]
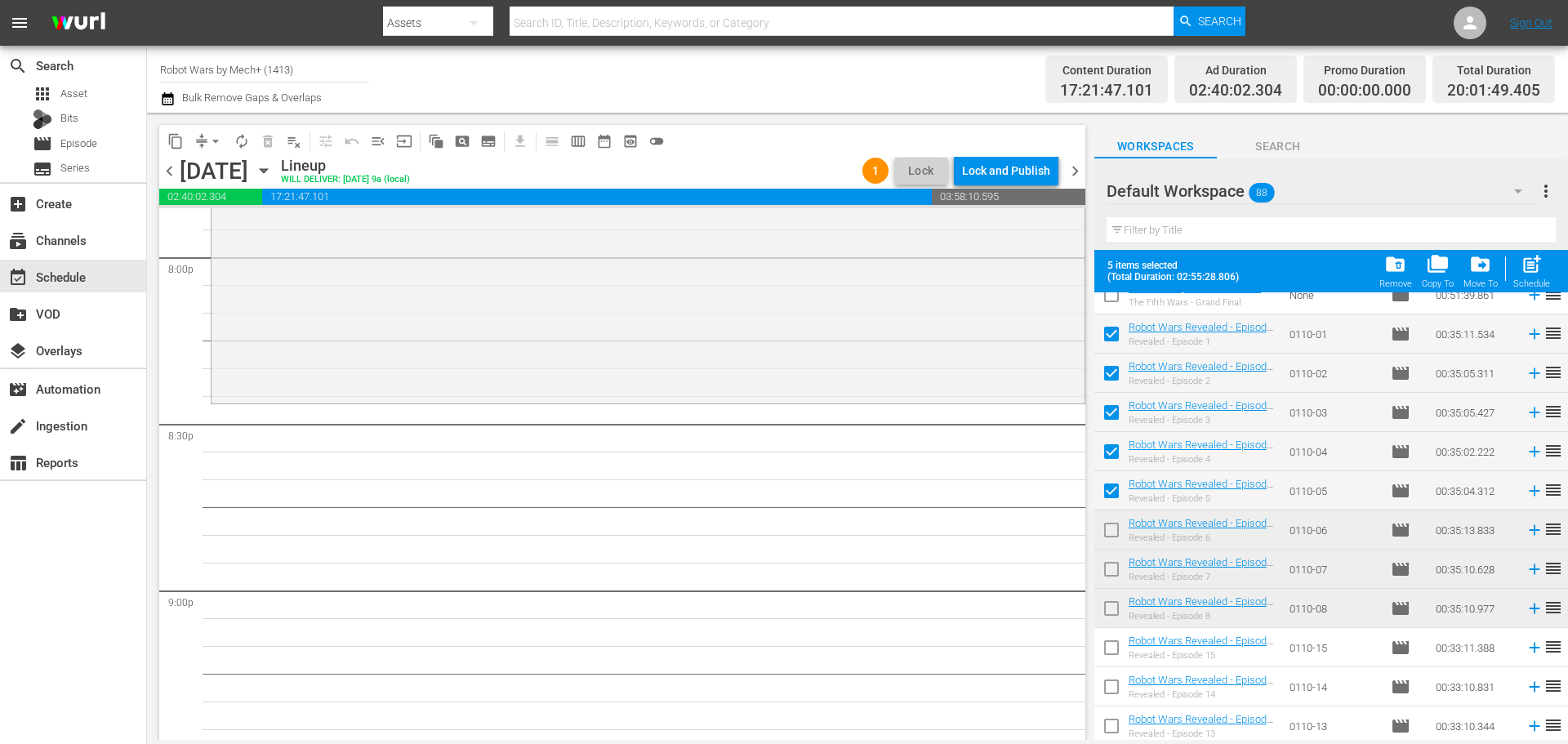
click at [1107, 495] on input "checkbox" at bounding box center [1111, 495] width 35 height 35
checkbox input "false"
click at [1111, 449] on input "checkbox" at bounding box center [1111, 455] width 35 height 35
checkbox input "false"
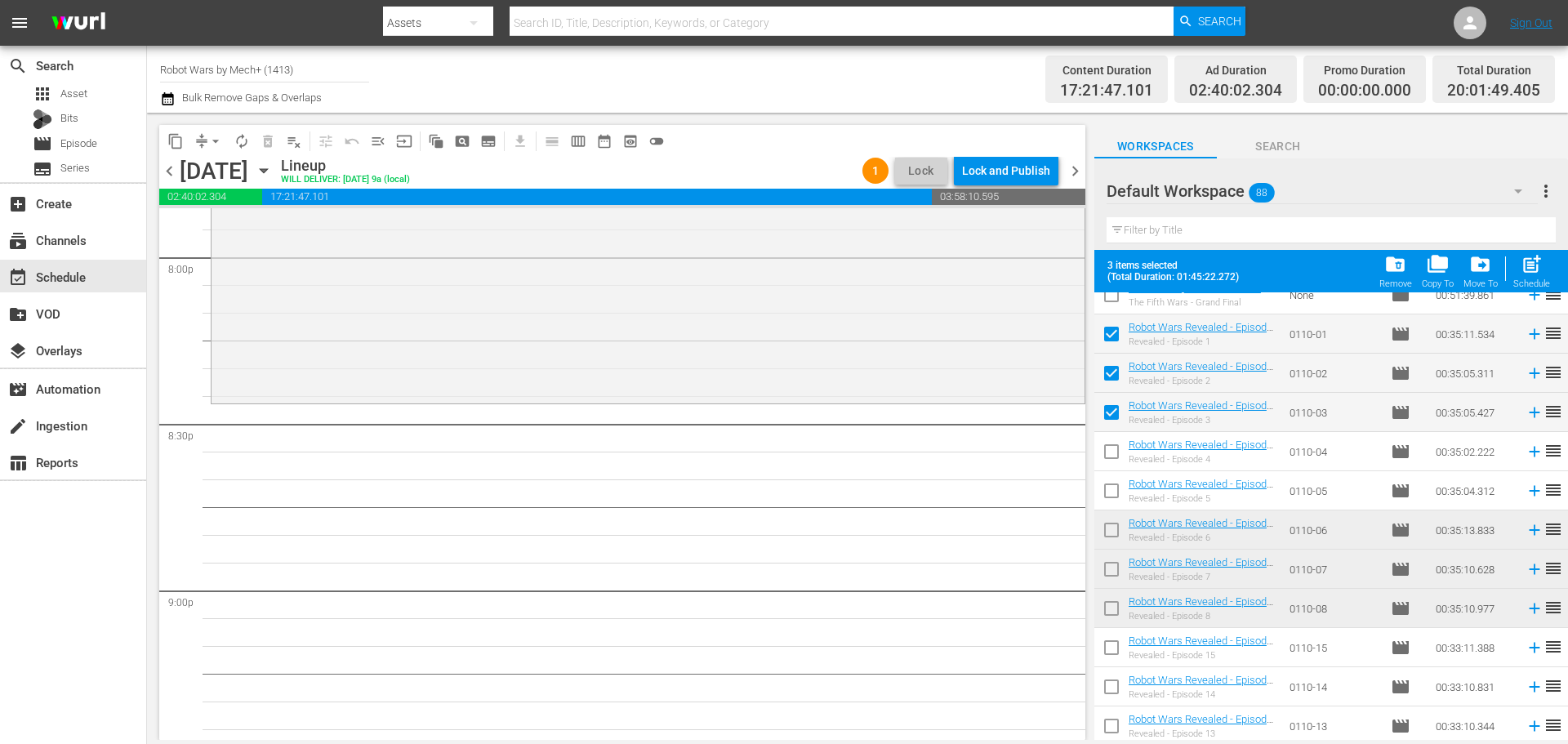
click at [1112, 408] on input "checkbox" at bounding box center [1111, 416] width 35 height 35
checkbox input "false"
click at [1113, 370] on input "checkbox" at bounding box center [1111, 377] width 35 height 35
checkbox input "false"
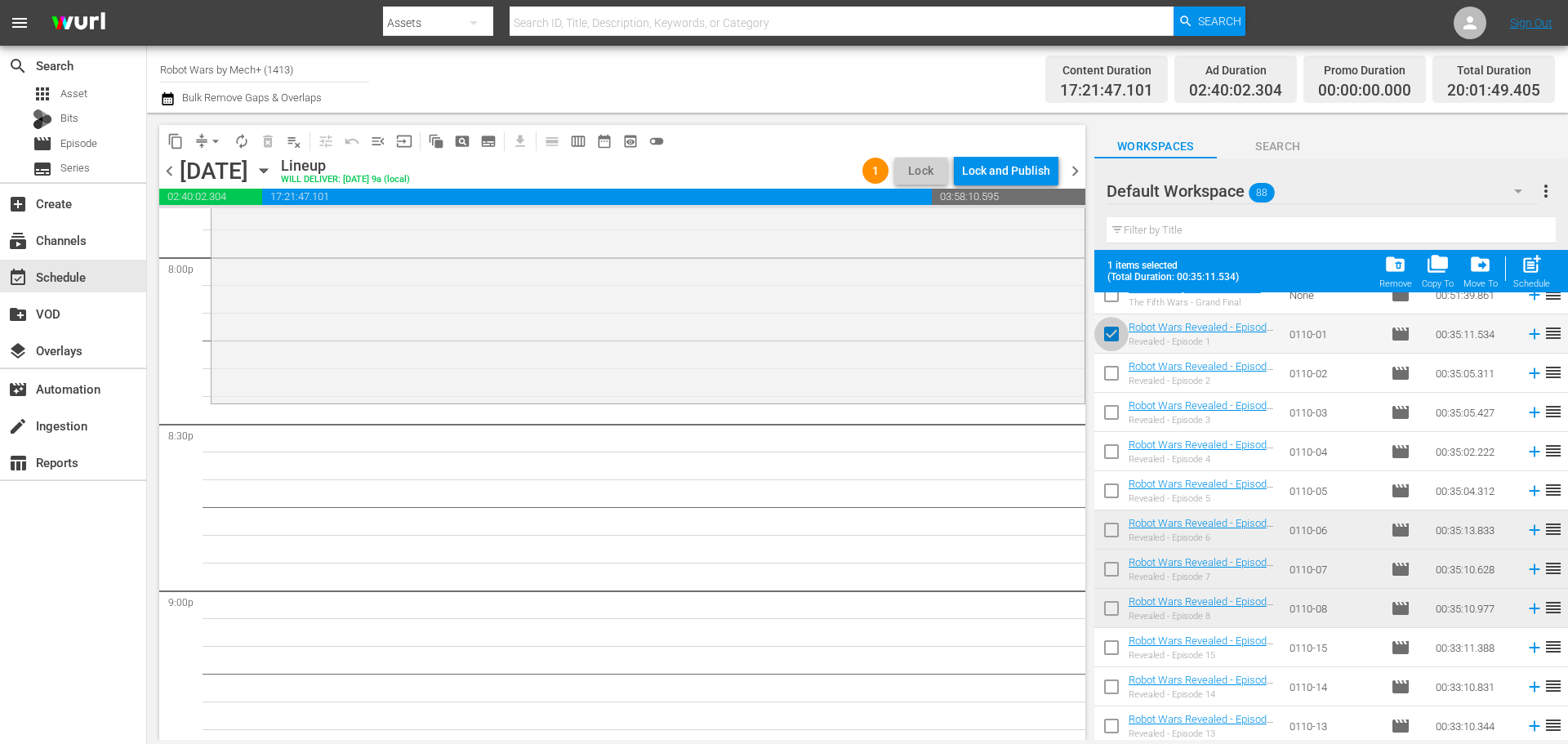
click at [1106, 328] on input "checkbox" at bounding box center [1111, 338] width 35 height 35
checkbox input "false"
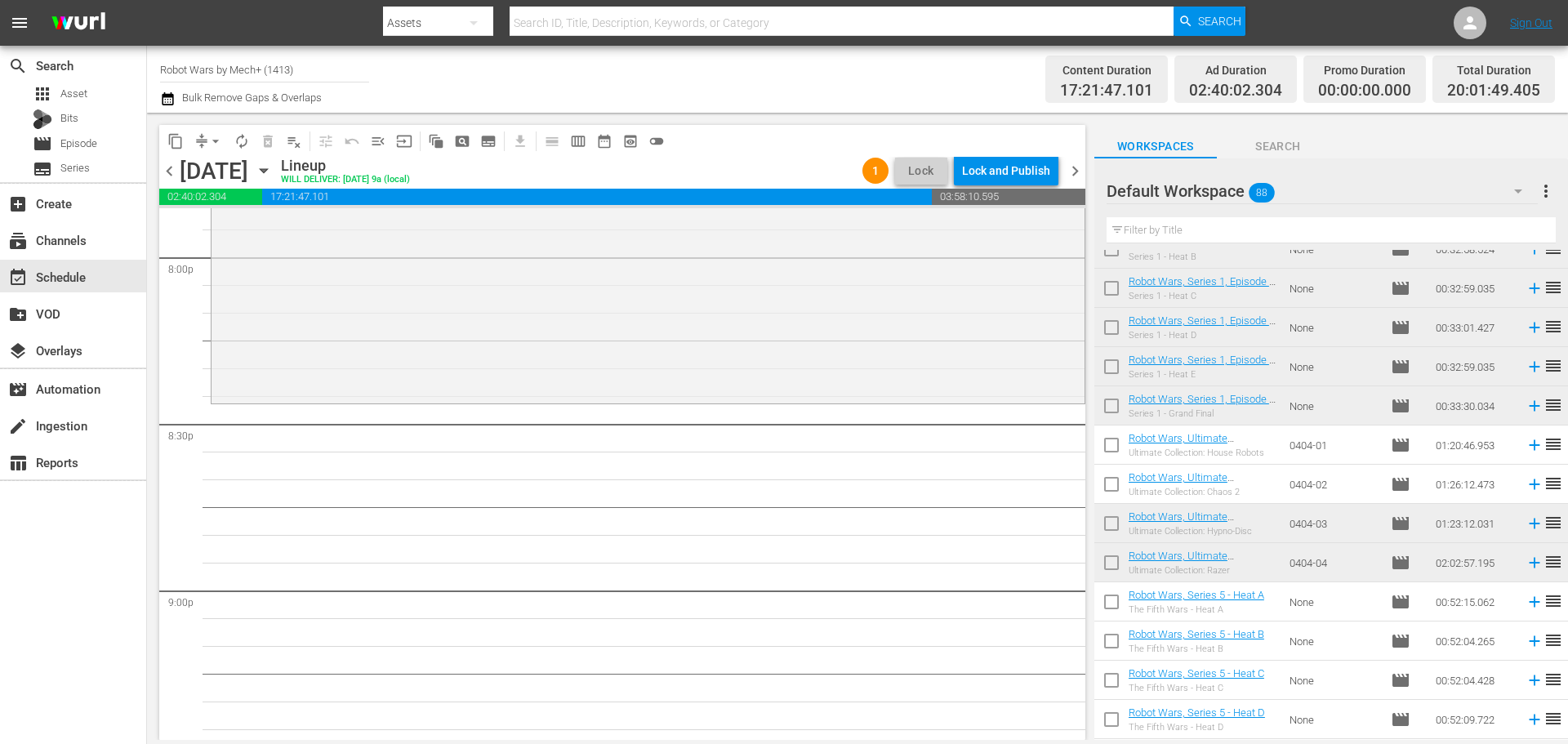
scroll to position [1037, 0]
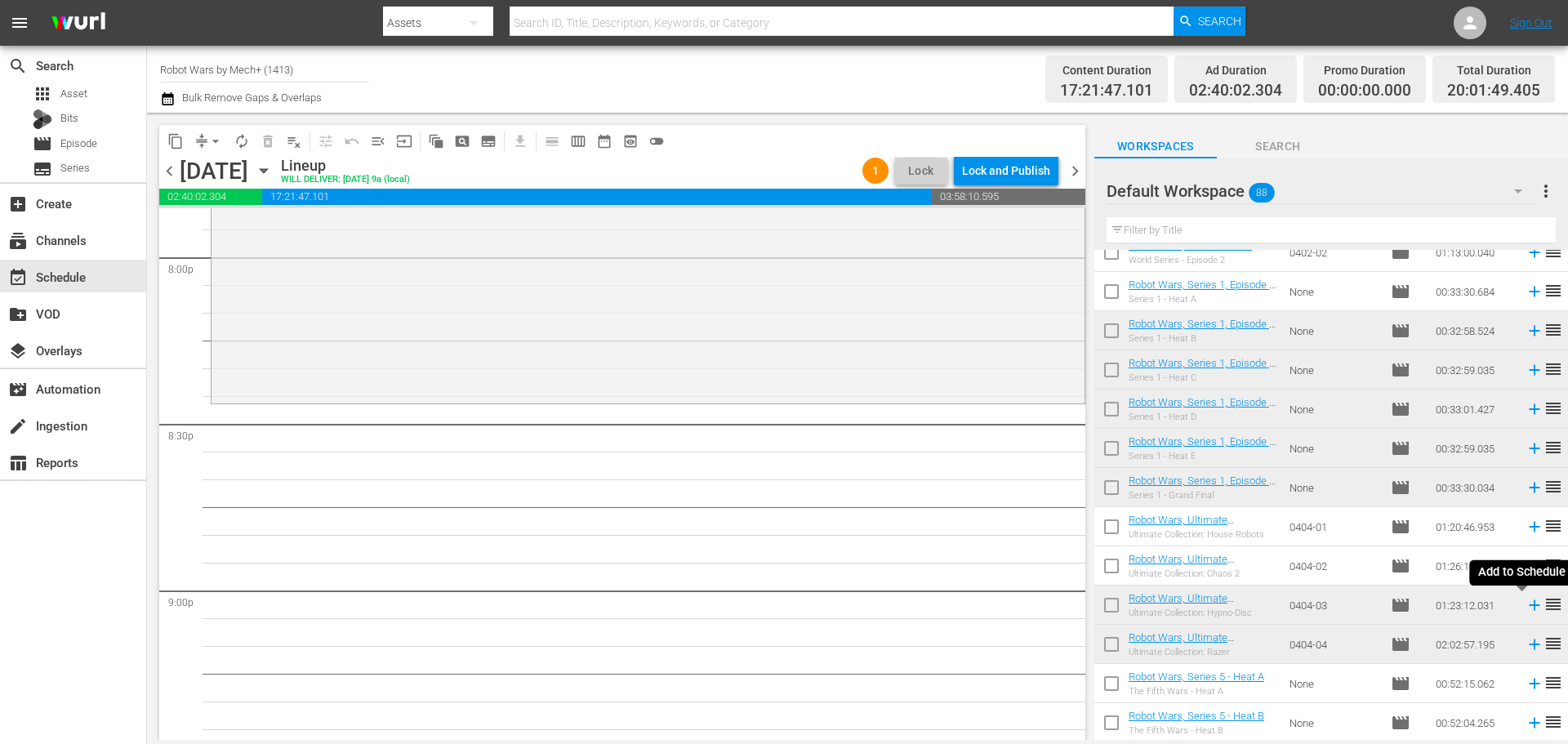
click at [1525, 608] on icon at bounding box center [1534, 605] width 18 height 18
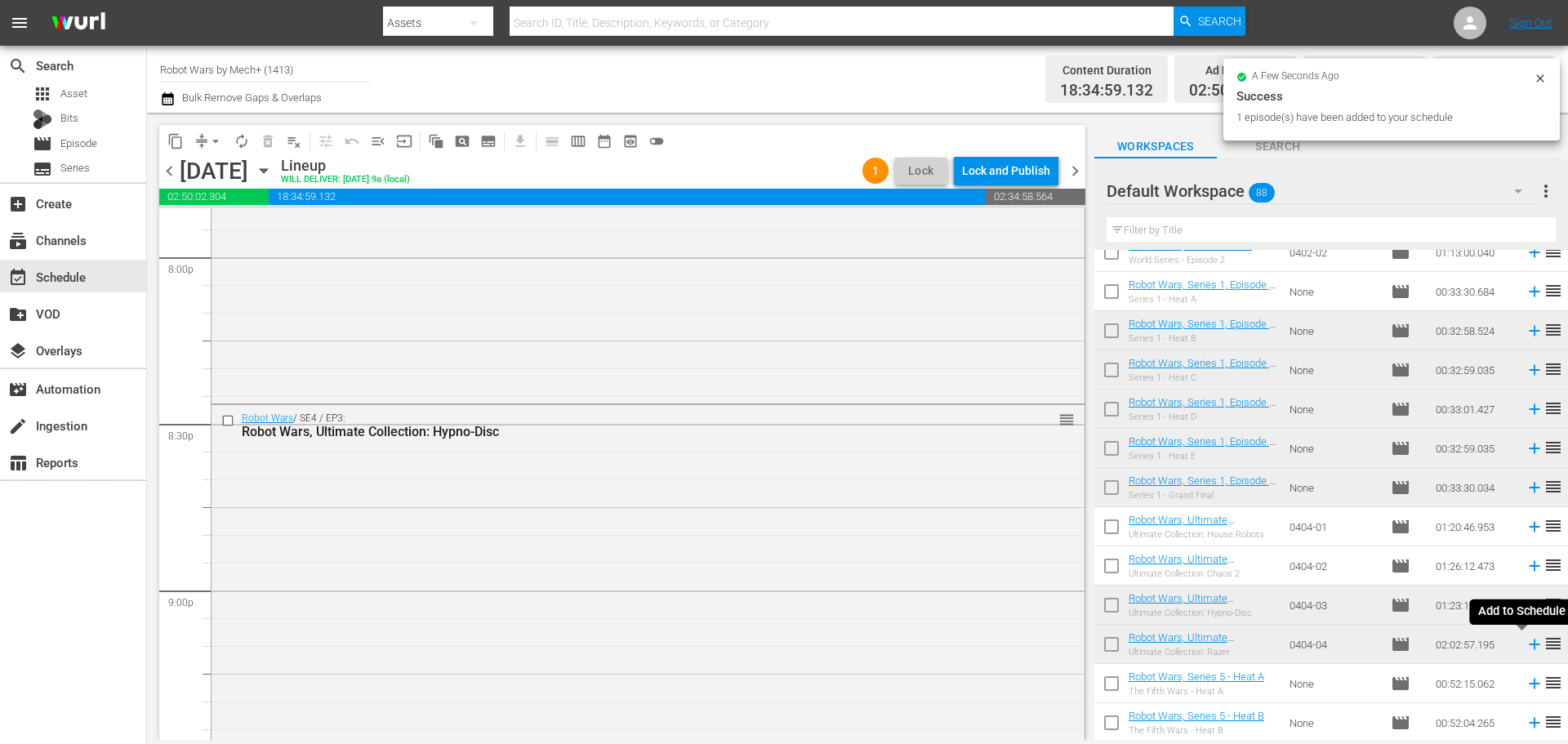
click at [1528, 647] on icon at bounding box center [1533, 644] width 11 height 11
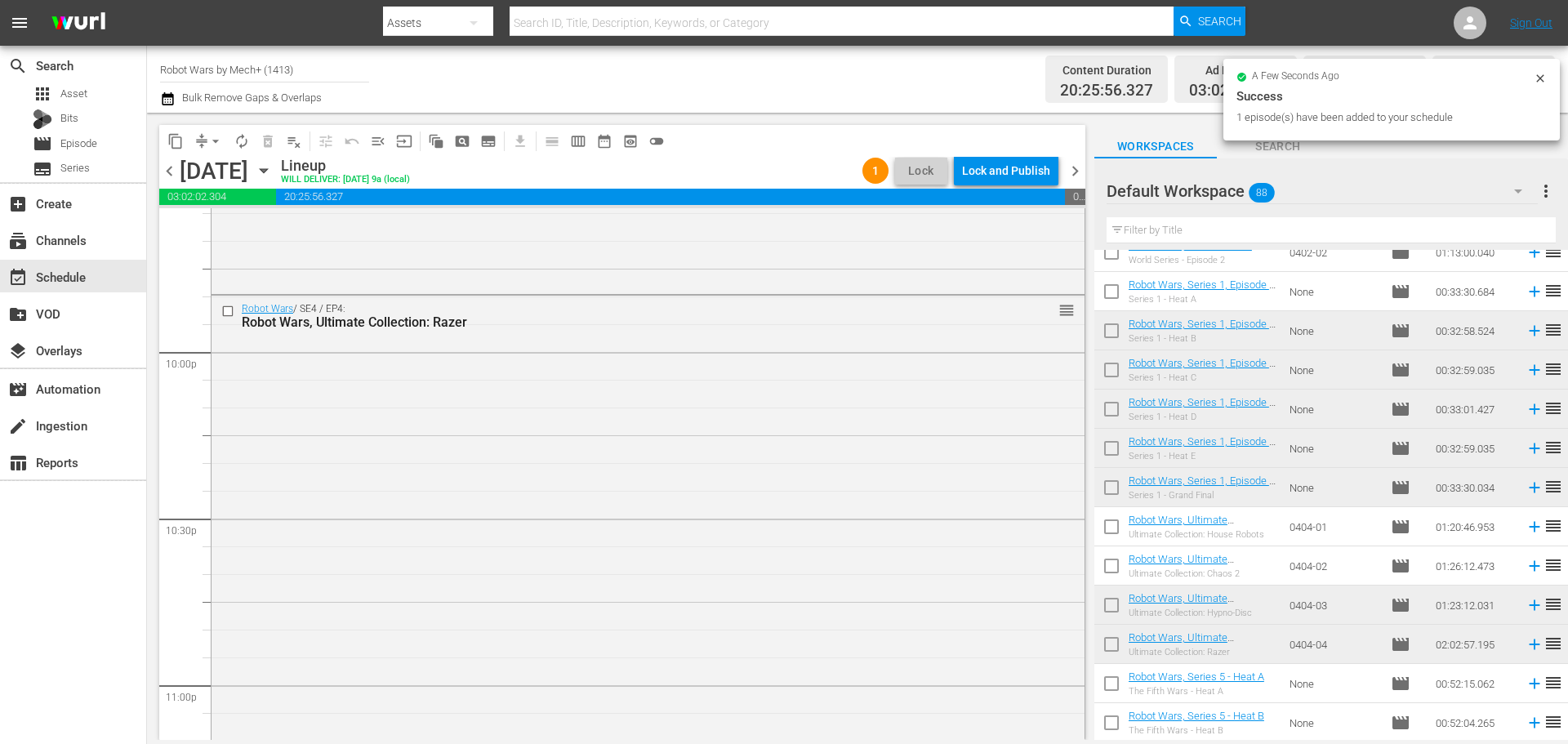
scroll to position [7464, 0]
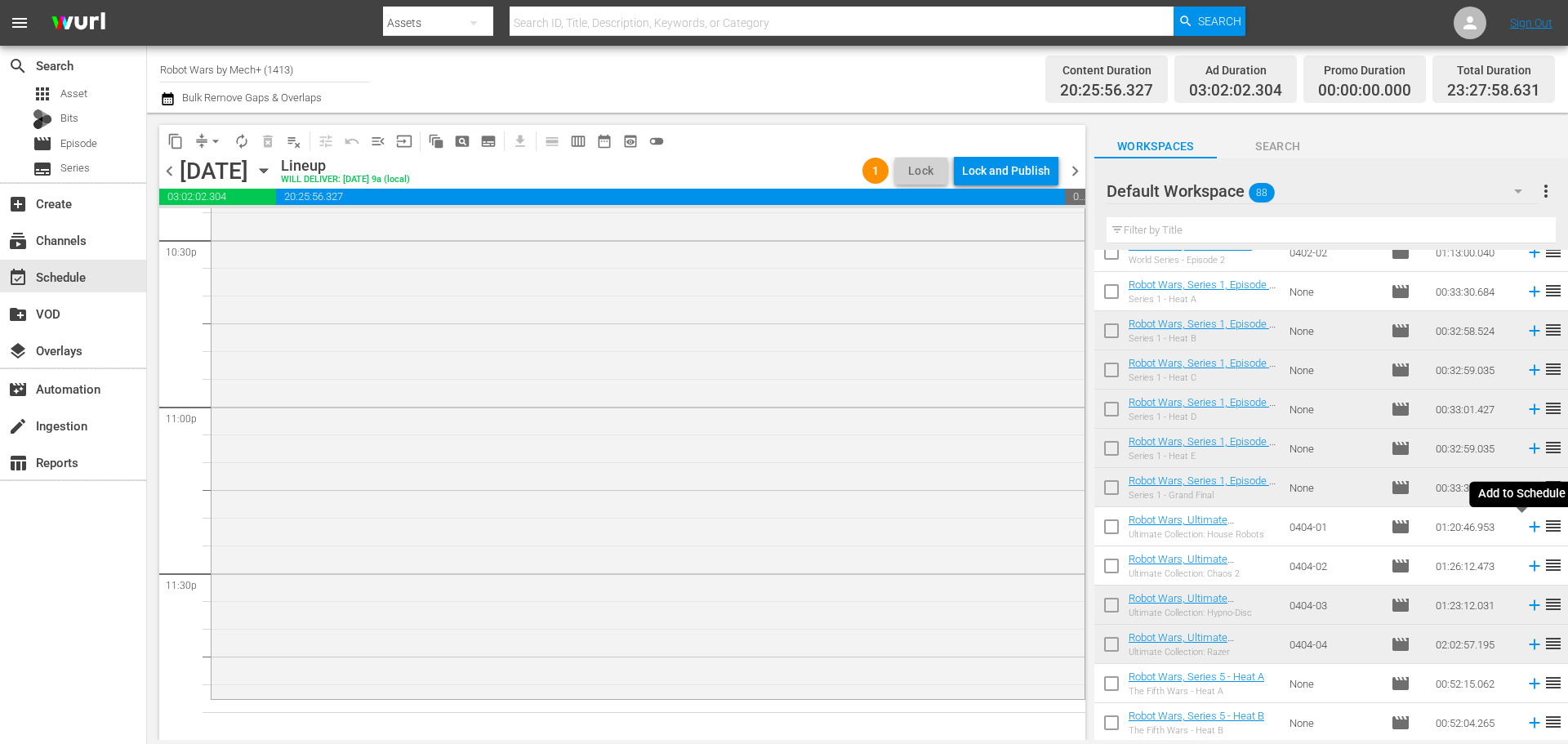
click at [1528, 528] on icon at bounding box center [1533, 527] width 11 height 11
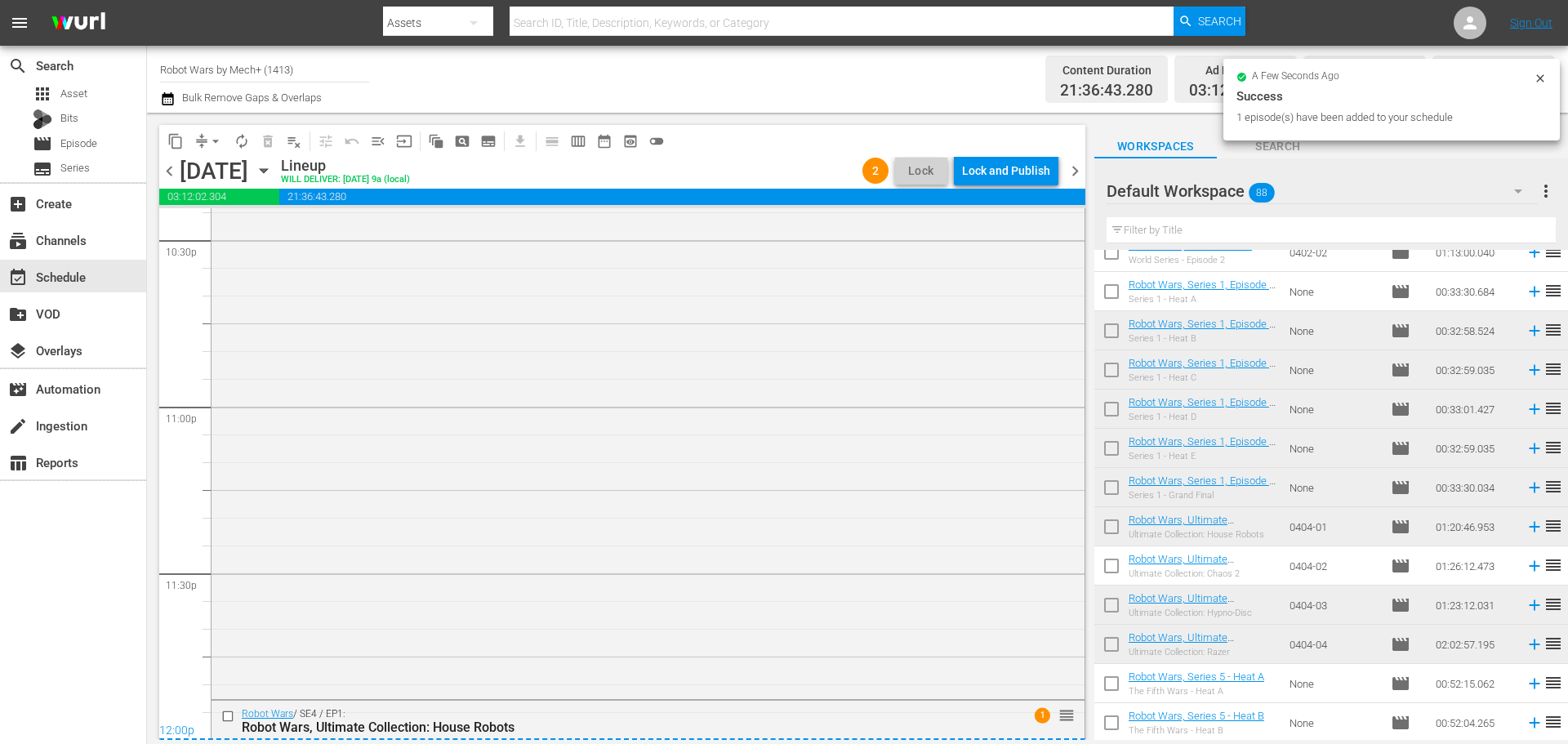
scroll to position [7873, 0]
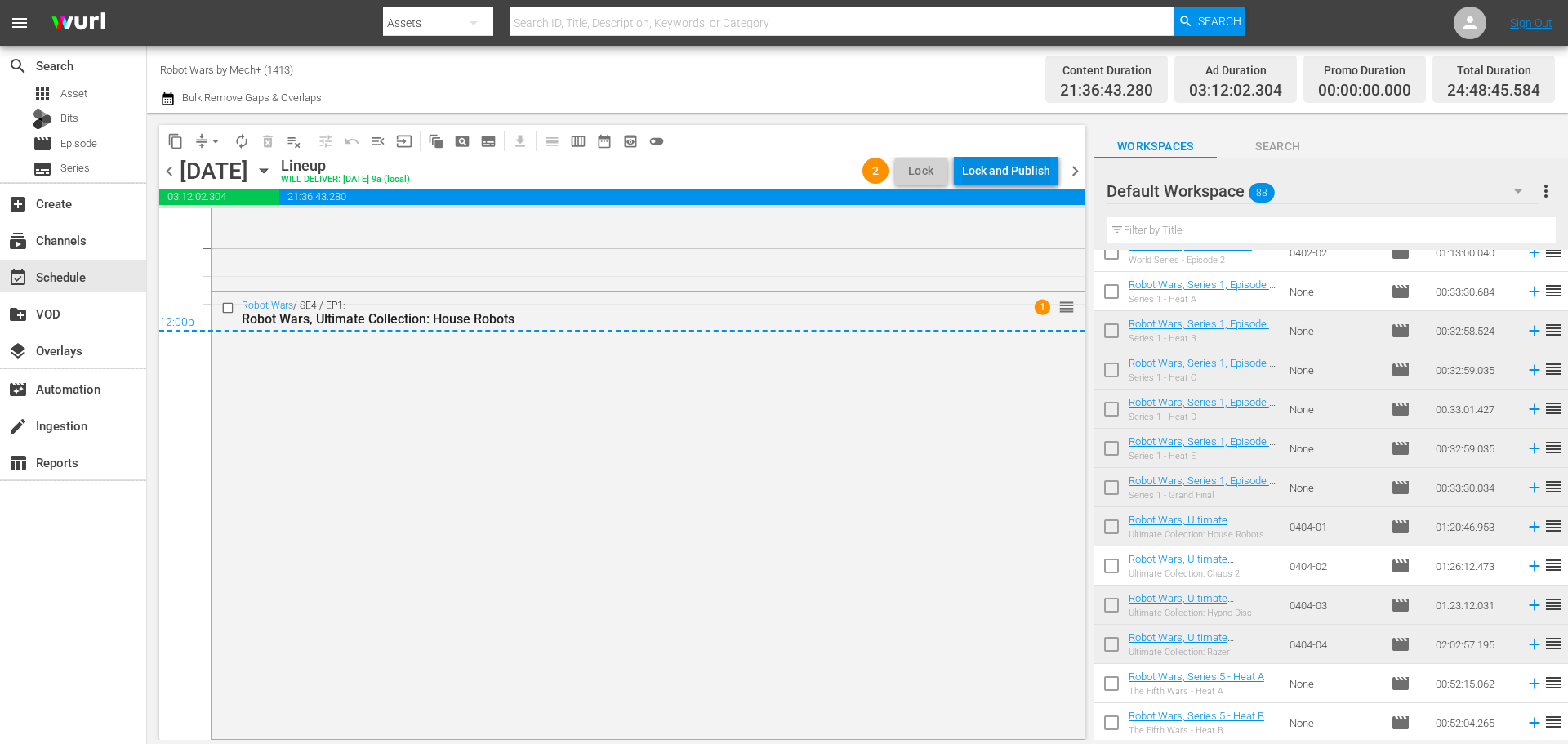
click at [1006, 168] on div "Lock and Publish" at bounding box center [1006, 171] width 88 height 30
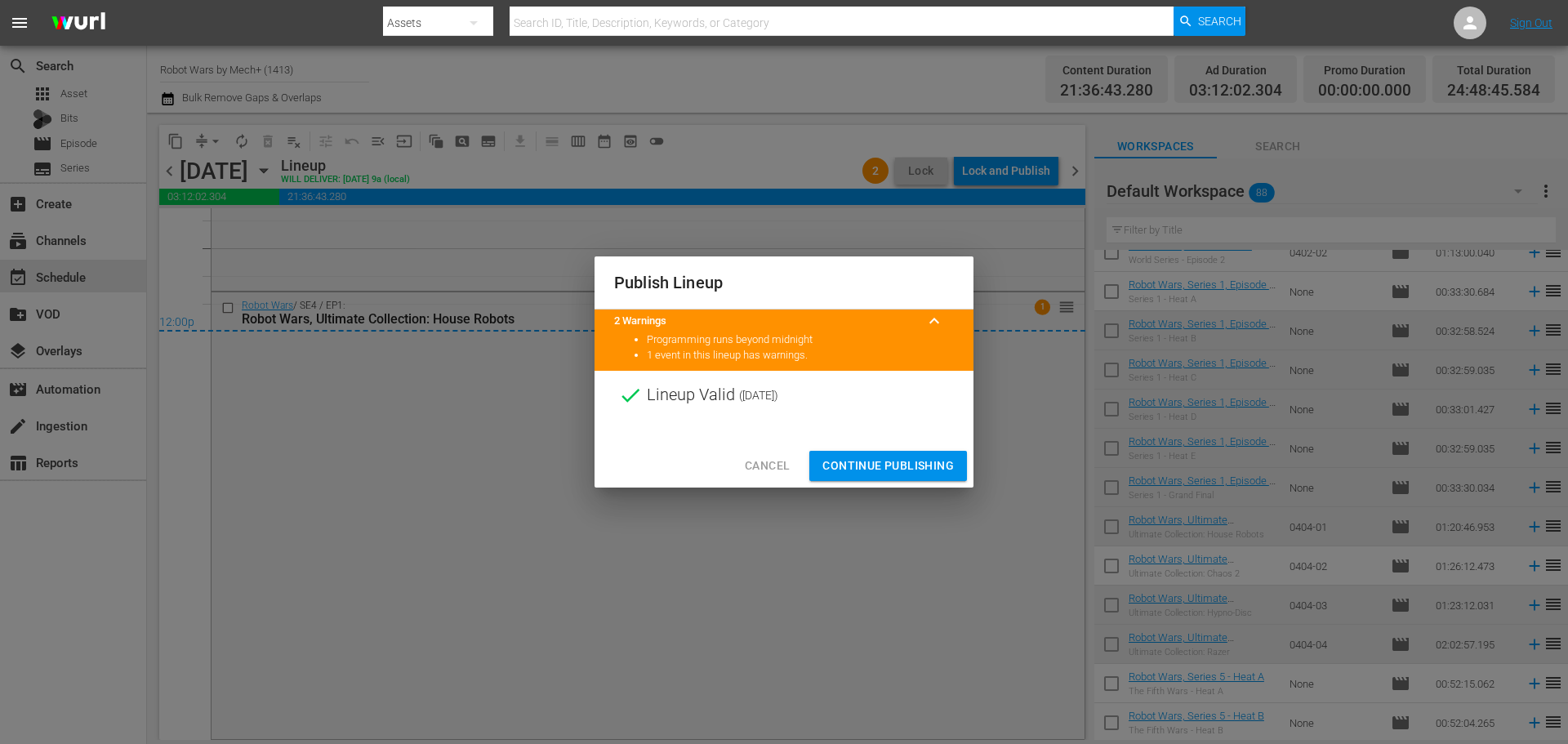
click at [884, 462] on span "Continue Publishing" at bounding box center [888, 466] width 131 height 21
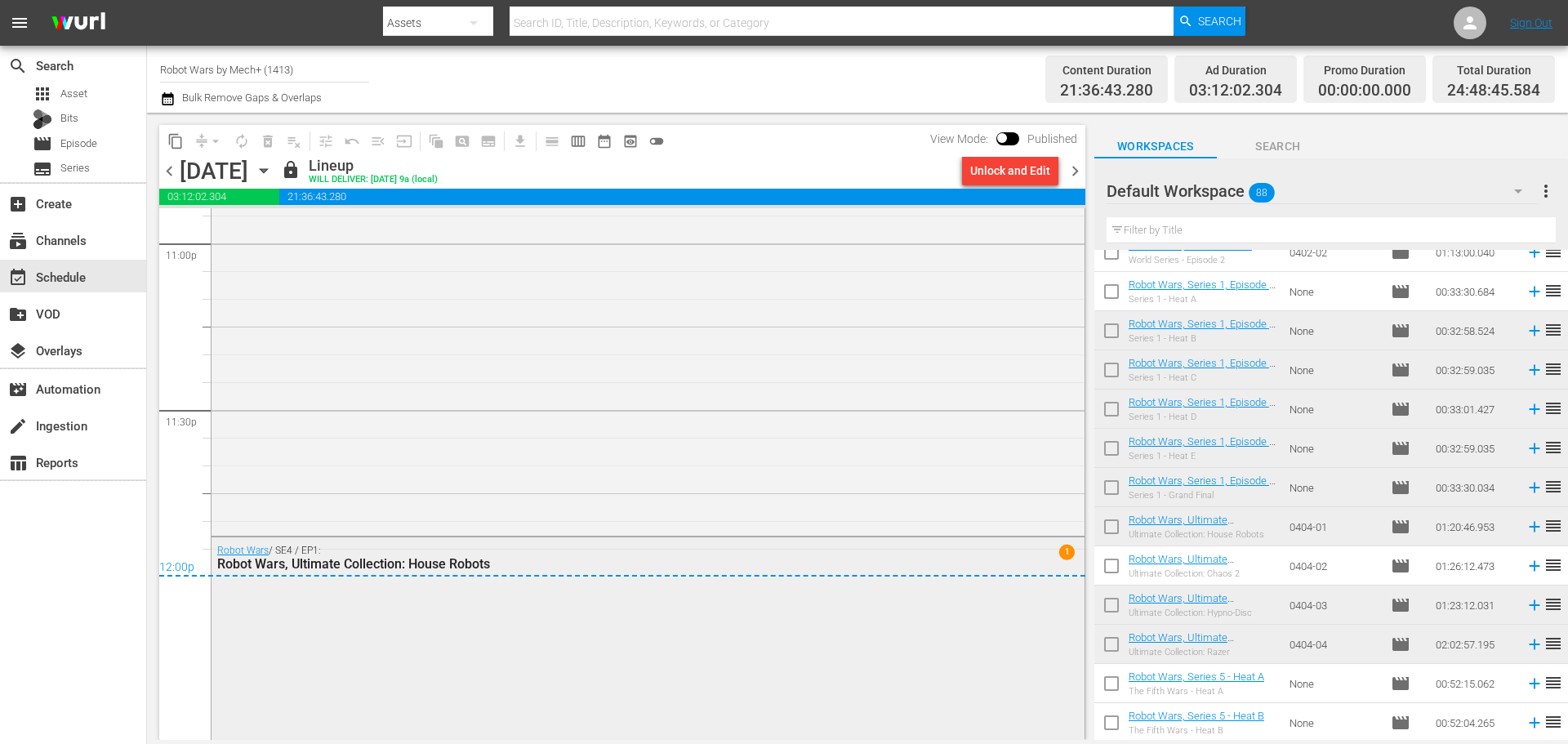
scroll to position [7709, 0]
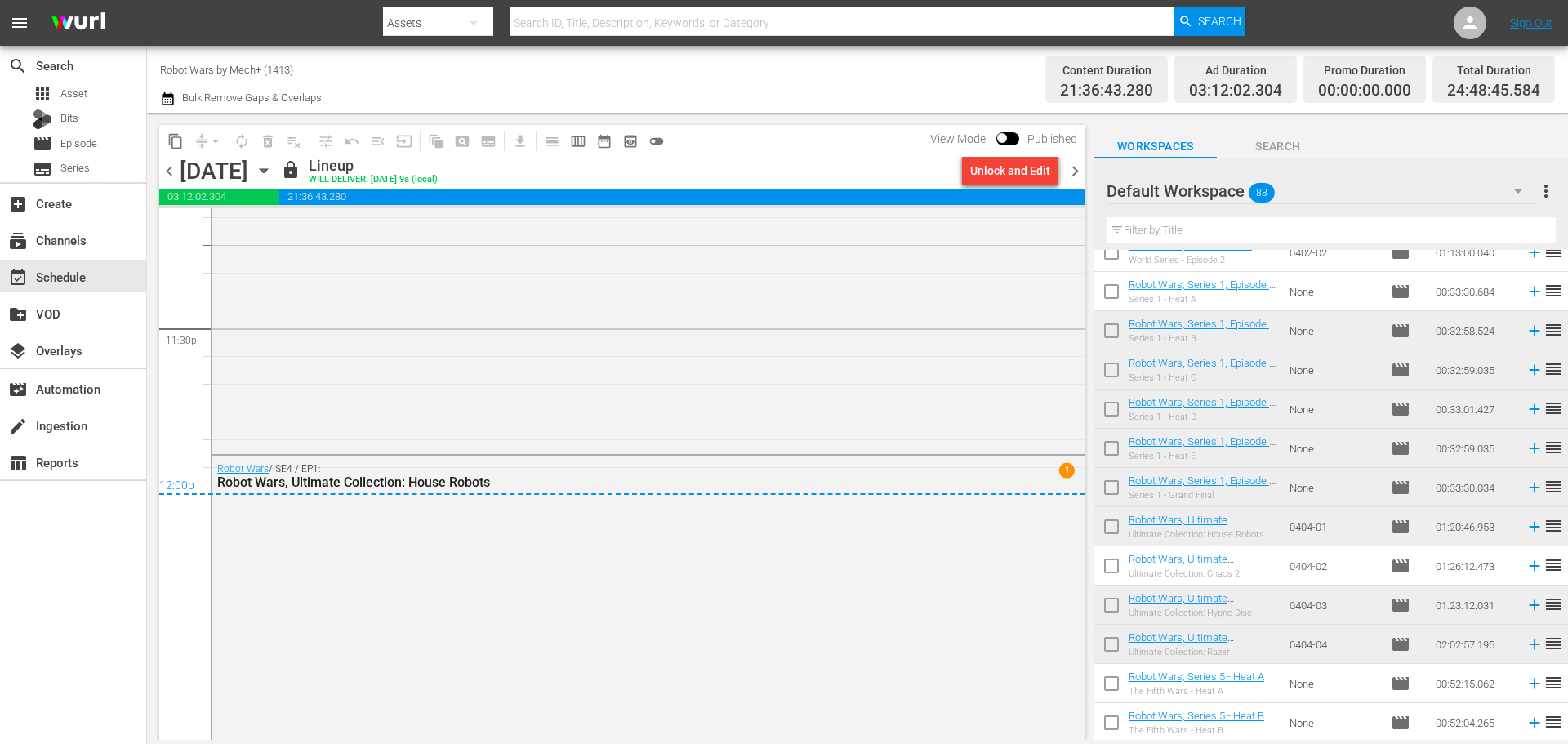
click at [1073, 175] on span "chevron_right" at bounding box center [1075, 171] width 21 height 21
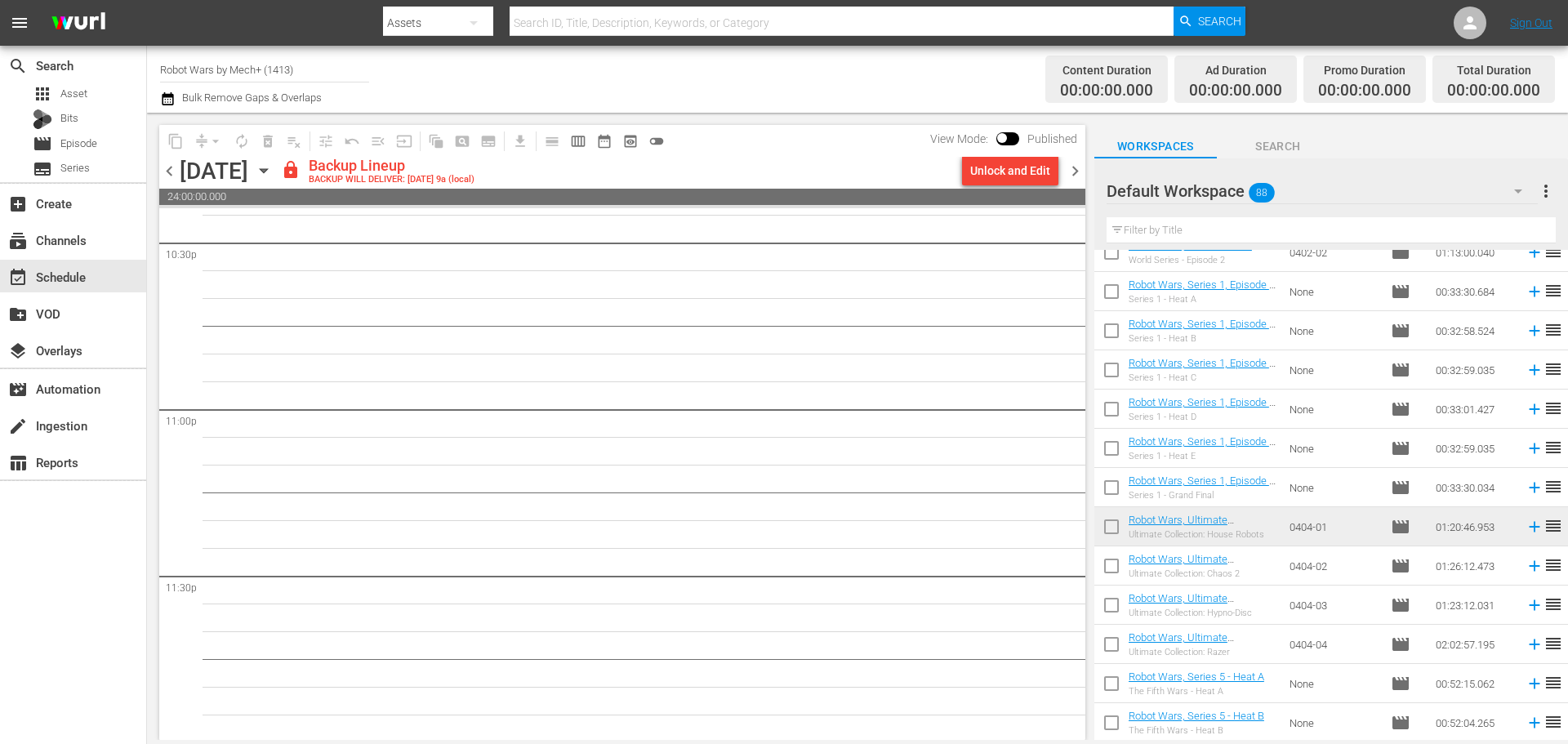
scroll to position [7464, 0]
click at [1003, 176] on div "Unlock and Edit" at bounding box center [1010, 171] width 80 height 30
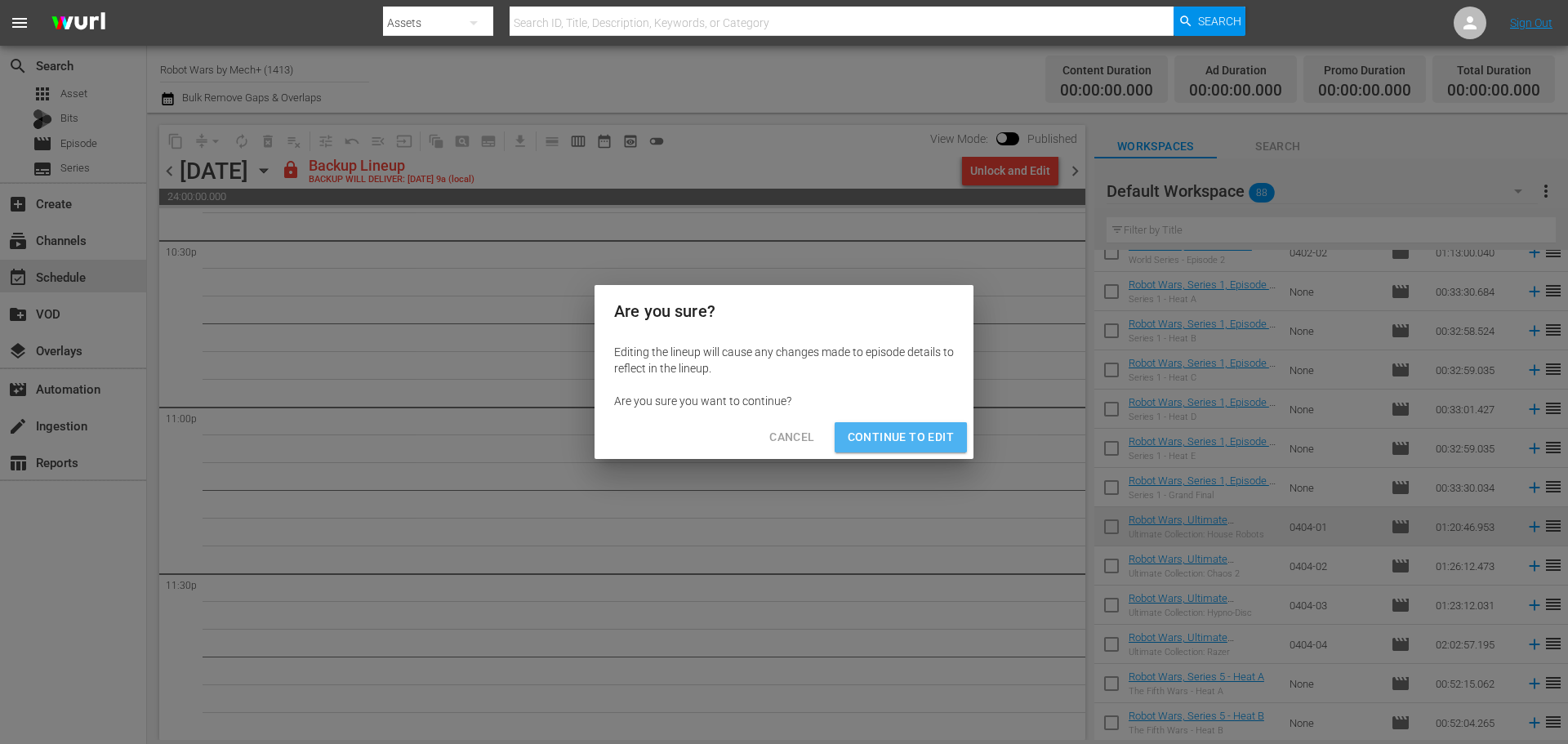
click at [905, 429] on span "Continue to Edit" at bounding box center [900, 437] width 107 height 21
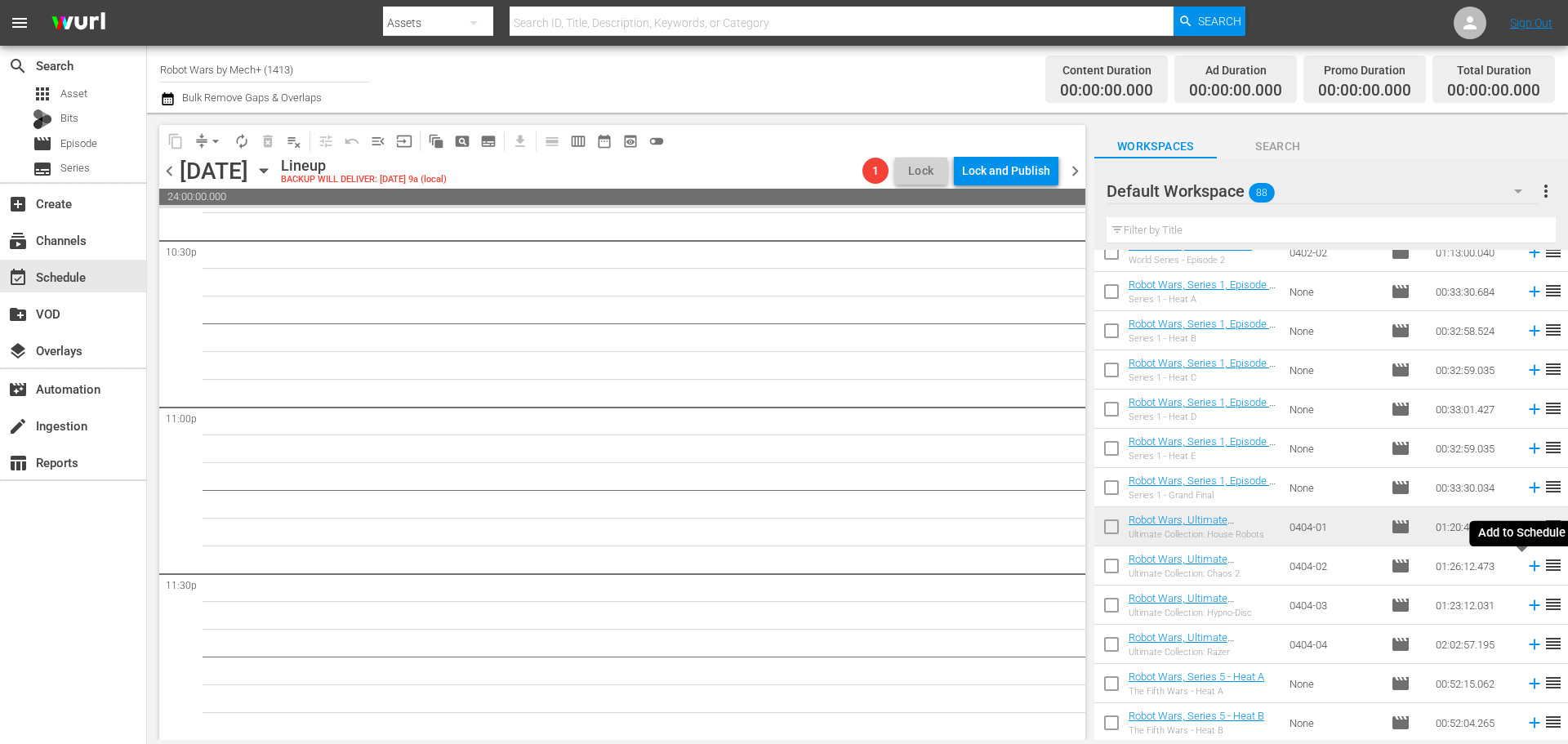
click at [1525, 570] on icon at bounding box center [1534, 566] width 18 height 18
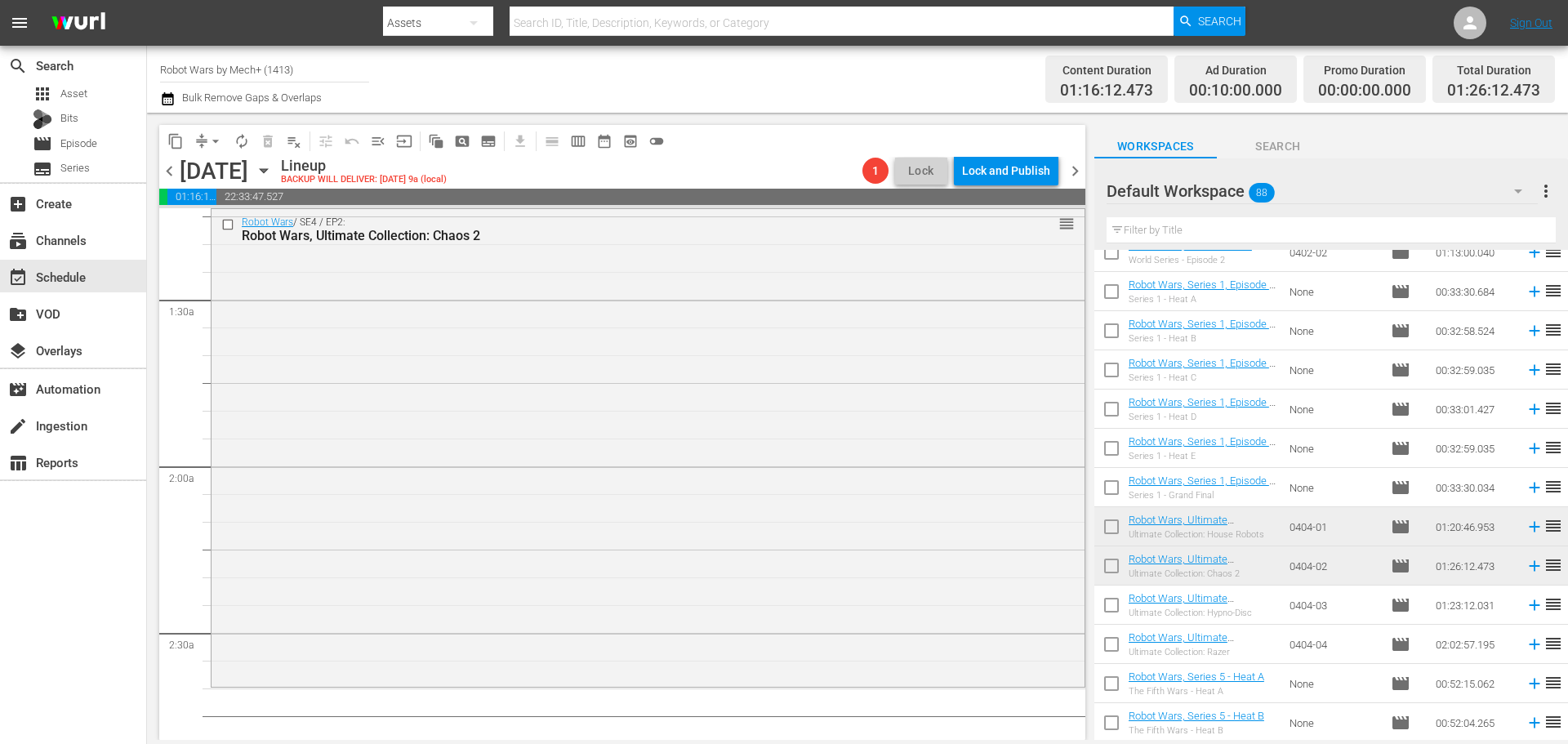
scroll to position [653, 0]
